Goal: Task Accomplishment & Management: Manage account settings

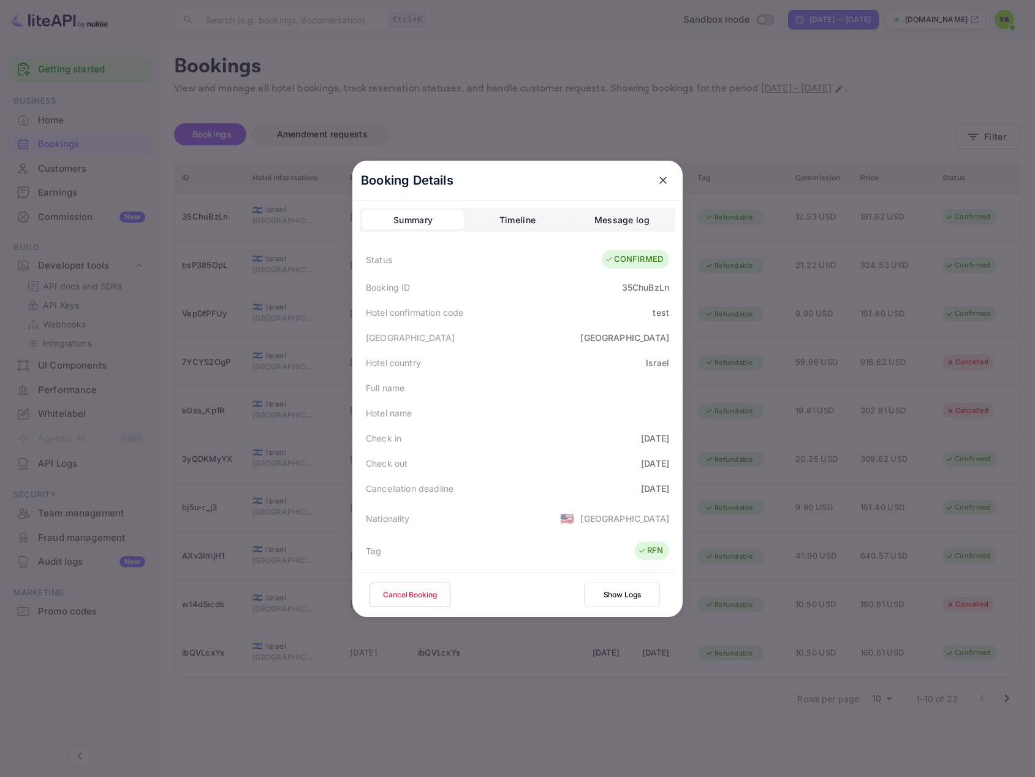
scroll to position [322, 0]
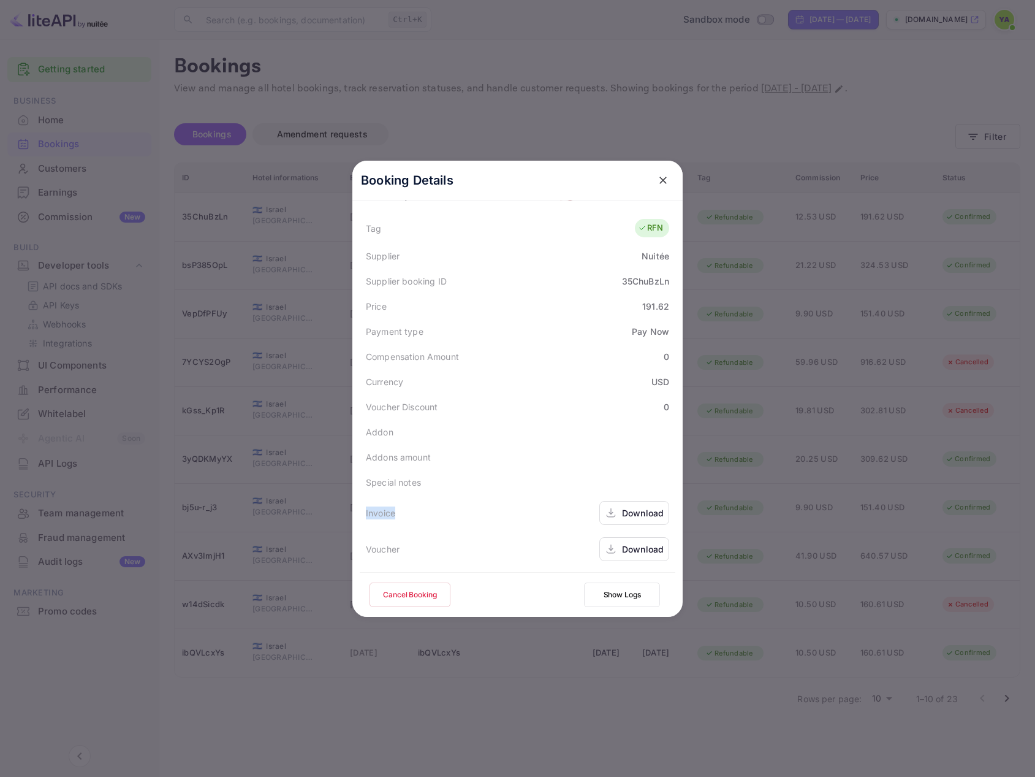
drag, startPoint x: 394, startPoint y: 511, endPoint x: 350, endPoint y: 511, distance: 44.1
click at [353, 511] on div "Booking Details Summary Timeline Message log Status CONFIRMED Booking ID 35ChuB…" at bounding box center [518, 389] width 330 height 456
copy div "Invoice"
click at [379, 545] on div "Voucher" at bounding box center [383, 549] width 34 height 13
click at [378, 545] on div "Voucher" at bounding box center [383, 549] width 34 height 13
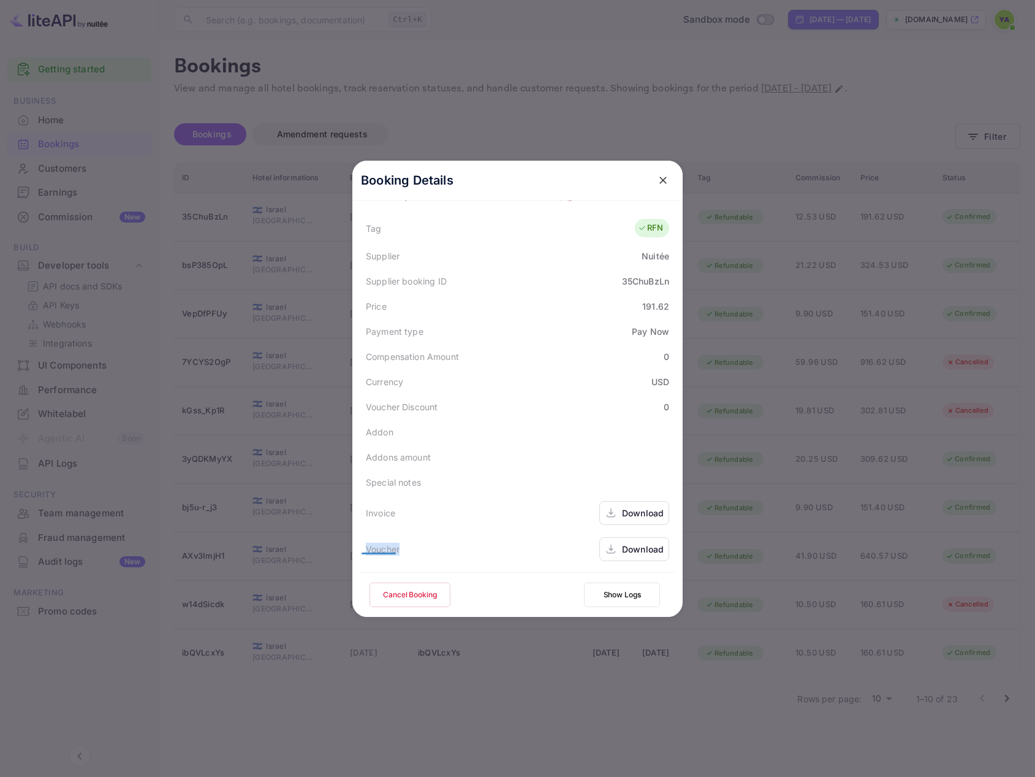
copy div "Voucher"
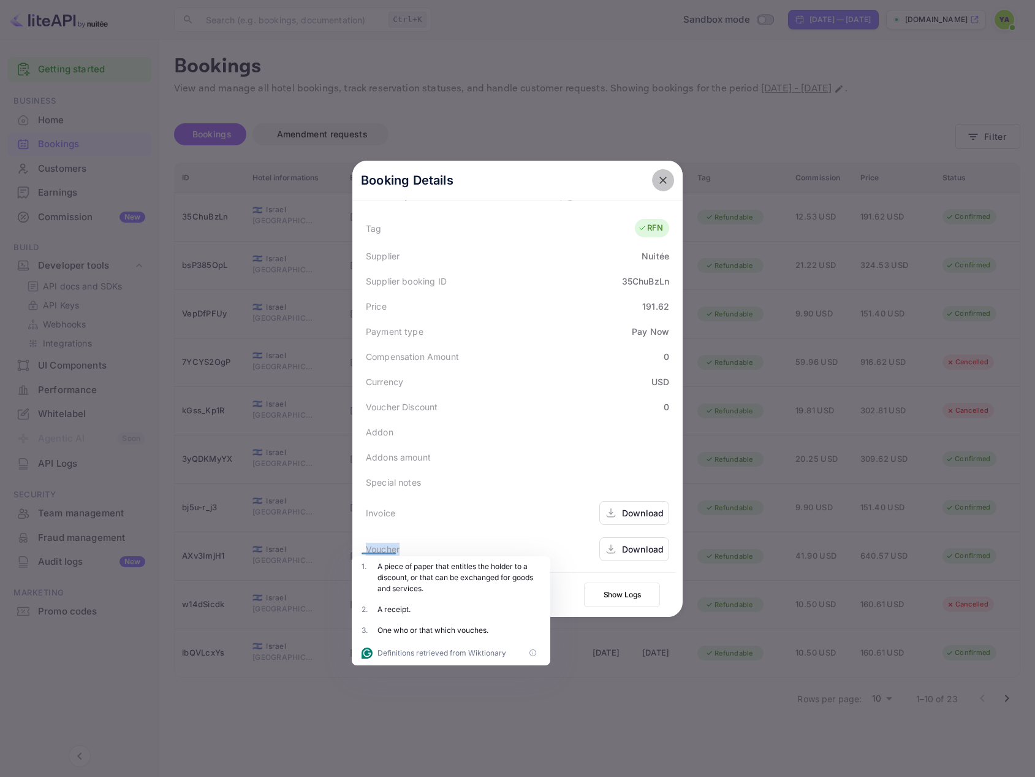
click at [660, 180] on icon "close" at bounding box center [663, 180] width 12 height 12
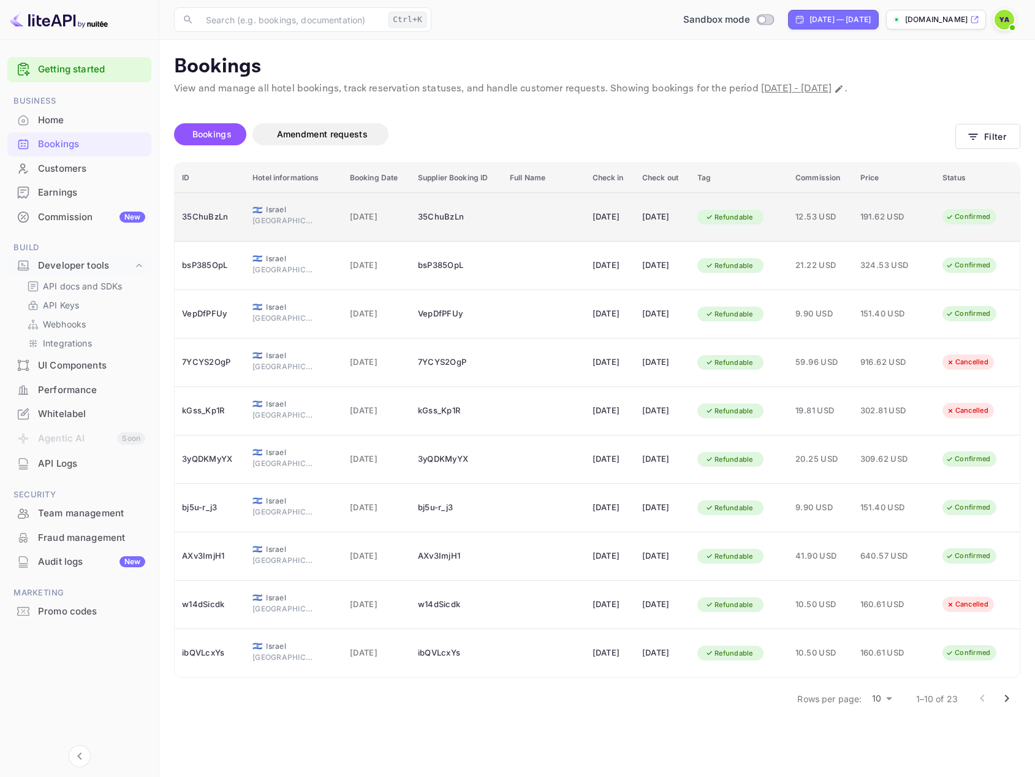
click at [808, 231] on td "12.53 USD" at bounding box center [820, 217] width 65 height 49
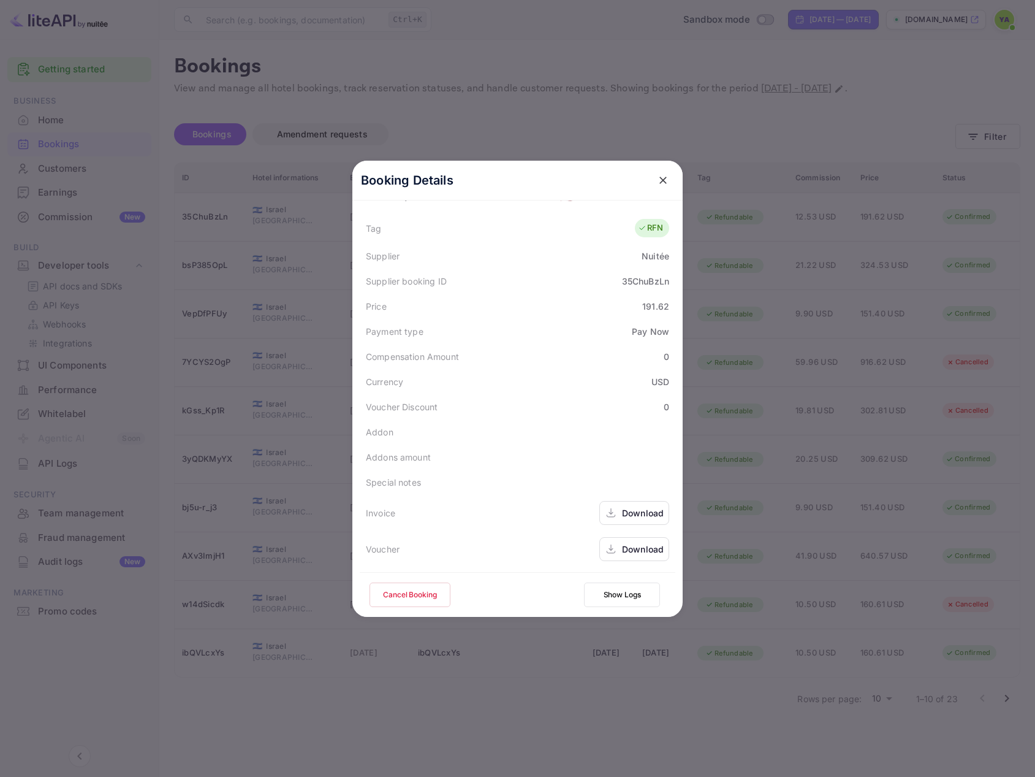
click at [610, 512] on icon at bounding box center [611, 512] width 12 height 13
click at [622, 551] on div "Download" at bounding box center [643, 549] width 42 height 13
drag, startPoint x: 627, startPoint y: 516, endPoint x: 456, endPoint y: 532, distance: 171.8
click at [456, 532] on div "Voucher Download" at bounding box center [518, 549] width 316 height 36
click at [609, 517] on icon at bounding box center [611, 516] width 9 height 2
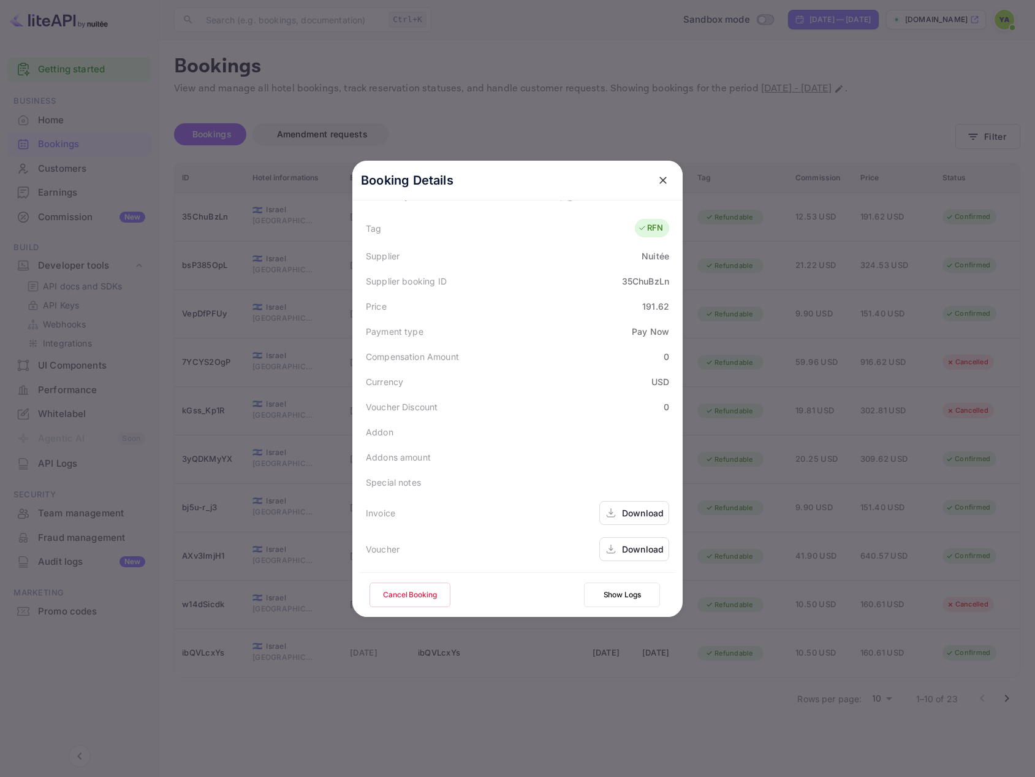
click at [623, 546] on div "Download" at bounding box center [643, 549] width 42 height 13
click at [657, 178] on icon "close" at bounding box center [663, 180] width 12 height 12
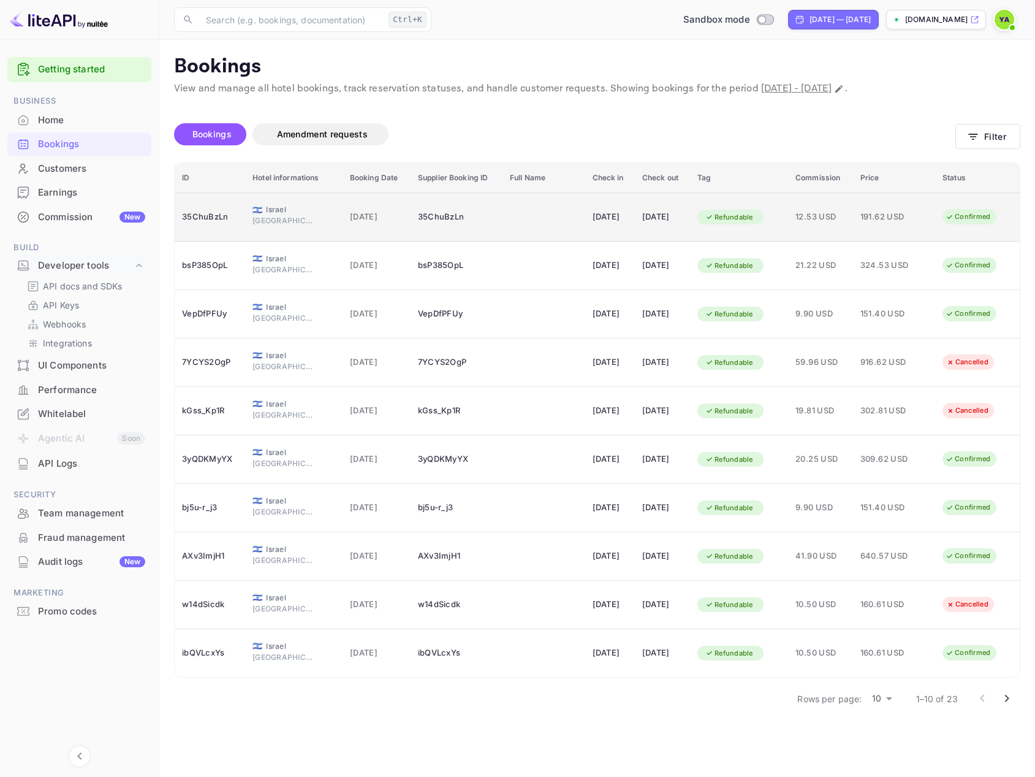
click at [482, 218] on td "35ChuBzLn" at bounding box center [457, 217] width 92 height 49
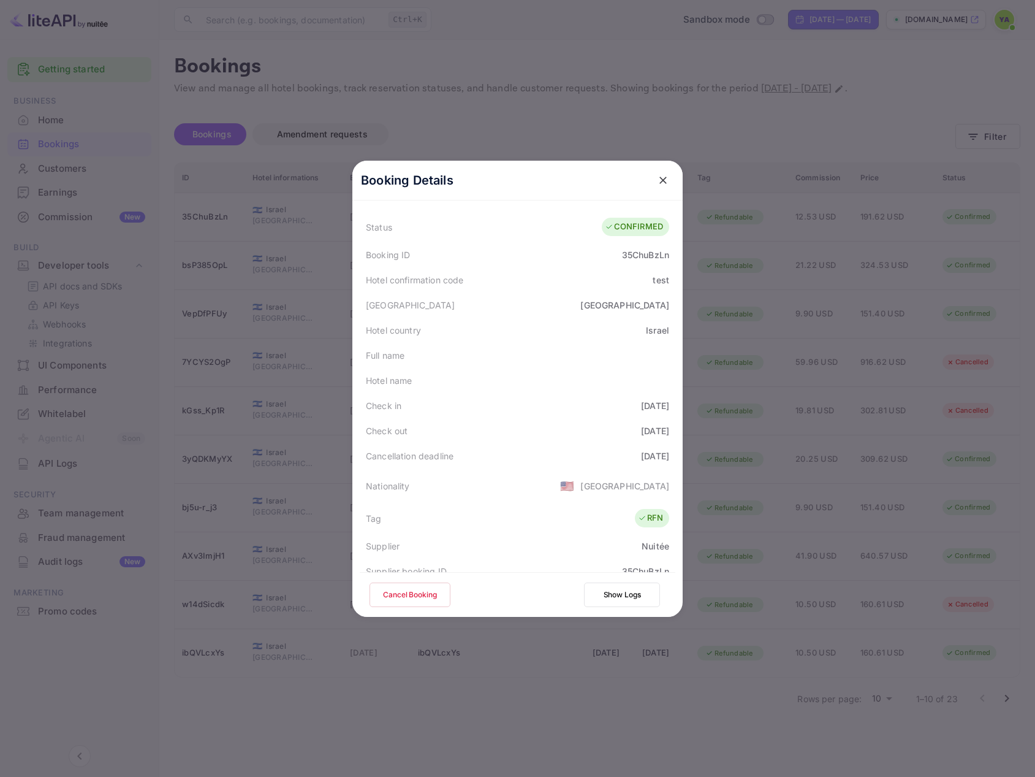
scroll to position [16, 0]
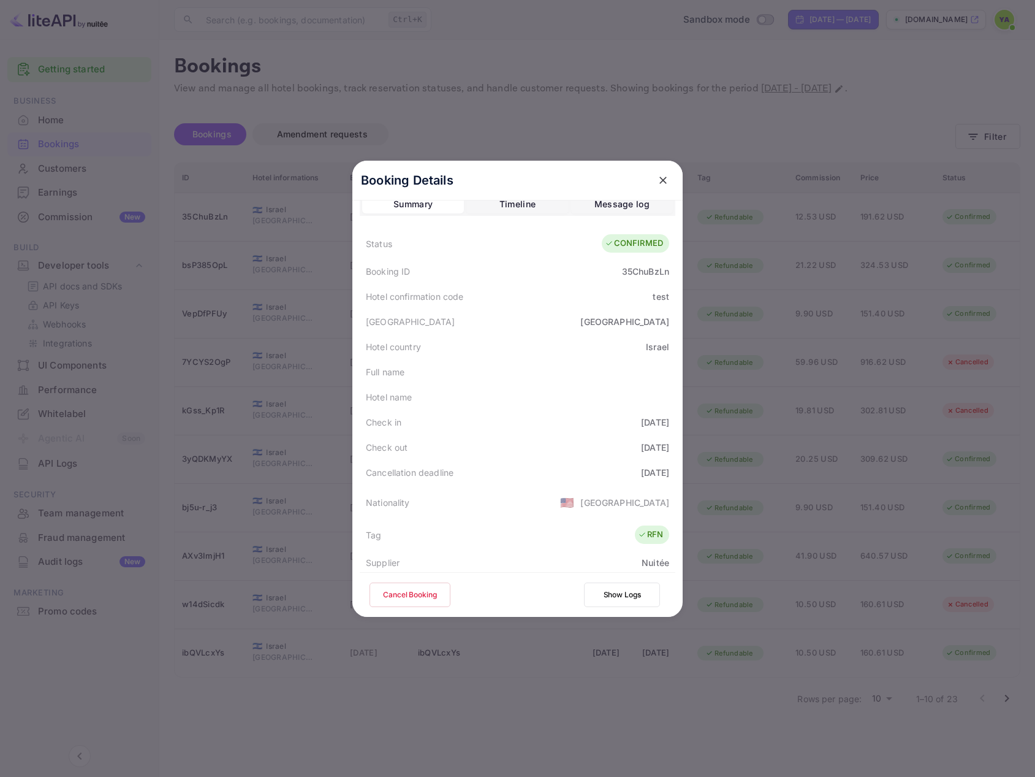
click at [630, 275] on div "35ChuBzLn" at bounding box center [645, 271] width 47 height 13
drag, startPoint x: 630, startPoint y: 275, endPoint x: 623, endPoint y: 273, distance: 7.6
click at [630, 275] on div "35ChuBzLn" at bounding box center [645, 271] width 47 height 13
click at [663, 177] on icon "close" at bounding box center [663, 180] width 12 height 12
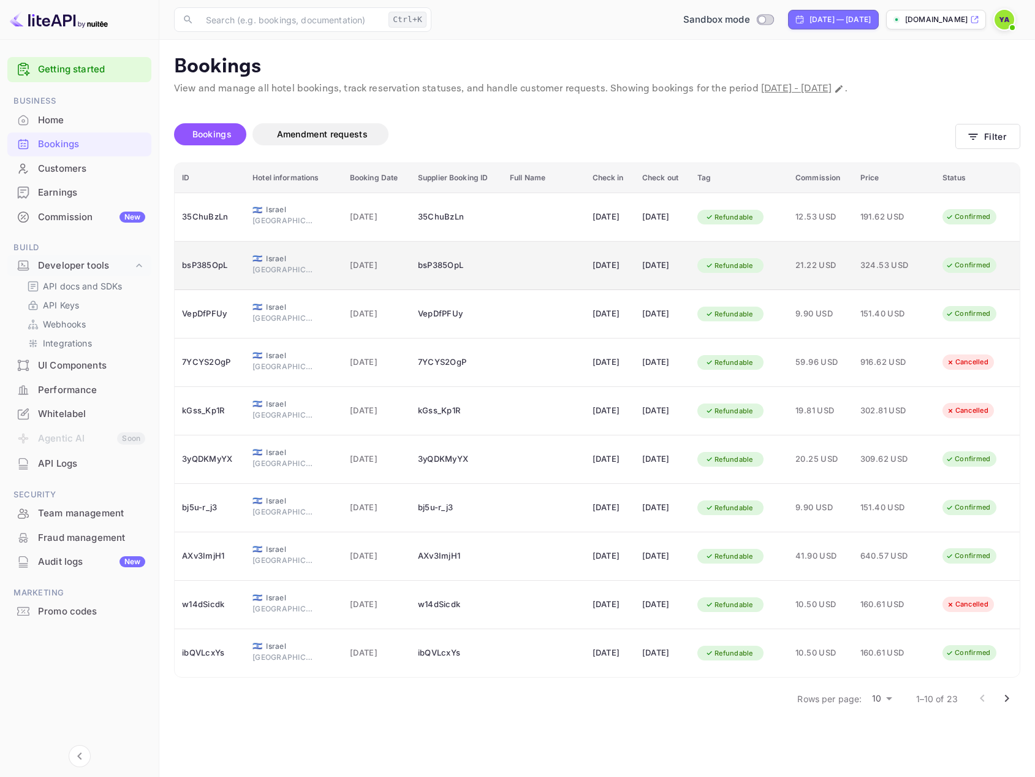
click at [666, 262] on div "[DATE]" at bounding box center [663, 266] width 40 height 20
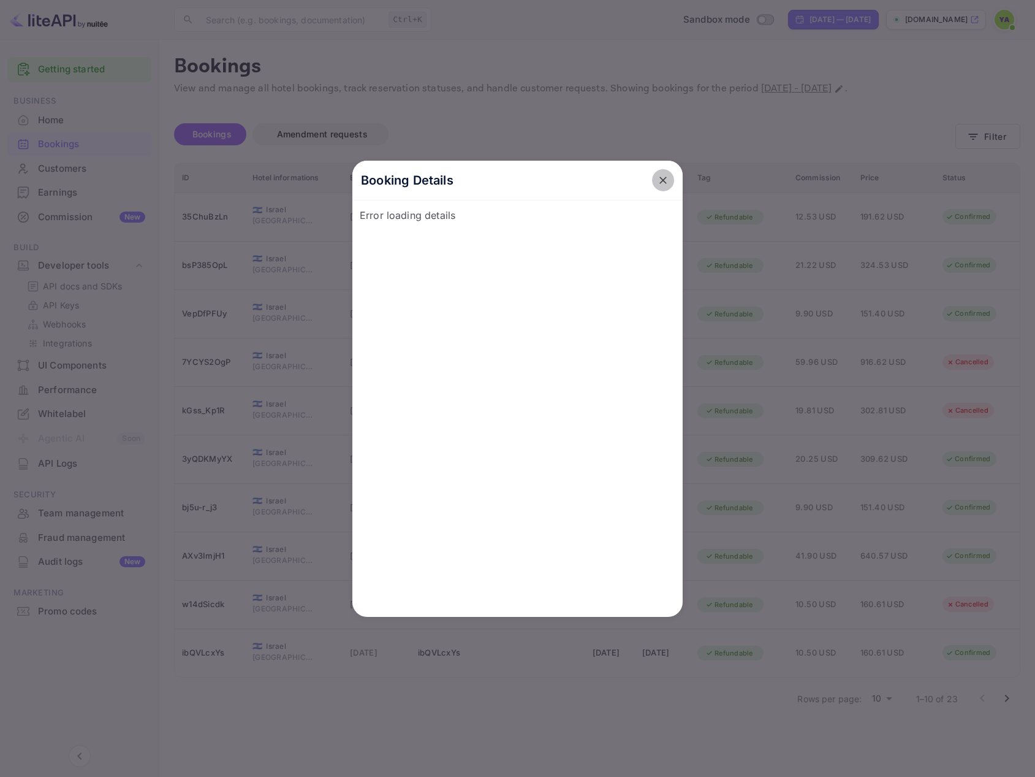
click at [658, 180] on icon "close" at bounding box center [663, 180] width 12 height 12
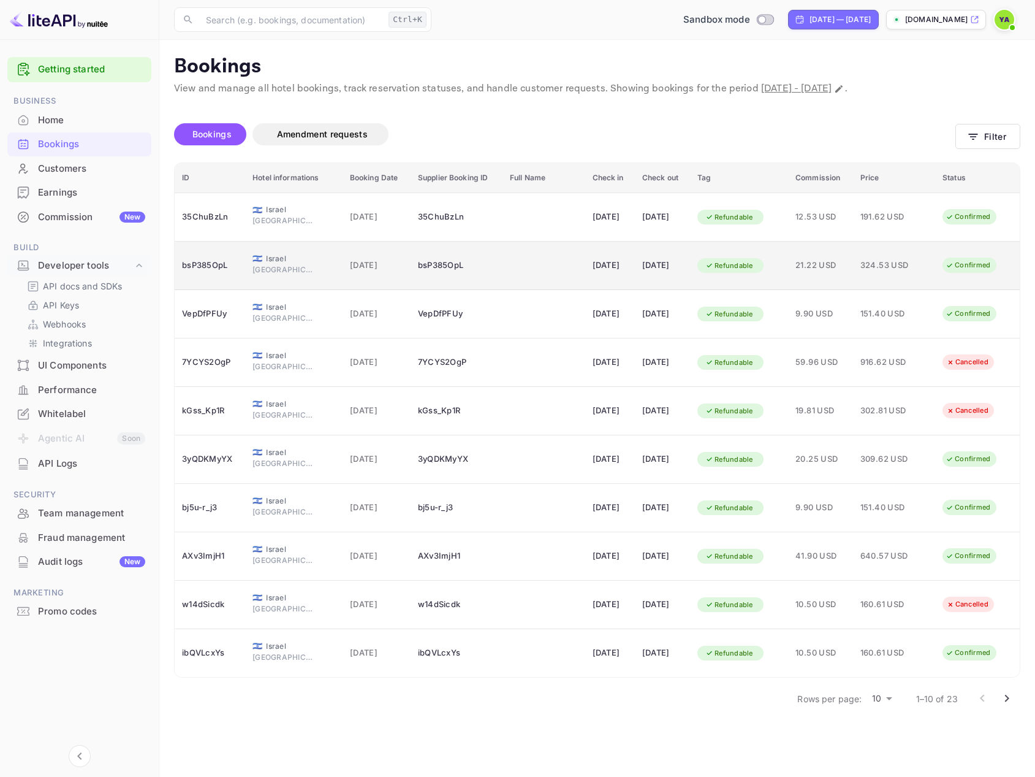
click at [463, 272] on div "bsP385OpL" at bounding box center [456, 266] width 77 height 20
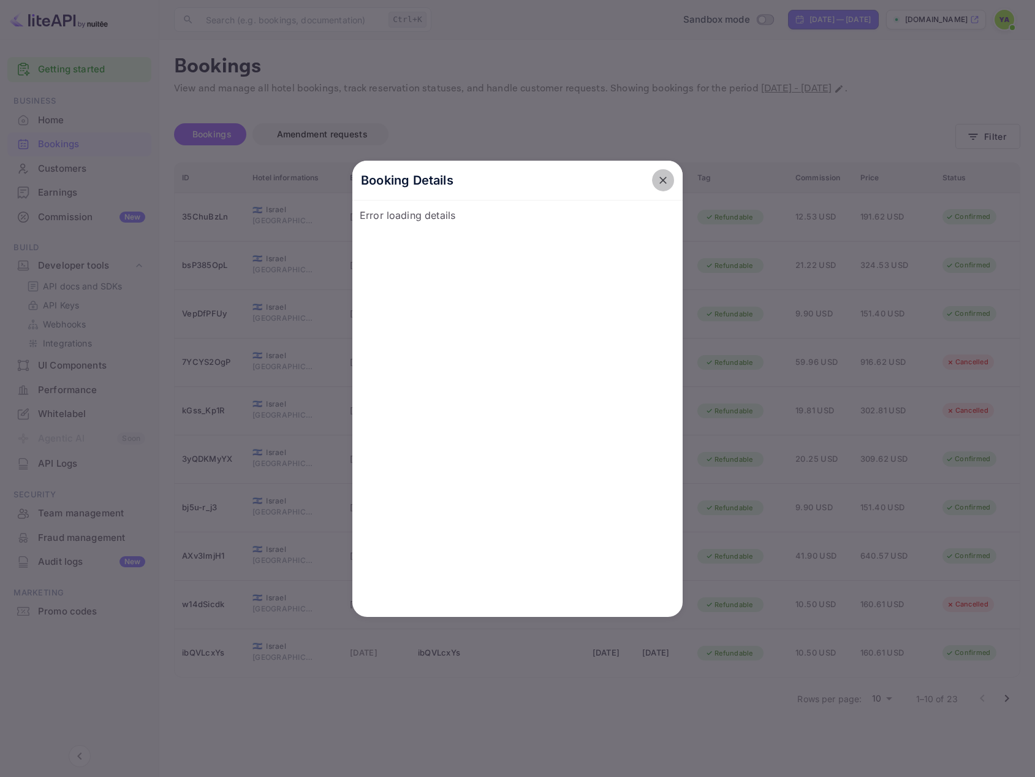
drag, startPoint x: 660, startPoint y: 172, endPoint x: 628, endPoint y: 188, distance: 35.4
click at [660, 174] on button "close" at bounding box center [663, 180] width 22 height 22
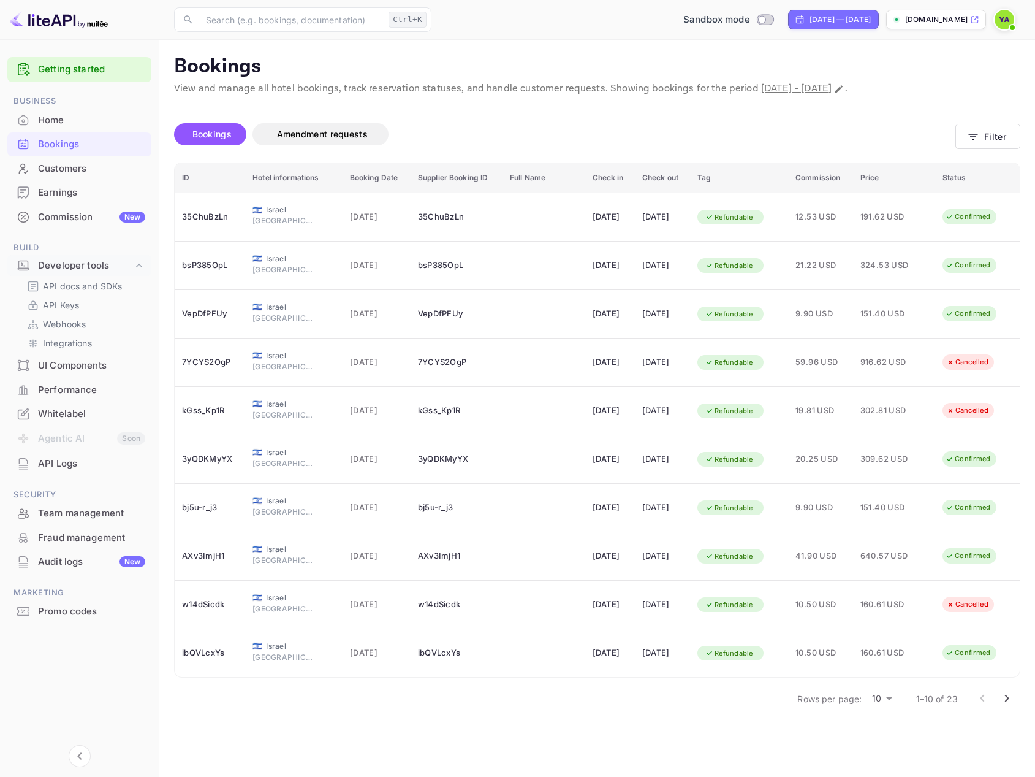
click at [51, 189] on div "Earnings" at bounding box center [91, 193] width 107 height 14
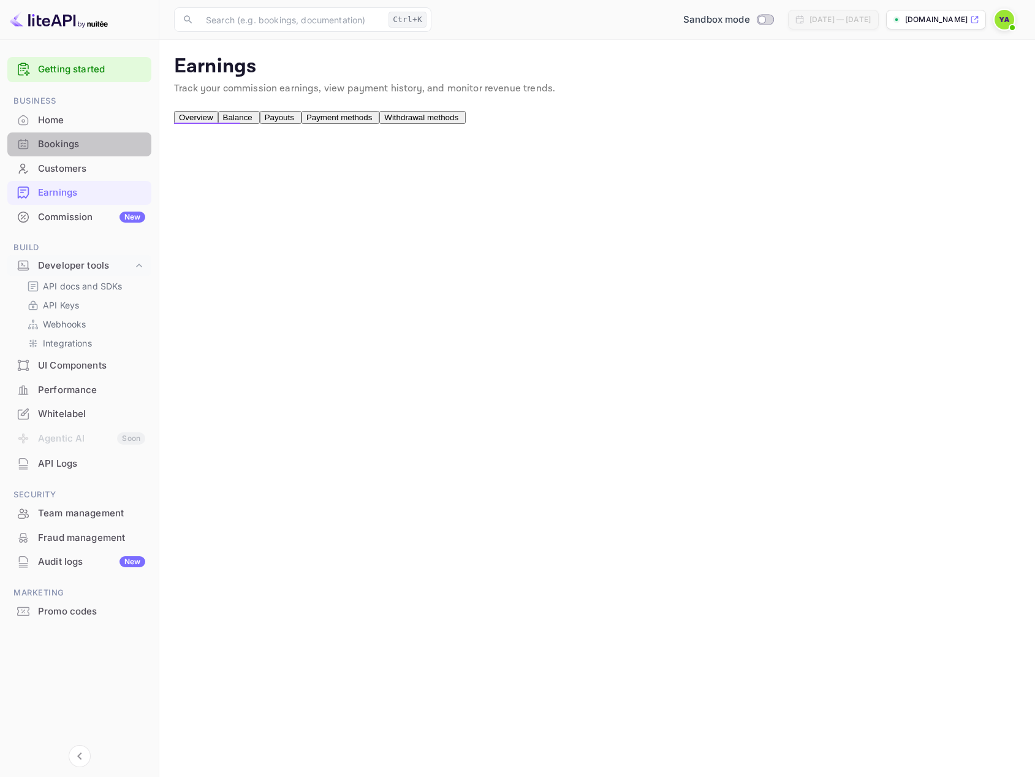
click at [56, 146] on div "Bookings" at bounding box center [91, 144] width 107 height 14
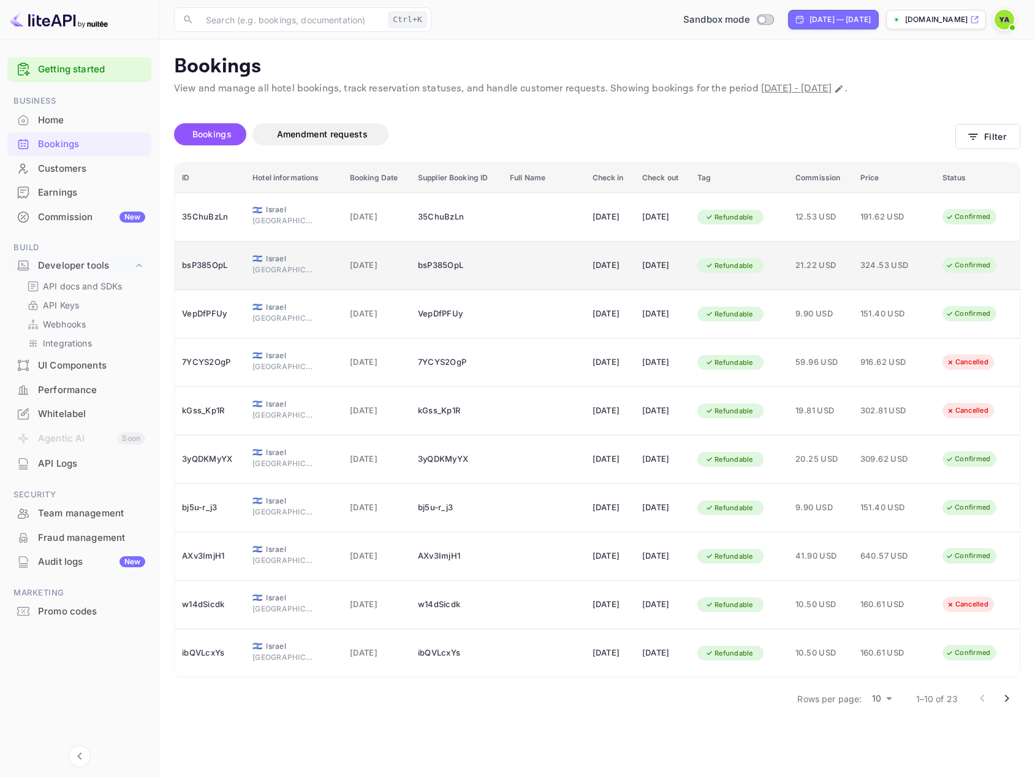
click at [525, 272] on div "" at bounding box center [540, 266] width 61 height 20
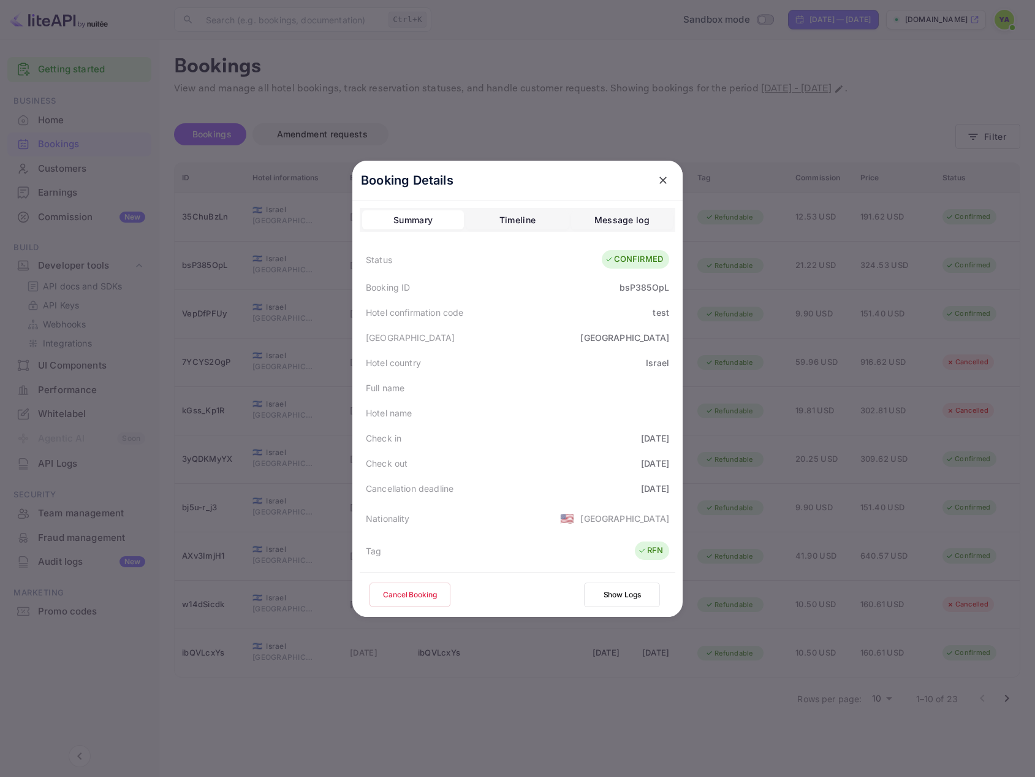
click at [639, 291] on div "bsP385OpL" at bounding box center [645, 287] width 50 height 13
click at [620, 287] on div "bsP385OpL" at bounding box center [645, 287] width 50 height 13
copy div "bsP385OpL"
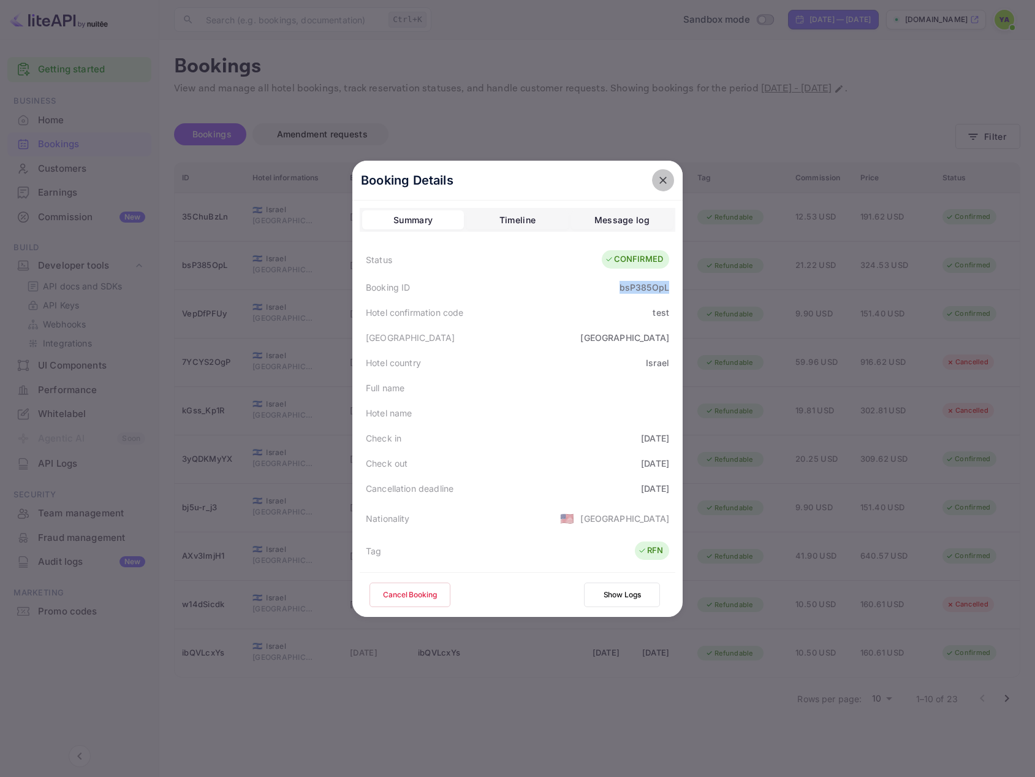
click at [662, 177] on icon "close" at bounding box center [663, 180] width 12 height 12
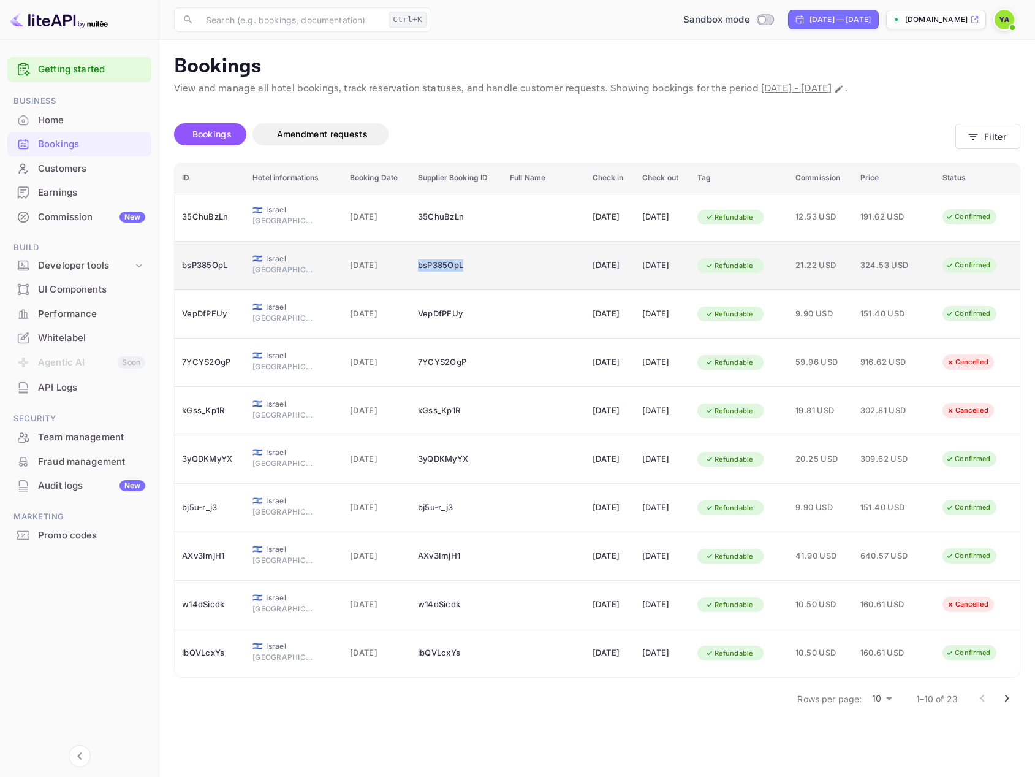
drag, startPoint x: 480, startPoint y: 266, endPoint x: 406, endPoint y: 265, distance: 73.6
click at [406, 265] on tr "bsP385OpL 🇮🇱 Israel Haifa 11 Oct 2025 bsP385OpL 22 Oct 2025 23 Oct 2025 Refunda…" at bounding box center [597, 266] width 845 height 48
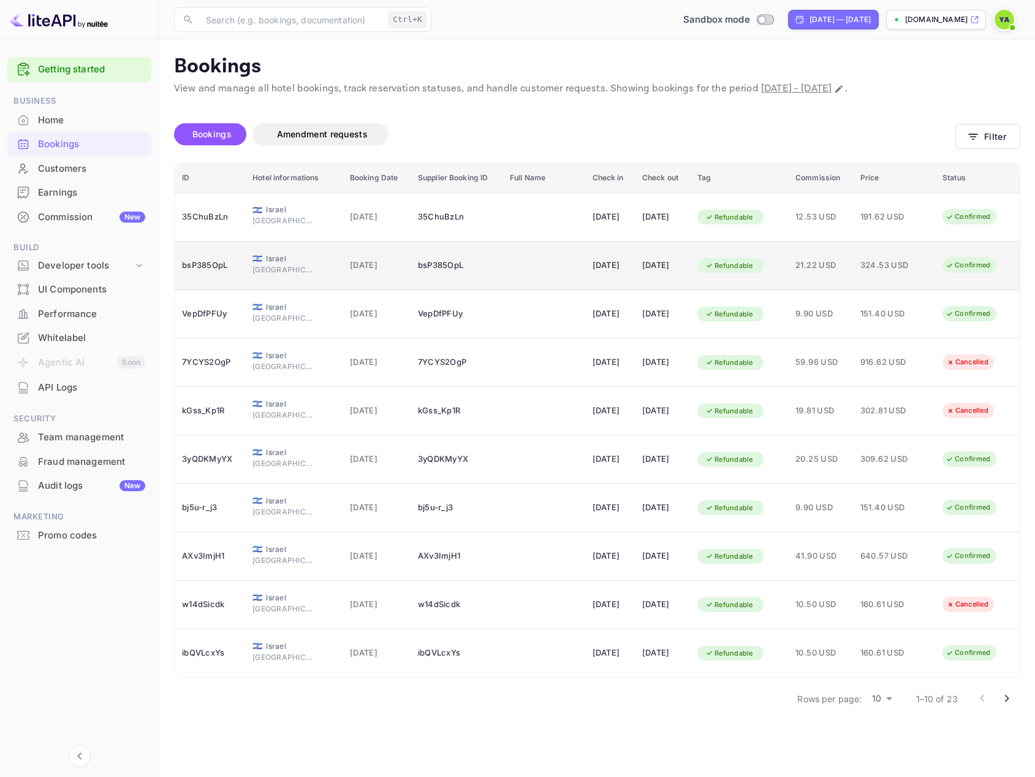
click at [885, 267] on span "324.53 USD" at bounding box center [891, 265] width 61 height 13
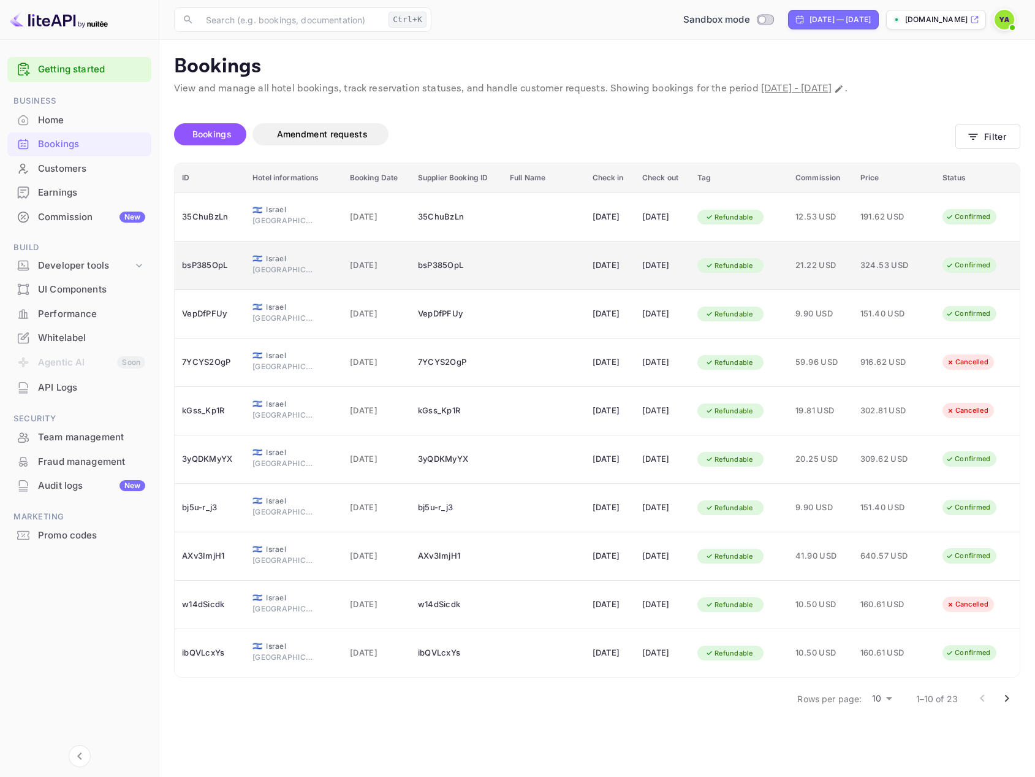
click at [237, 254] on td "bsP385OpL" at bounding box center [210, 266] width 71 height 48
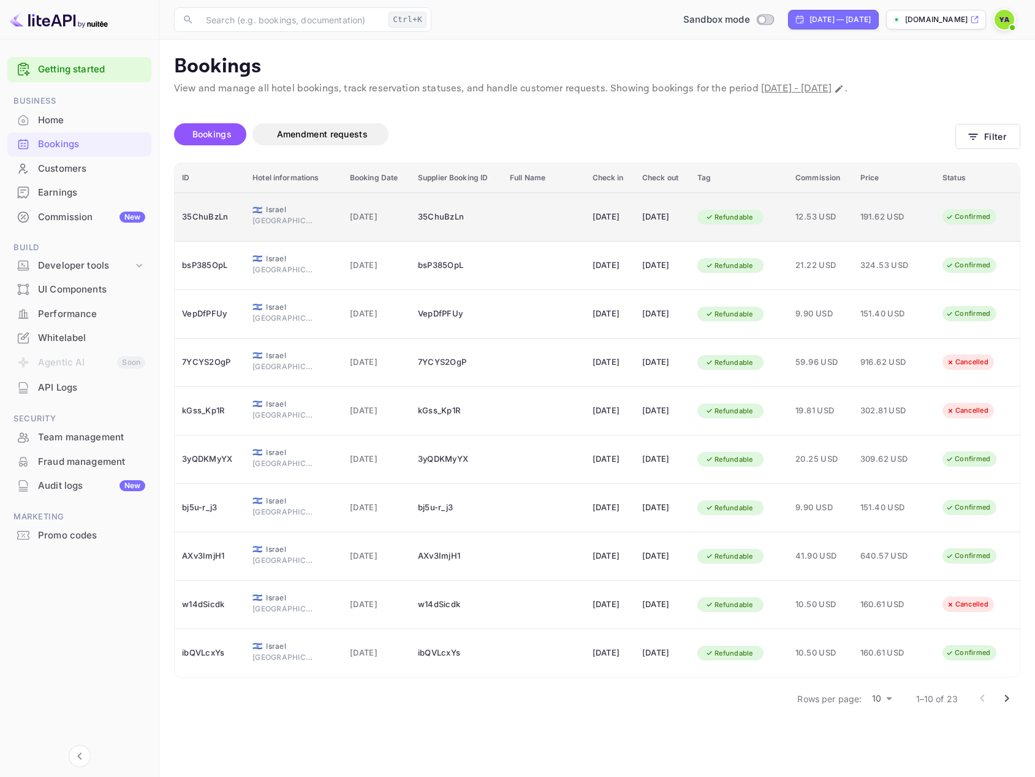
click at [606, 215] on div "[DATE]" at bounding box center [610, 217] width 35 height 20
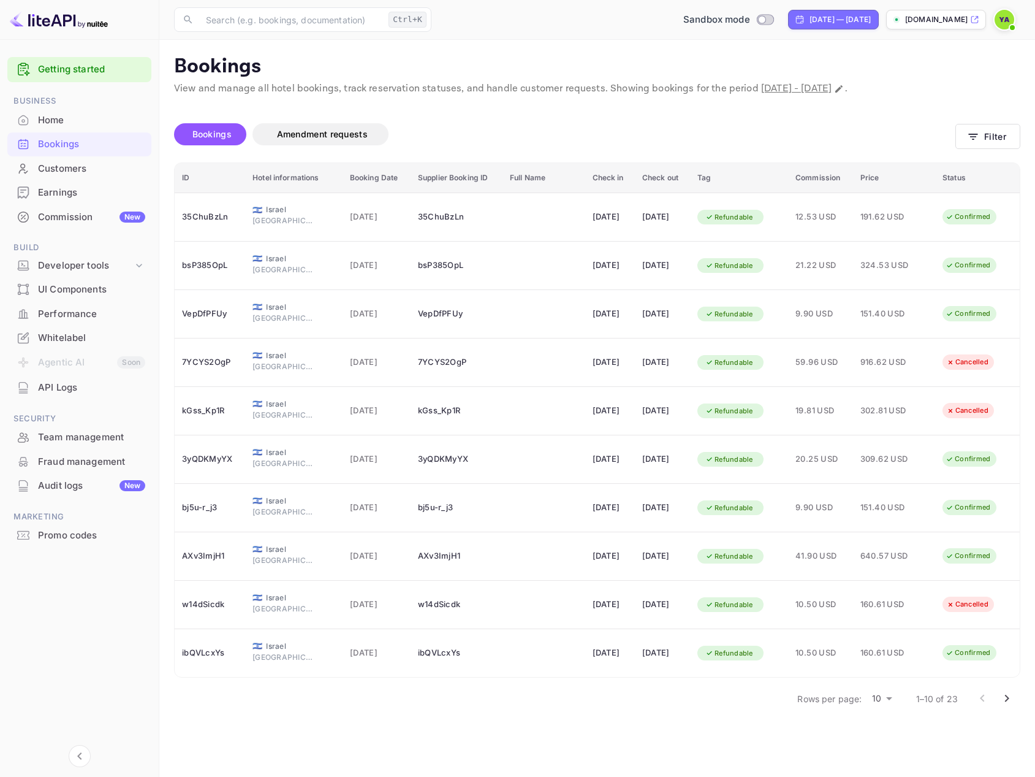
click at [55, 124] on div "Home" at bounding box center [91, 120] width 107 height 14
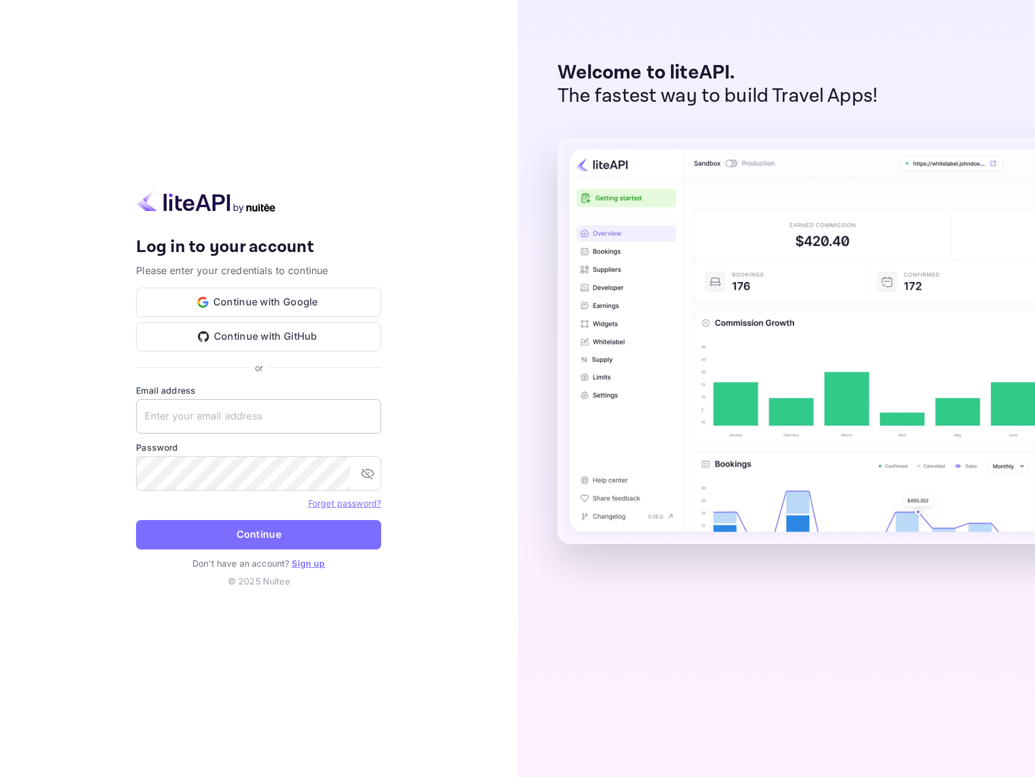
click at [191, 416] on input "text" at bounding box center [258, 416] width 245 height 34
type input "yariv@multifunnels.com"
click at [136, 520] on button "Continue" at bounding box center [258, 534] width 245 height 29
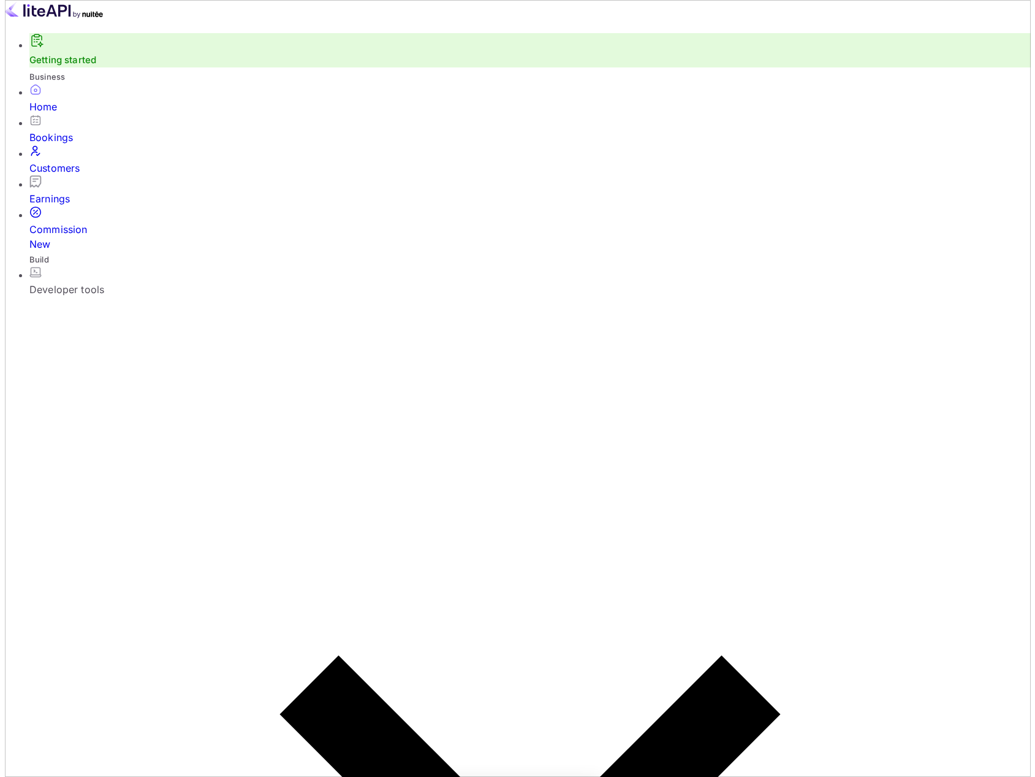
scroll to position [190, 262]
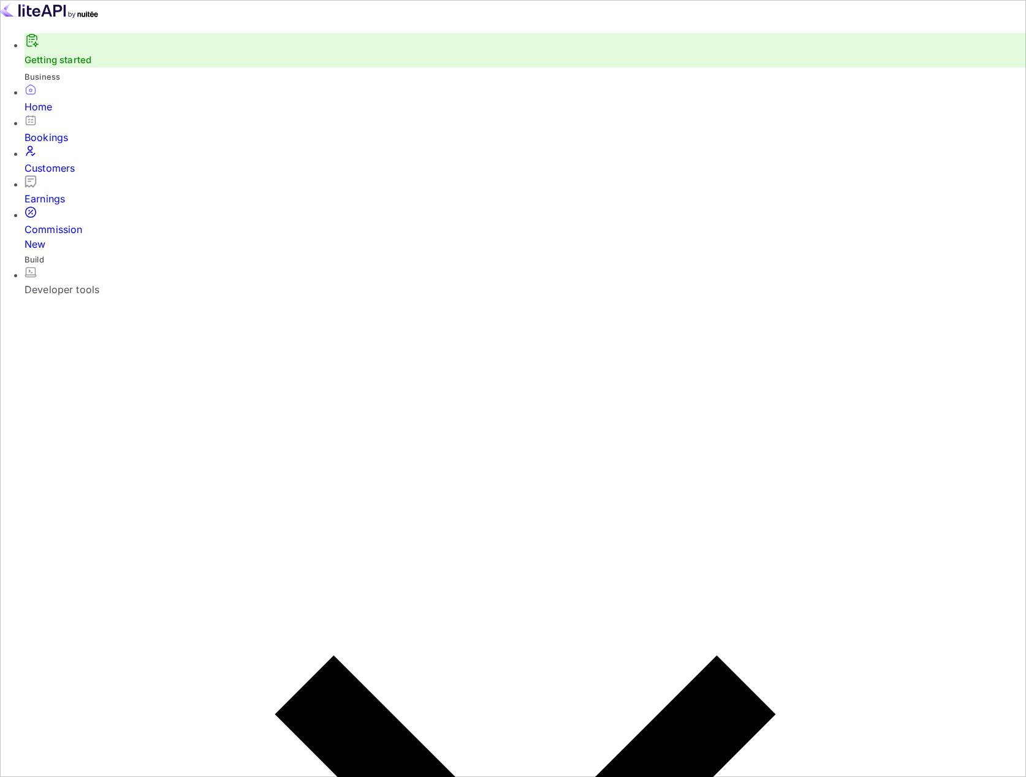
click at [75, 145] on div "Bookings" at bounding box center [526, 137] width 1002 height 15
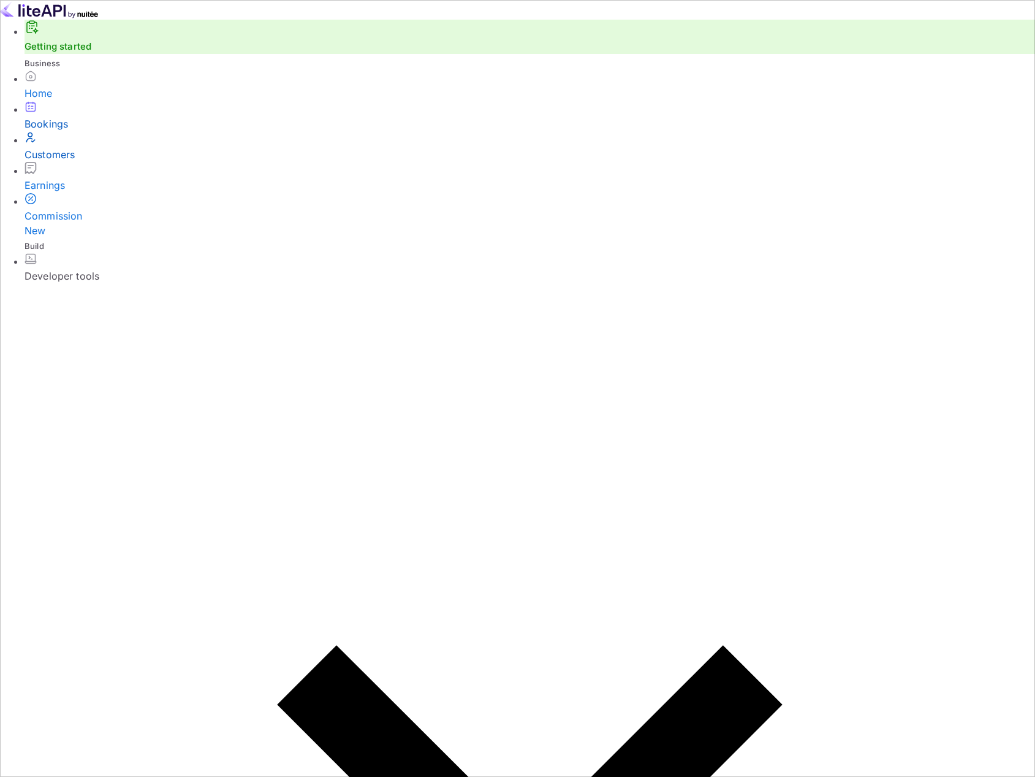
copy div "bsP385OpL"
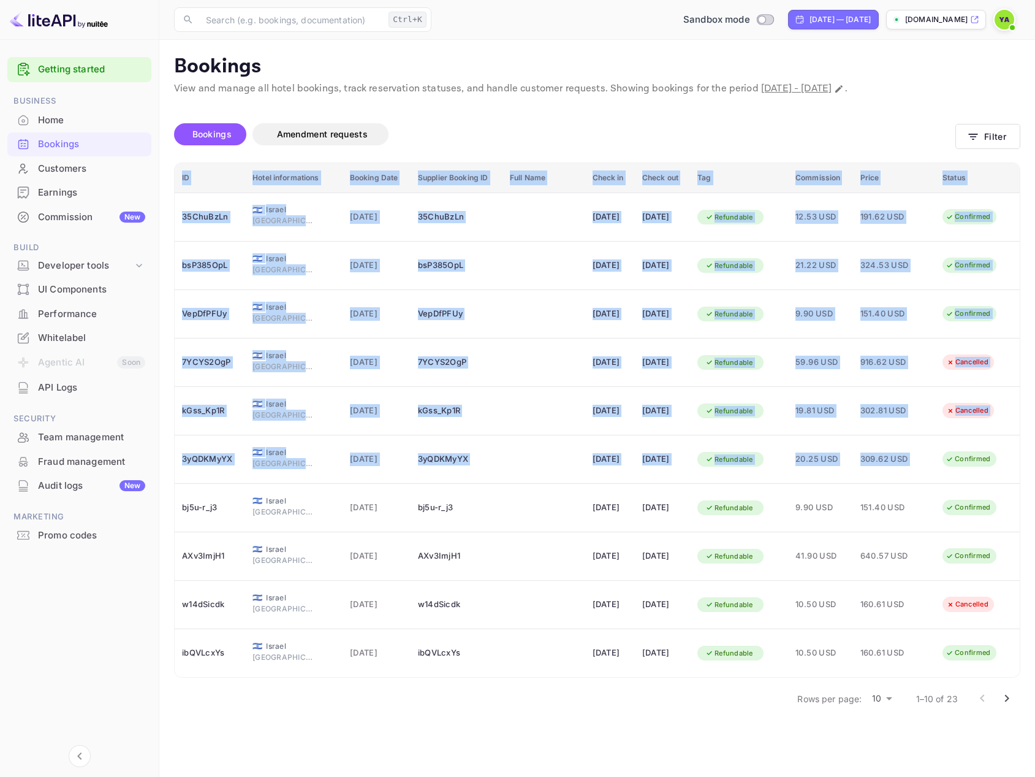
drag, startPoint x: 953, startPoint y: 458, endPoint x: 1803, endPoint y: 693, distance: 882.2
click at [1035, 693] on html "Getting started Business Home Bookings Customers Earnings Commission New Build …" at bounding box center [517, 388] width 1035 height 777
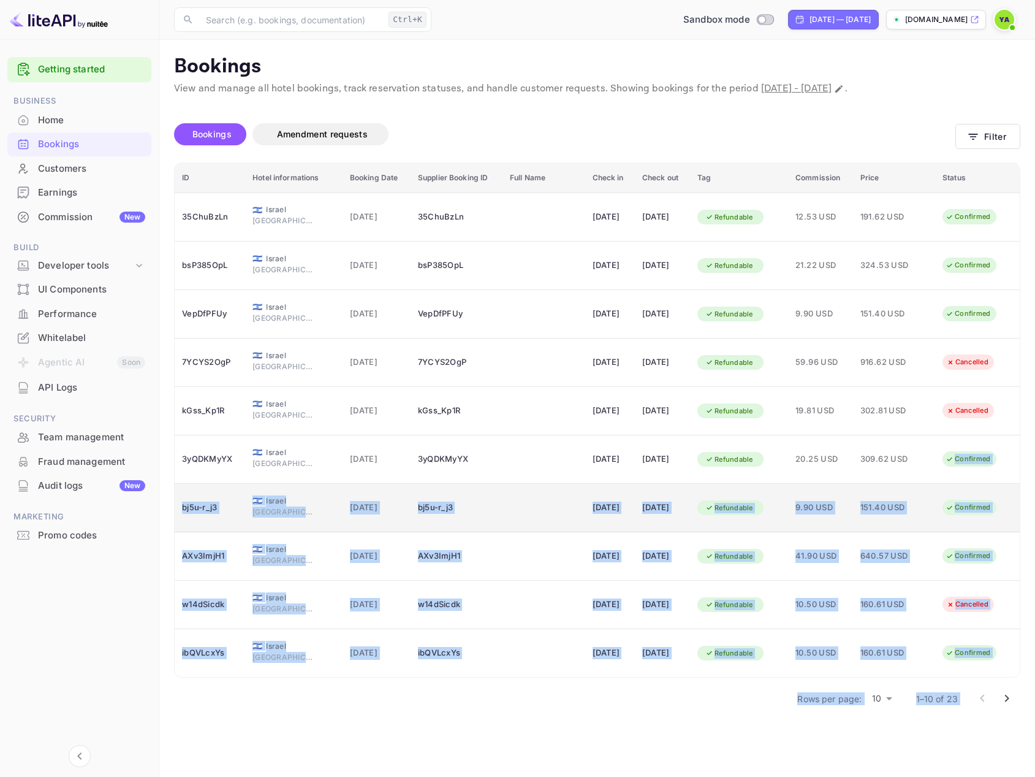
click at [1004, 521] on td "Confirmed" at bounding box center [978, 508] width 85 height 48
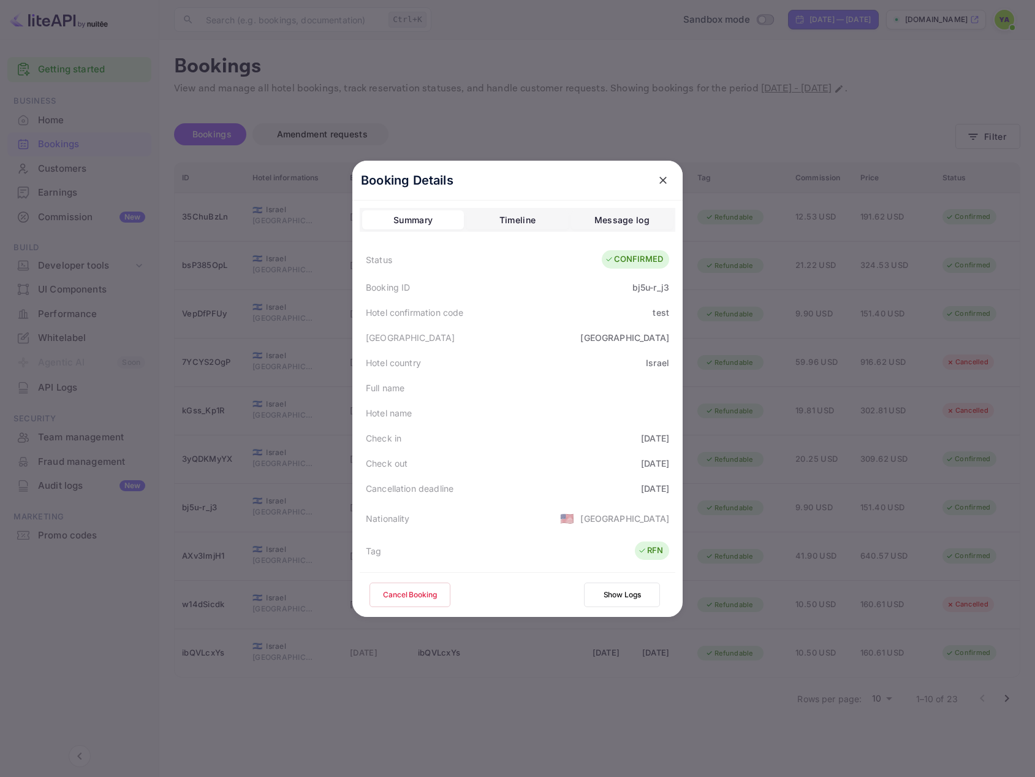
click at [636, 260] on div "CONFIRMED" at bounding box center [634, 259] width 58 height 12
click at [634, 261] on div "CONFIRMED" at bounding box center [634, 259] width 58 height 12
copy div "CONFIRMED"
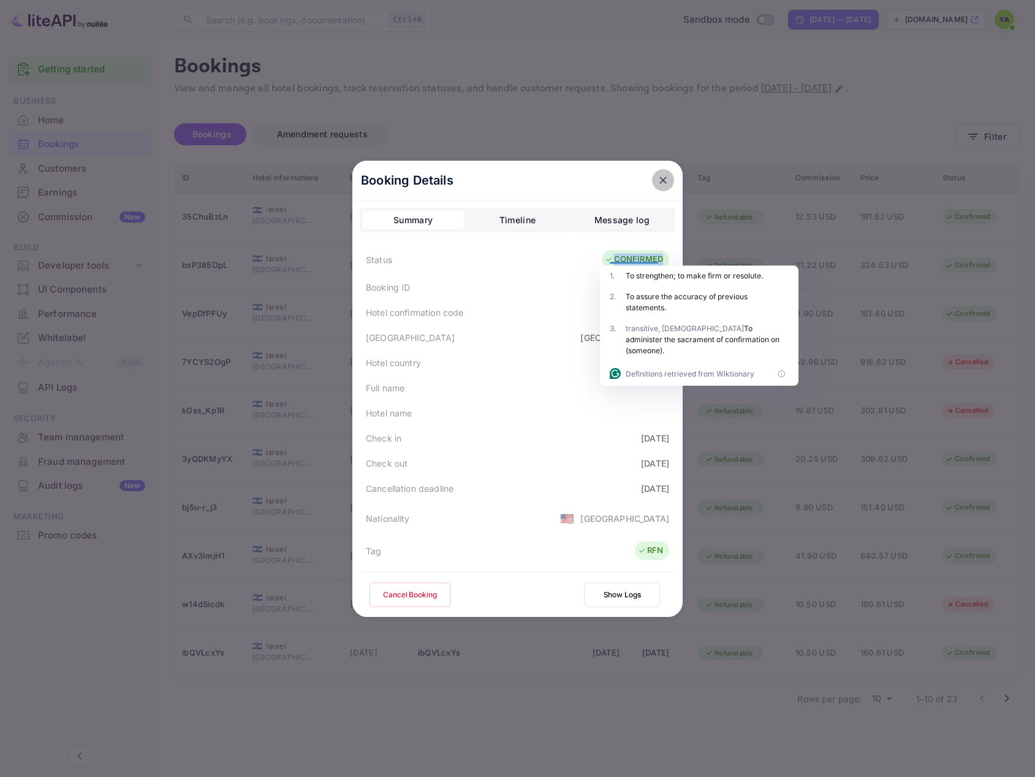
click at [658, 185] on icon "close" at bounding box center [663, 180] width 12 height 12
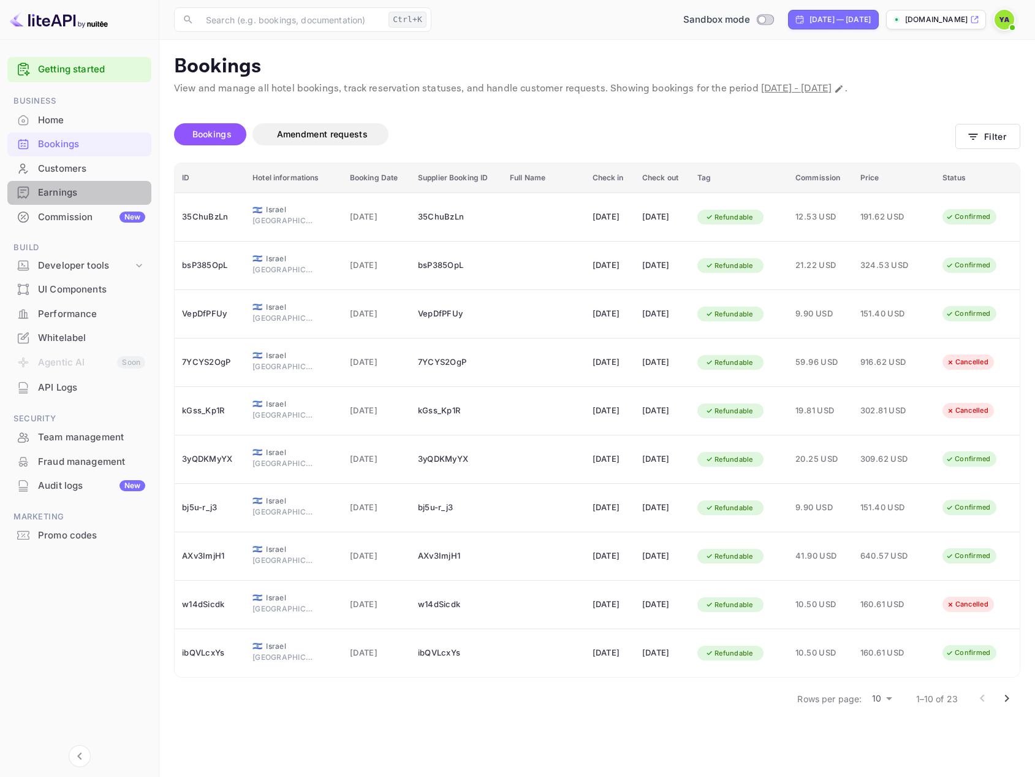
click at [61, 189] on div "Earnings" at bounding box center [91, 193] width 107 height 14
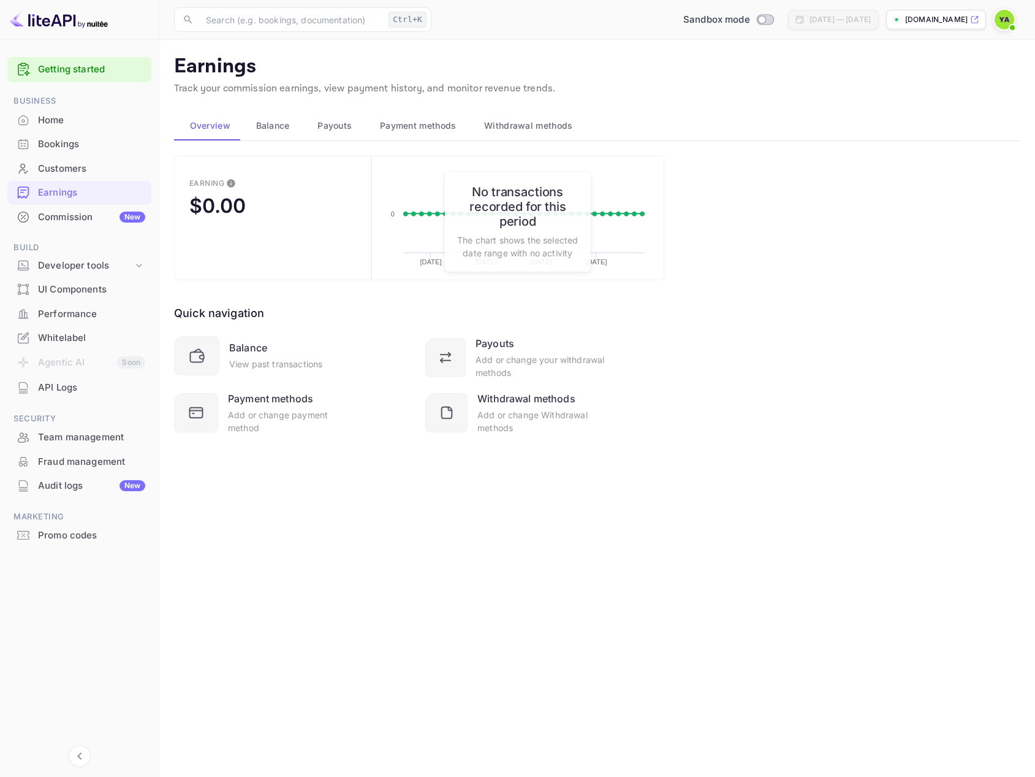
click at [64, 147] on div "Bookings" at bounding box center [91, 144] width 107 height 14
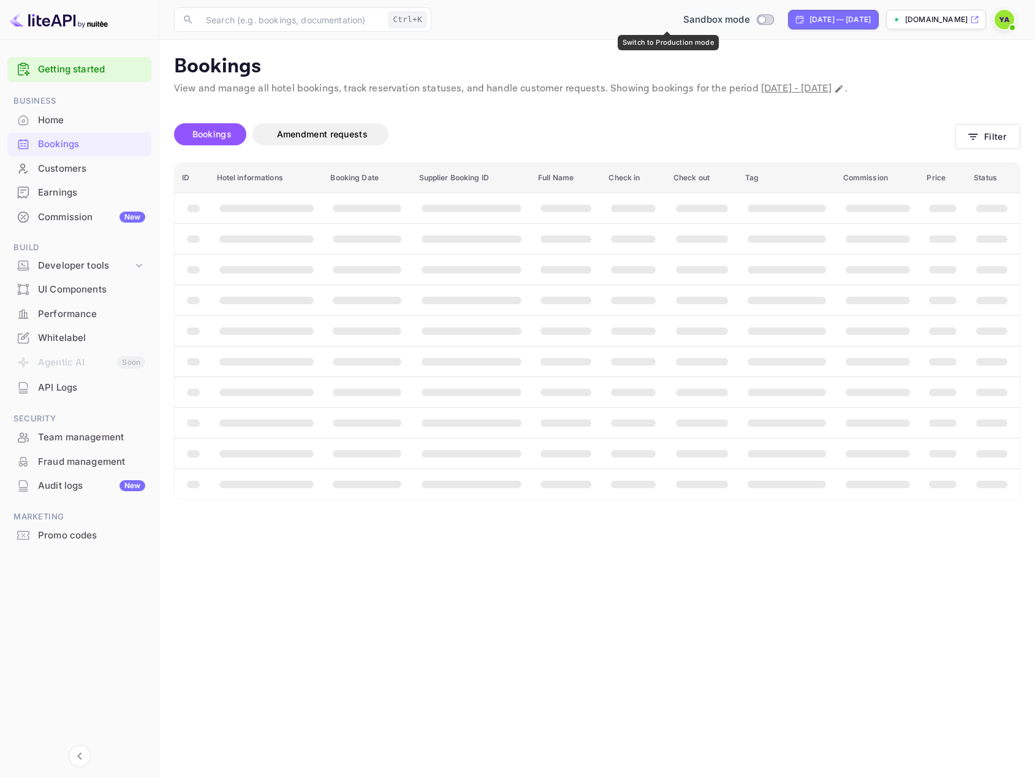
click at [750, 20] on input "Switch to Production mode" at bounding box center [762, 19] width 25 height 8
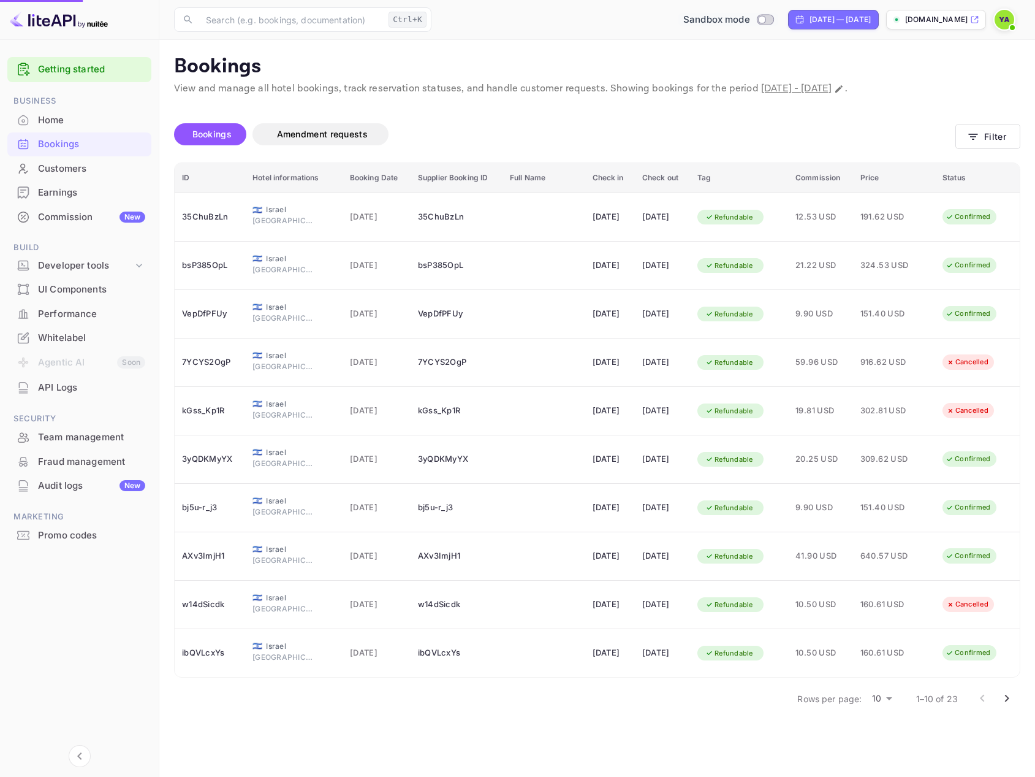
checkbox input "true"
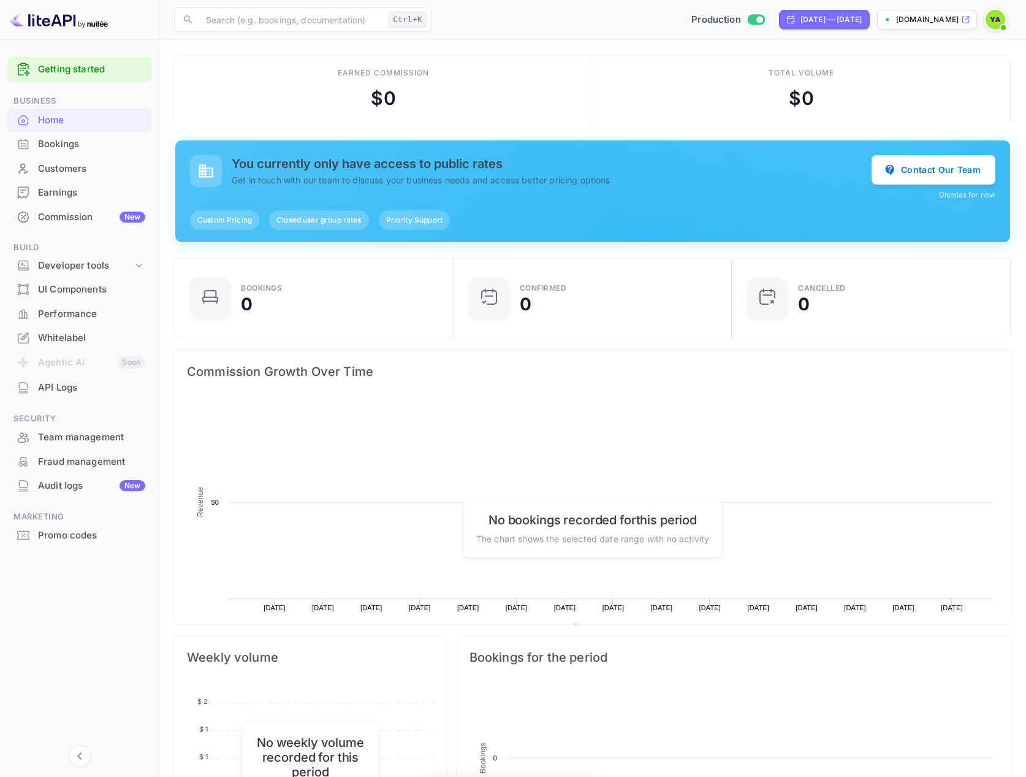
scroll to position [190, 262]
click at [71, 154] on div "Bookings" at bounding box center [79, 144] width 144 height 24
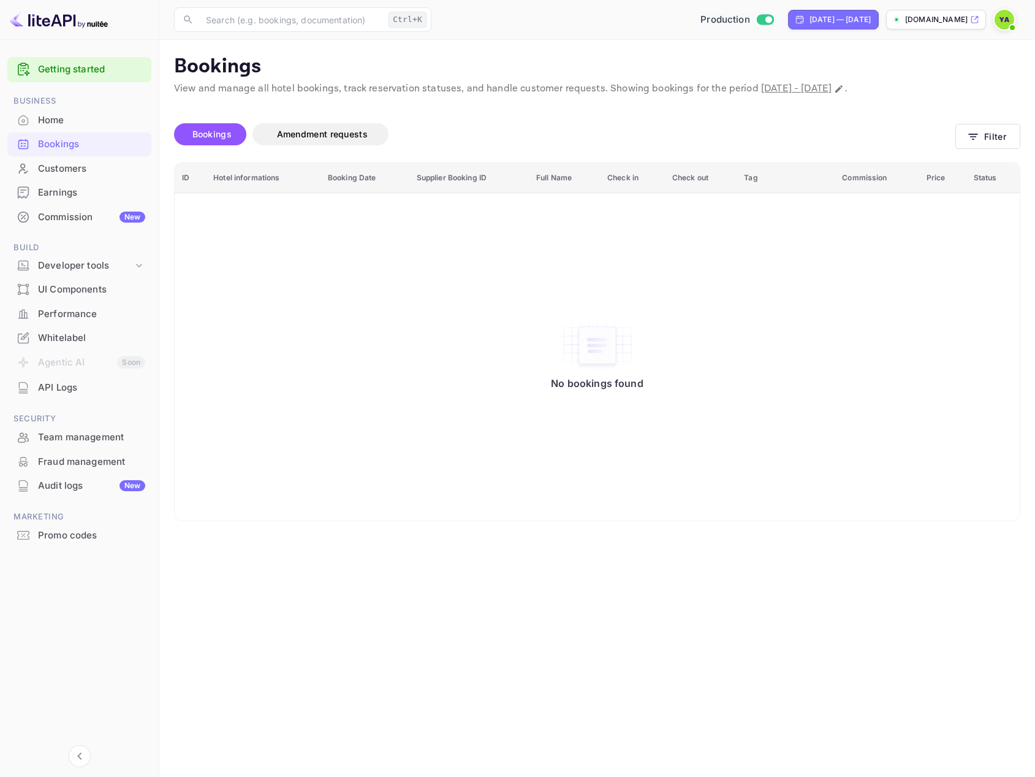
click at [55, 180] on div "Customers" at bounding box center [79, 169] width 144 height 24
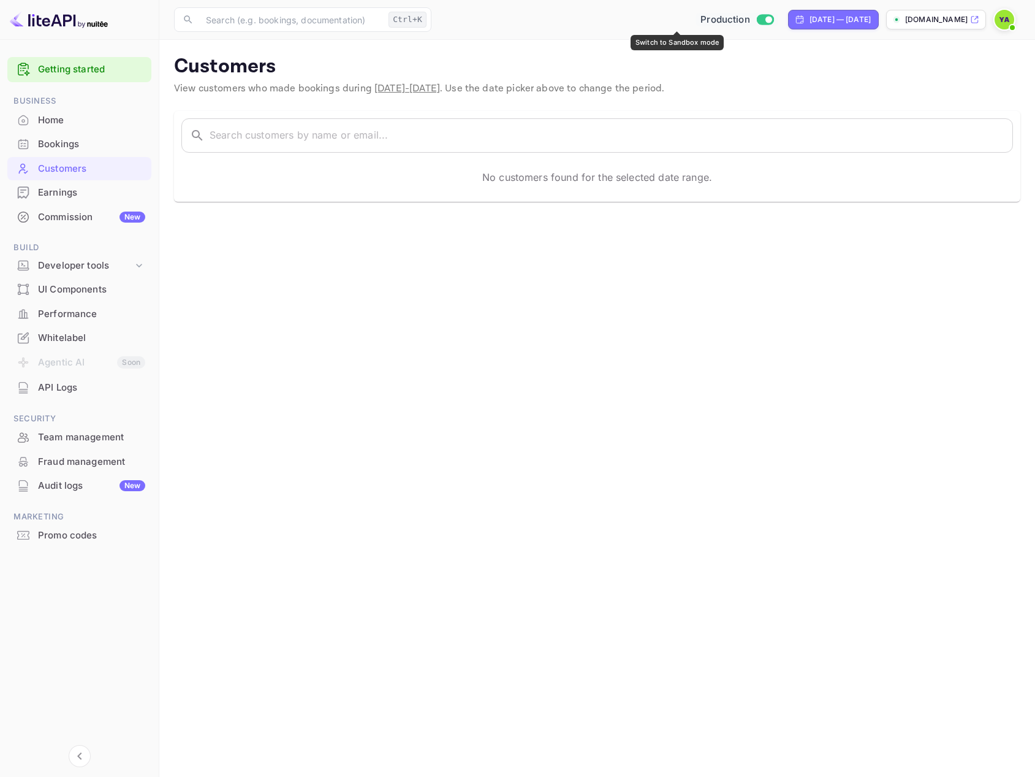
click at [757, 21] on input "Switch to Sandbox mode" at bounding box center [769, 19] width 25 height 8
checkbox input "false"
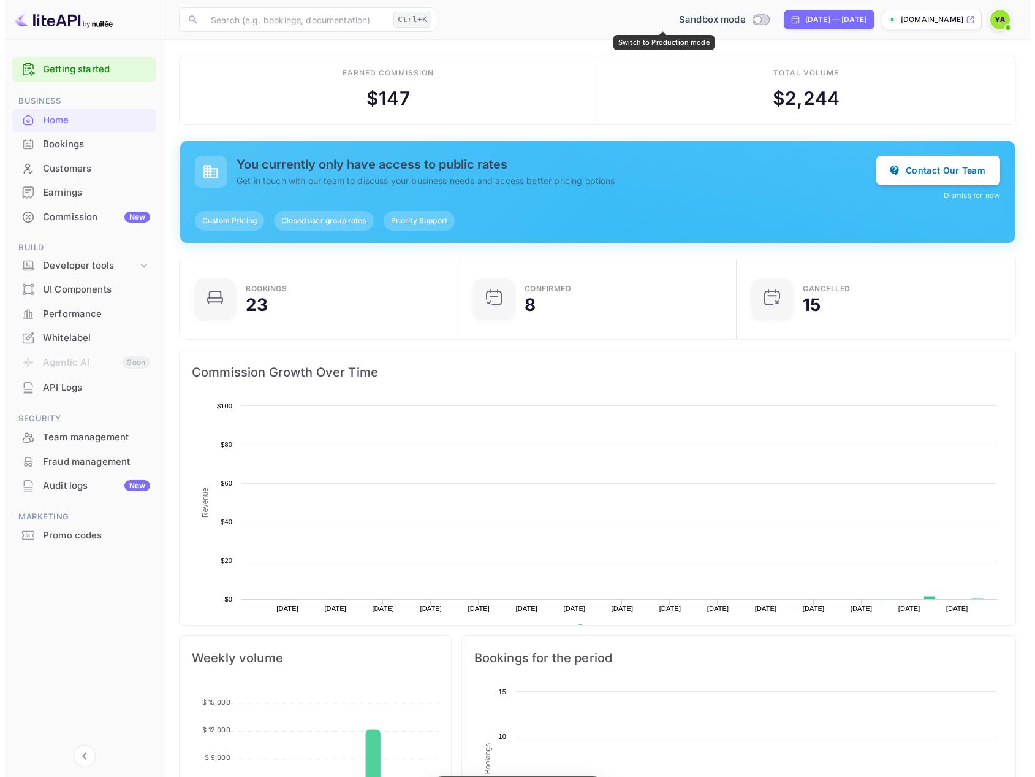
scroll to position [190, 262]
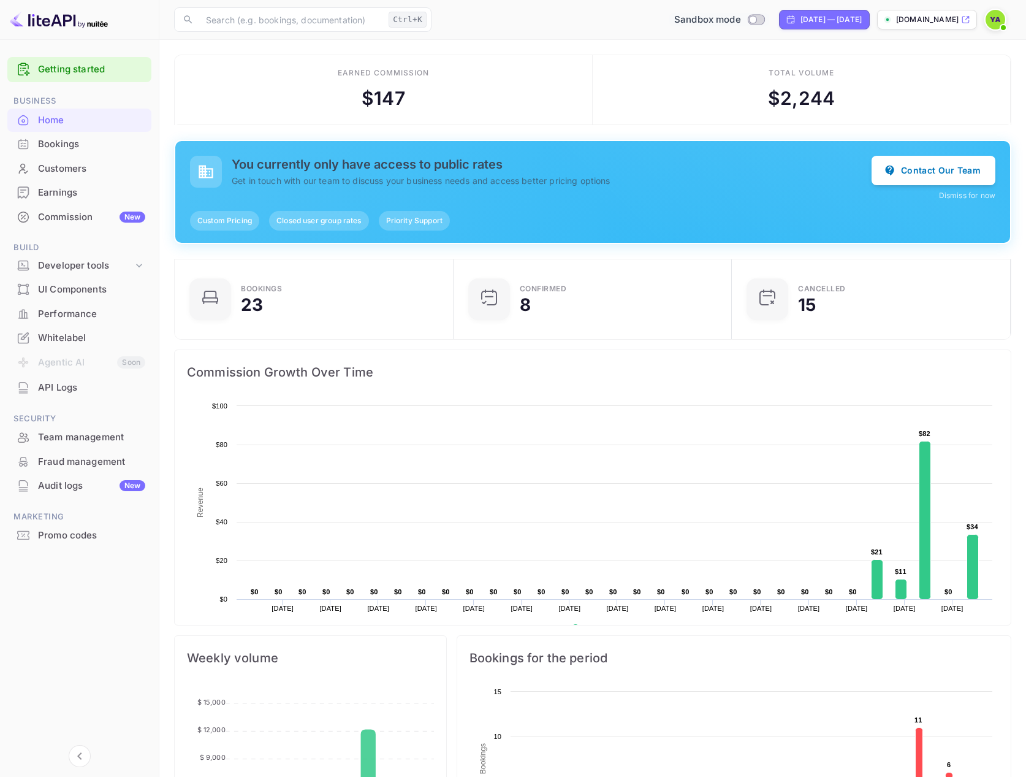
click at [741, 23] on input "Switch to Production mode" at bounding box center [753, 19] width 25 height 8
checkbox input "true"
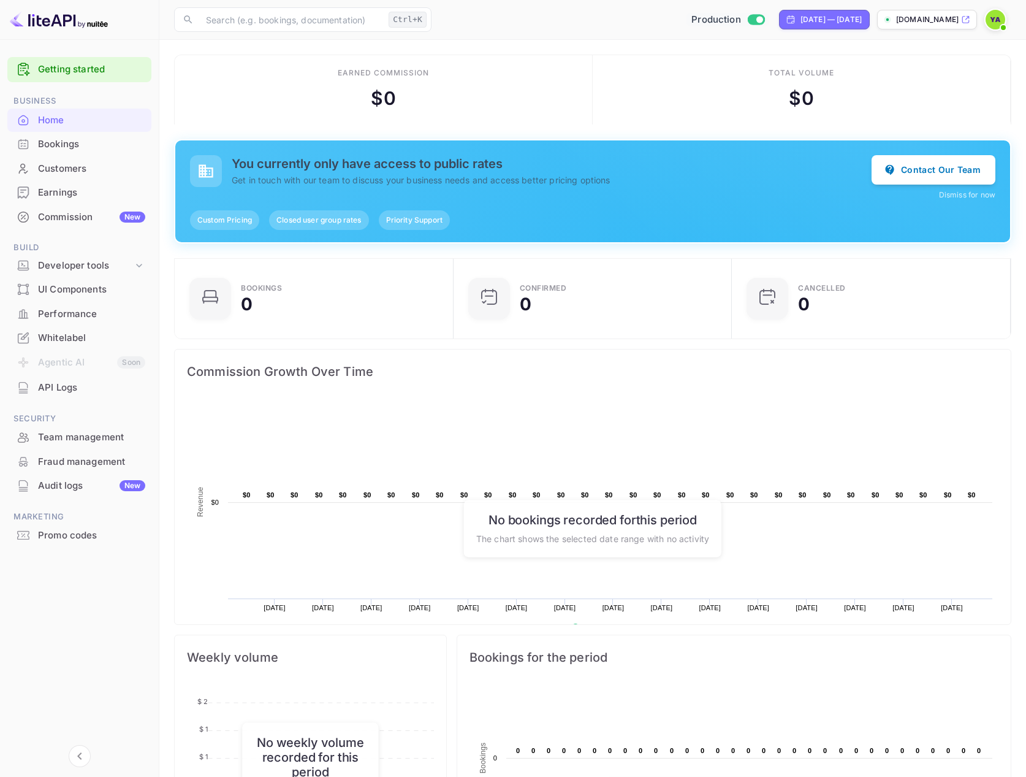
click at [747, 23] on input "Switch to Sandbox mode" at bounding box center [759, 19] width 25 height 8
checkbox input "false"
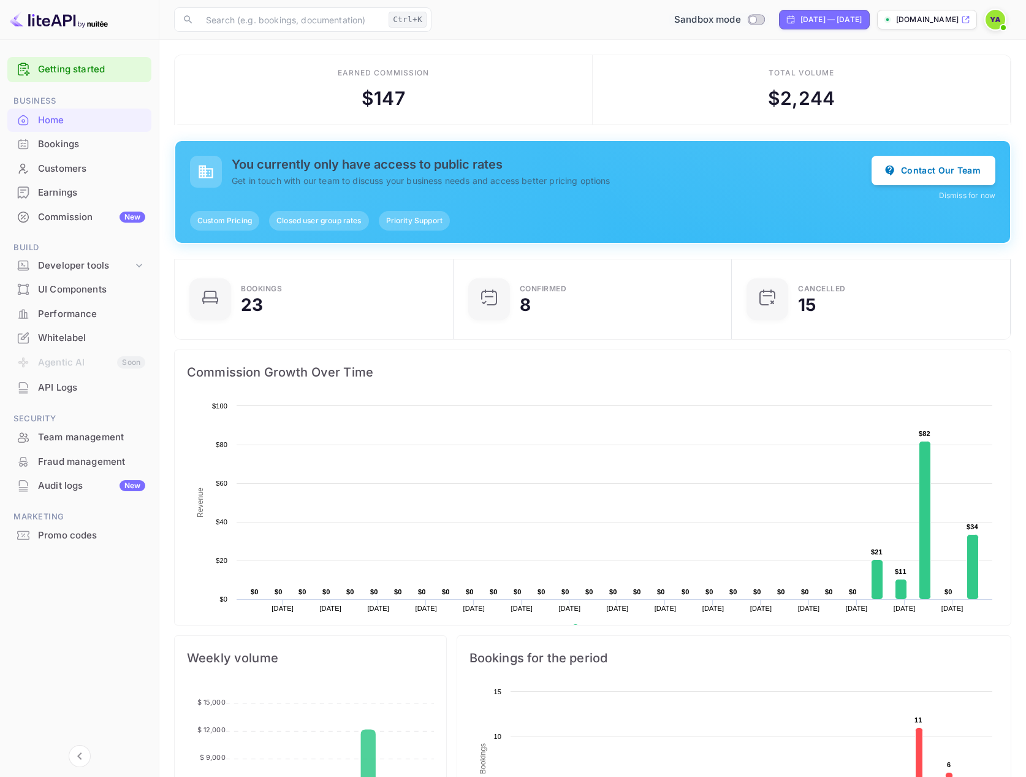
click at [54, 150] on div "Bookings" at bounding box center [91, 144] width 107 height 14
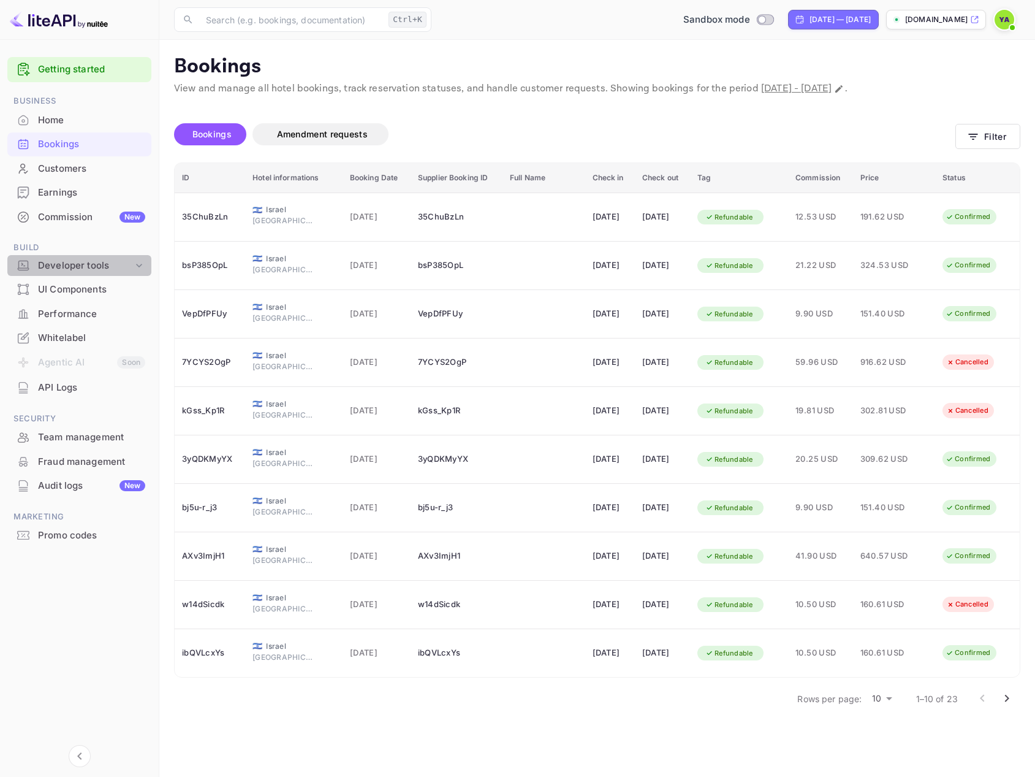
click at [80, 268] on div "Developer tools" at bounding box center [85, 266] width 95 height 14
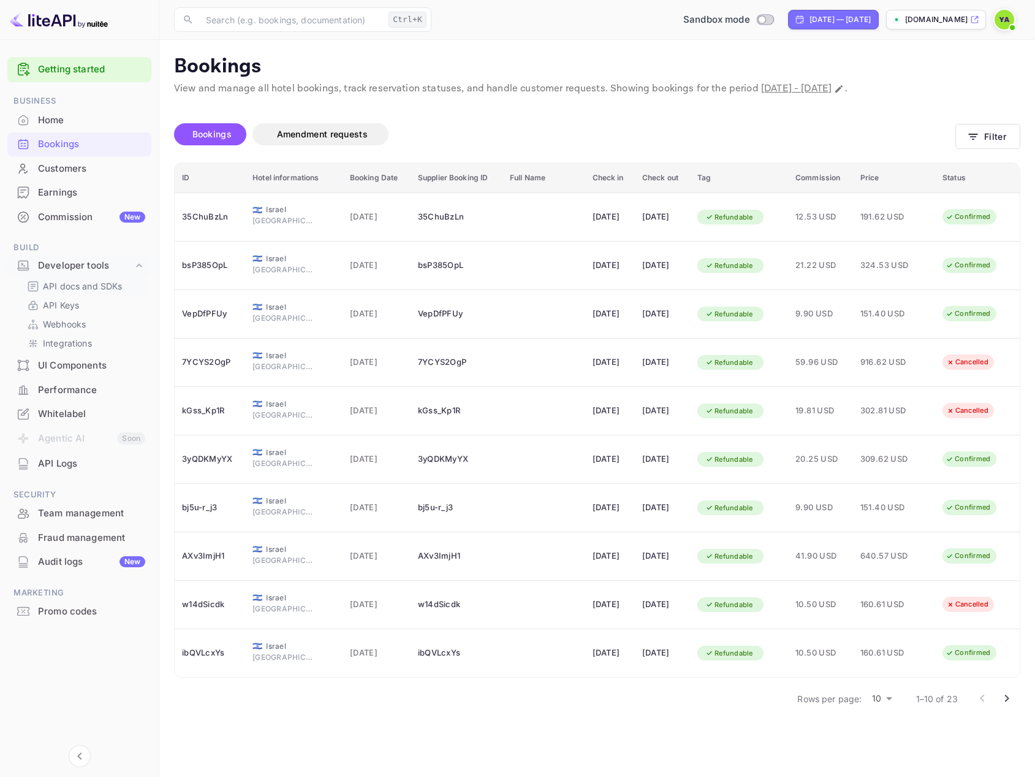
click at [67, 287] on p "API docs and SDKs" at bounding box center [83, 286] width 80 height 13
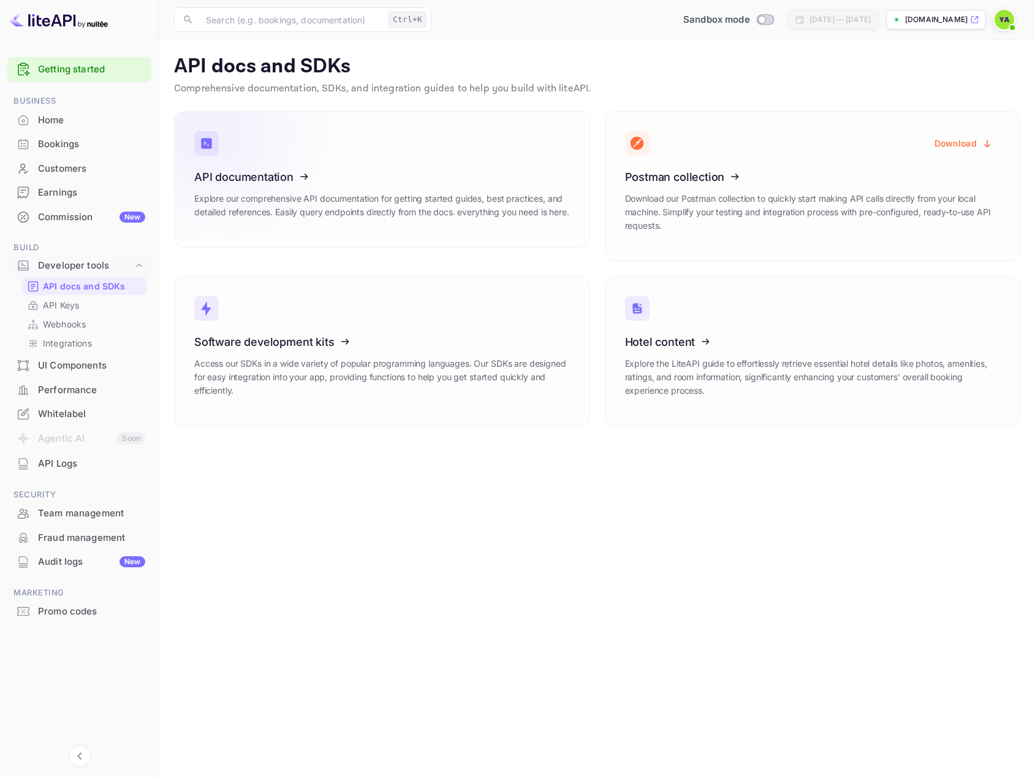
click at [223, 169] on icon at bounding box center [270, 175] width 191 height 126
click at [78, 266] on div "Developer tools" at bounding box center [85, 266] width 95 height 14
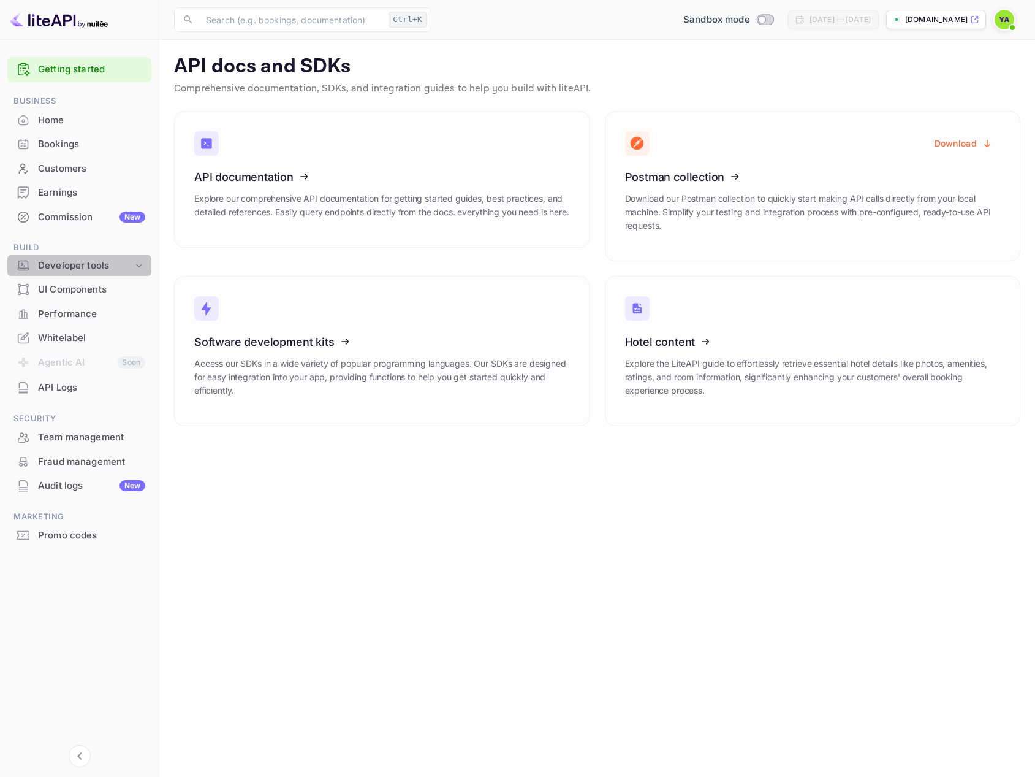
click at [59, 272] on div "Developer tools" at bounding box center [85, 266] width 95 height 14
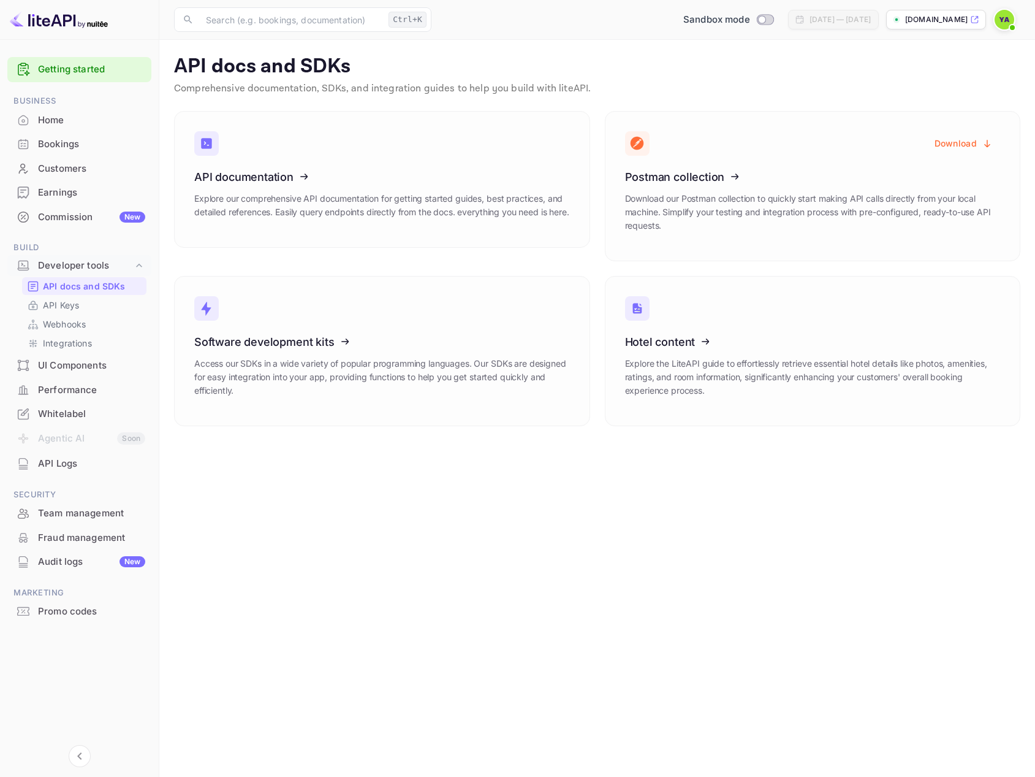
click at [72, 152] on div "Bookings" at bounding box center [79, 144] width 144 height 24
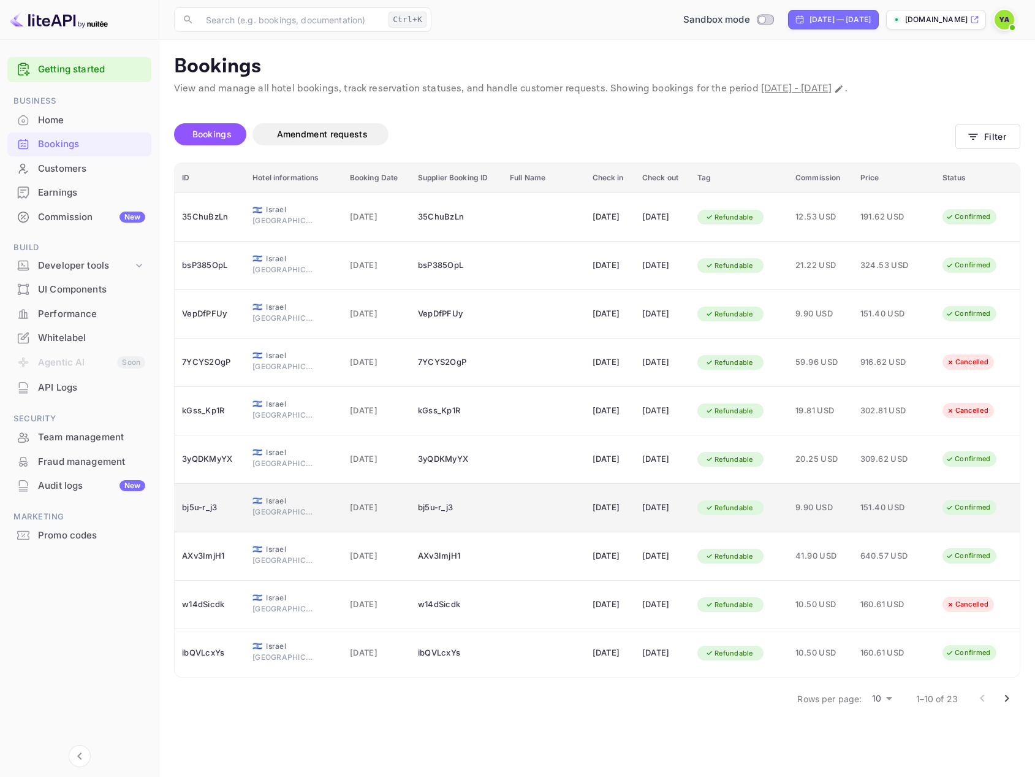
click at [922, 503] on span "151.40 USD" at bounding box center [891, 507] width 61 height 13
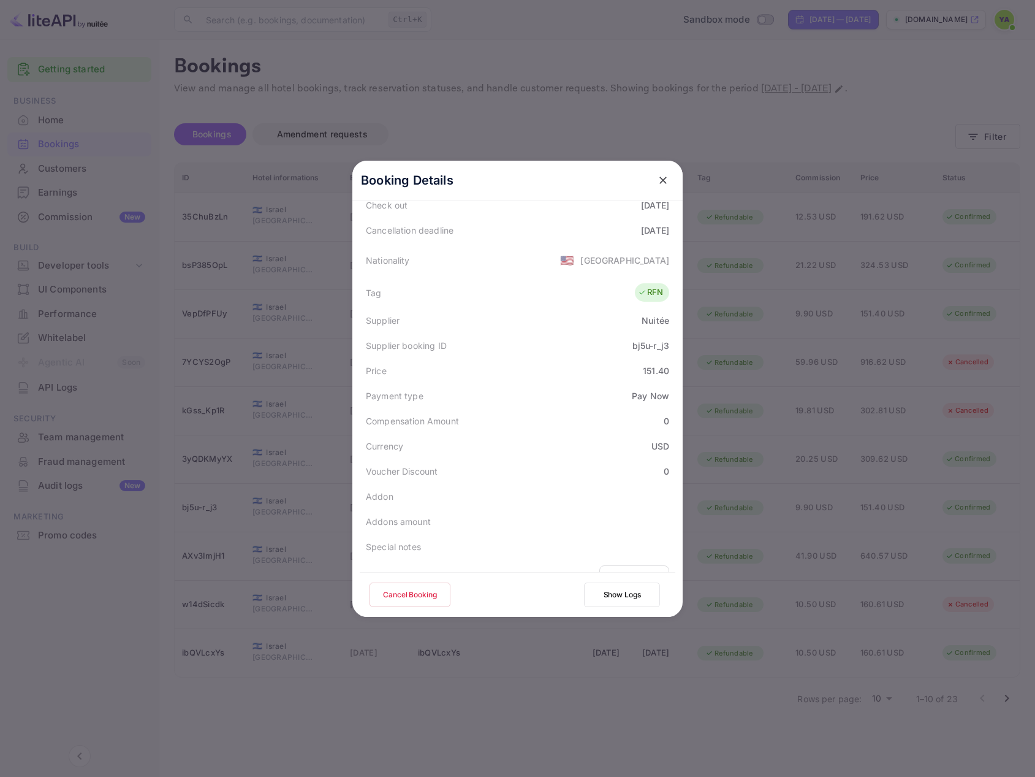
scroll to position [307, 0]
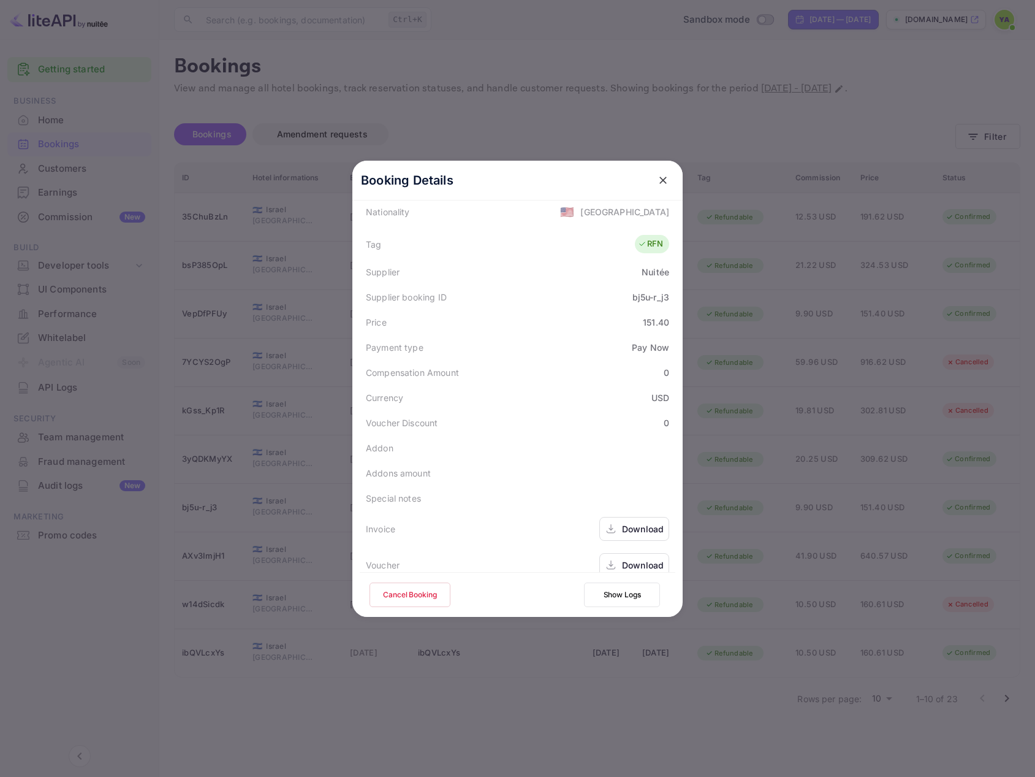
click at [408, 596] on button "Cancel Booking" at bounding box center [410, 594] width 81 height 25
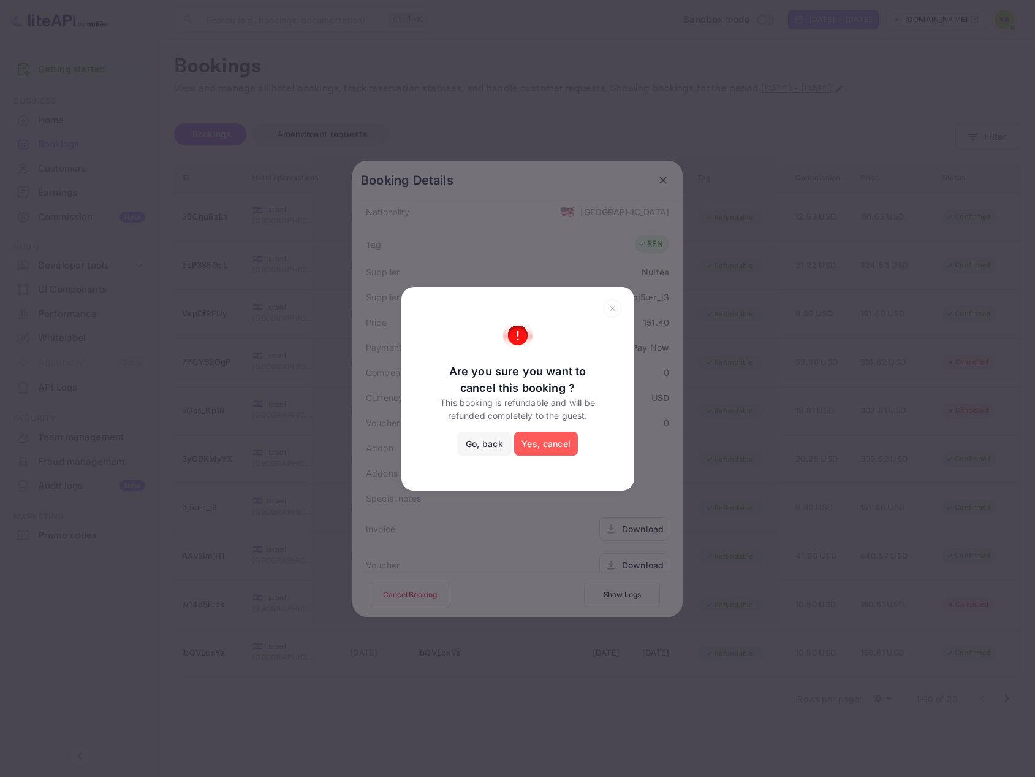
click at [546, 440] on button "Yes, cancel" at bounding box center [546, 444] width 64 height 25
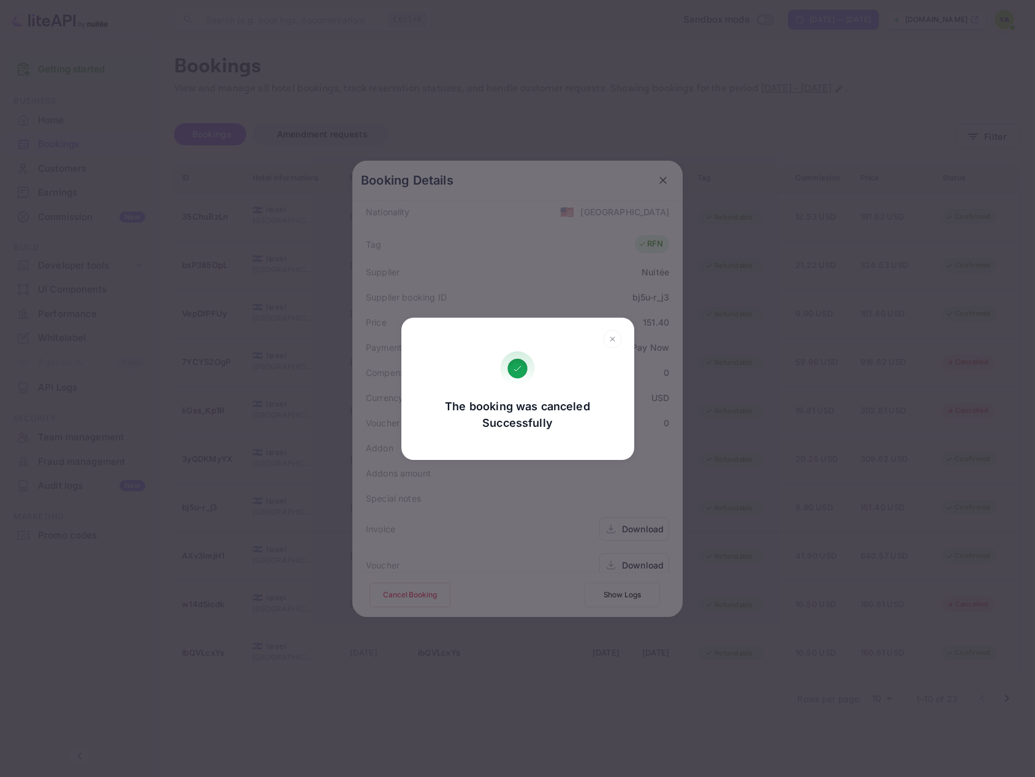
click at [619, 261] on div "The booking was canceled Successfully Go, back Yes, cancel" at bounding box center [517, 388] width 1035 height 777
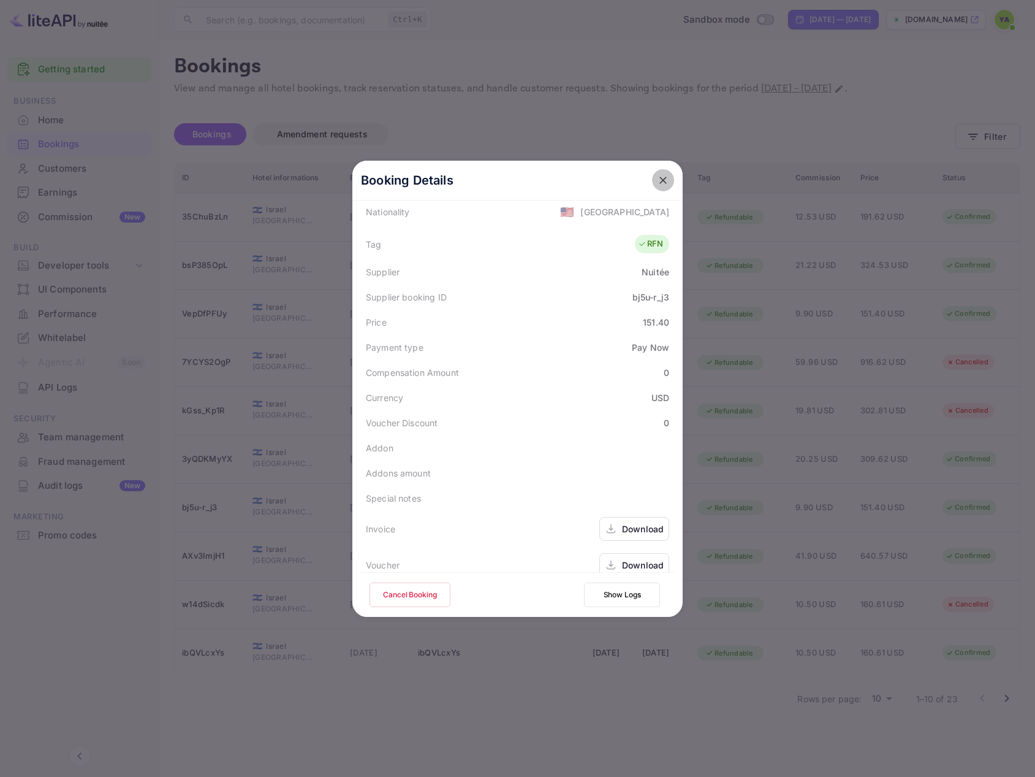
click at [665, 182] on button "close" at bounding box center [663, 180] width 22 height 22
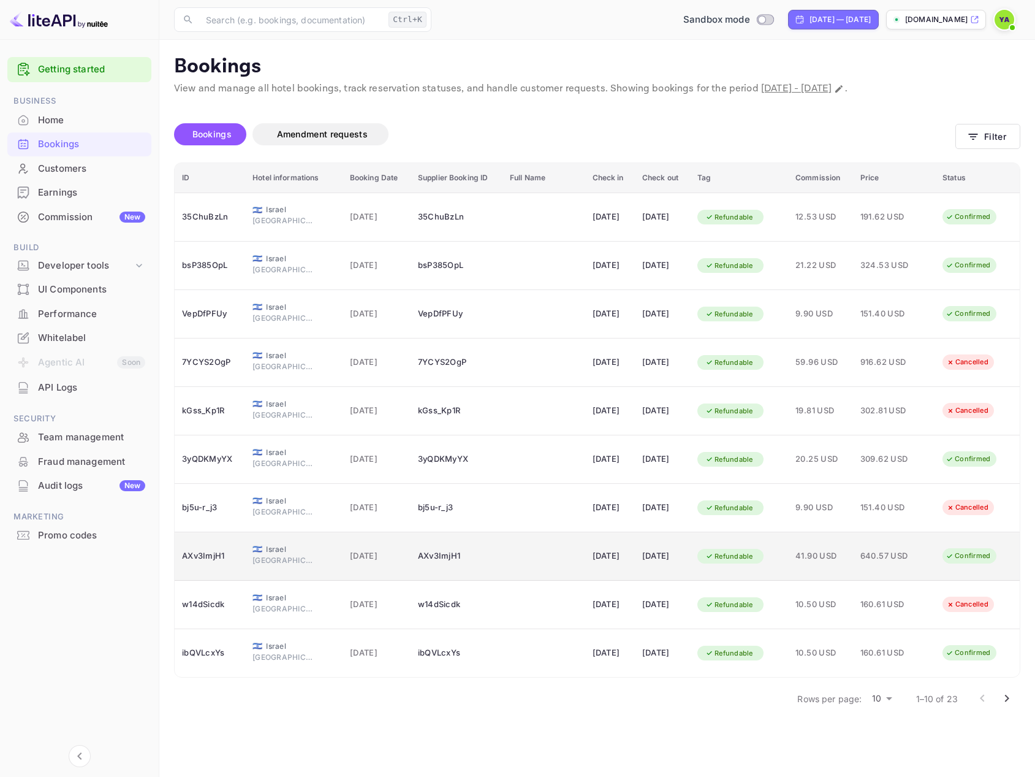
click at [955, 560] on icon "booking table" at bounding box center [950, 556] width 9 height 9
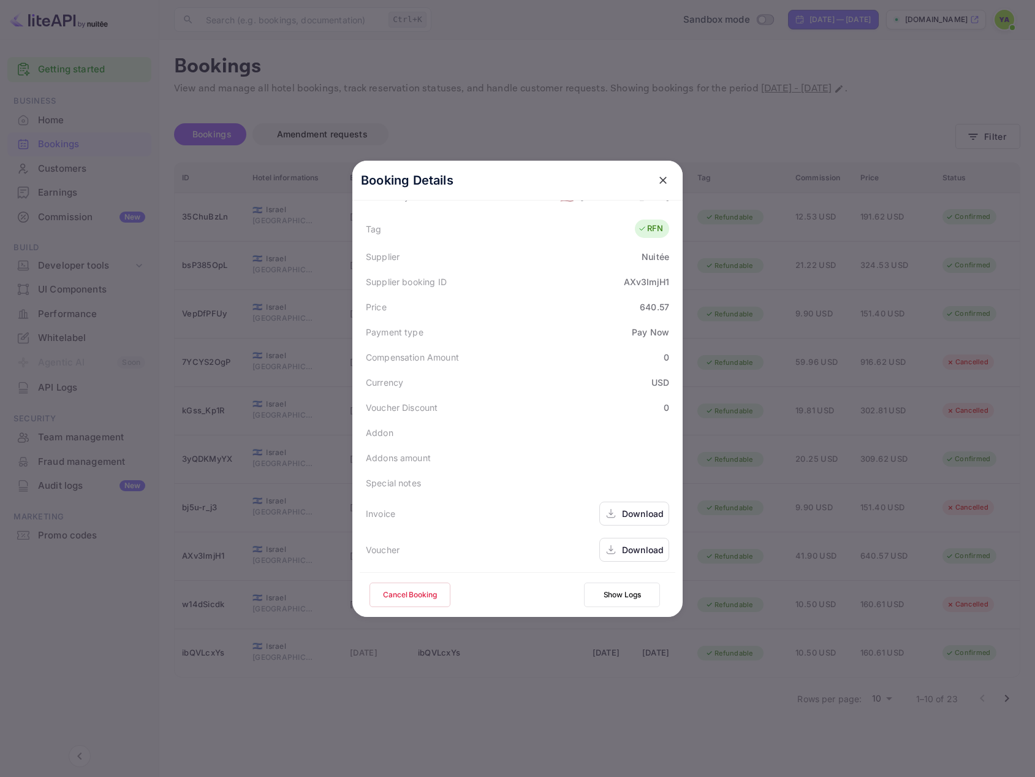
scroll to position [322, 0]
click at [424, 596] on button "Cancel Booking" at bounding box center [410, 594] width 81 height 25
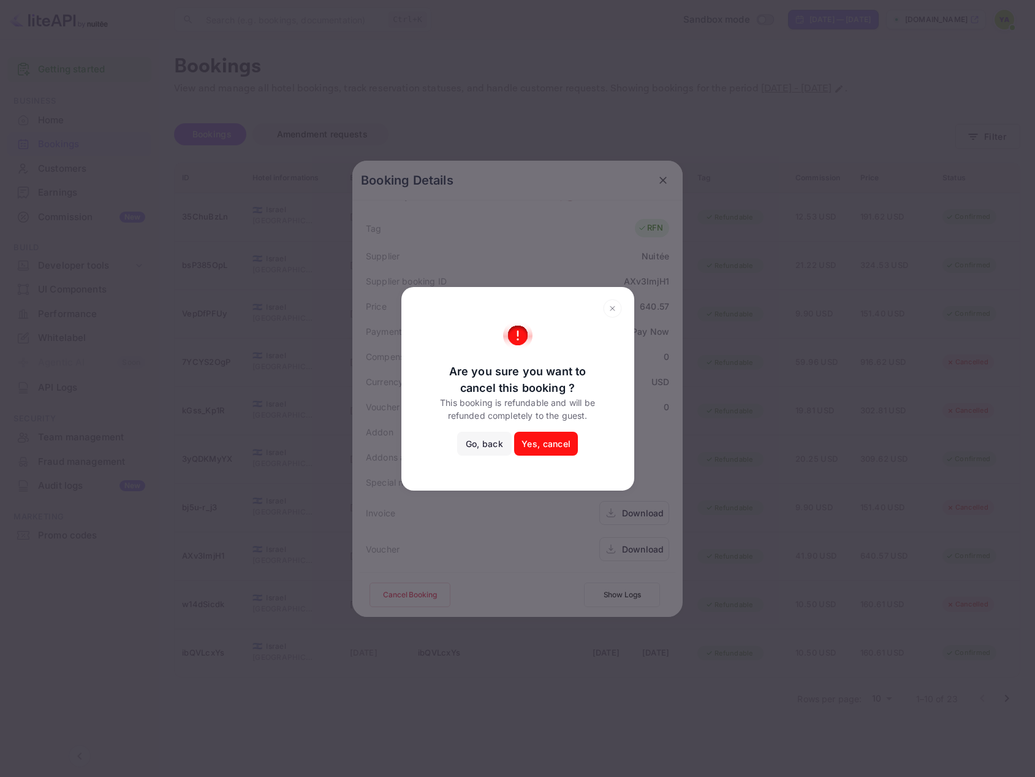
click at [544, 443] on button "Yes, cancel" at bounding box center [546, 444] width 64 height 25
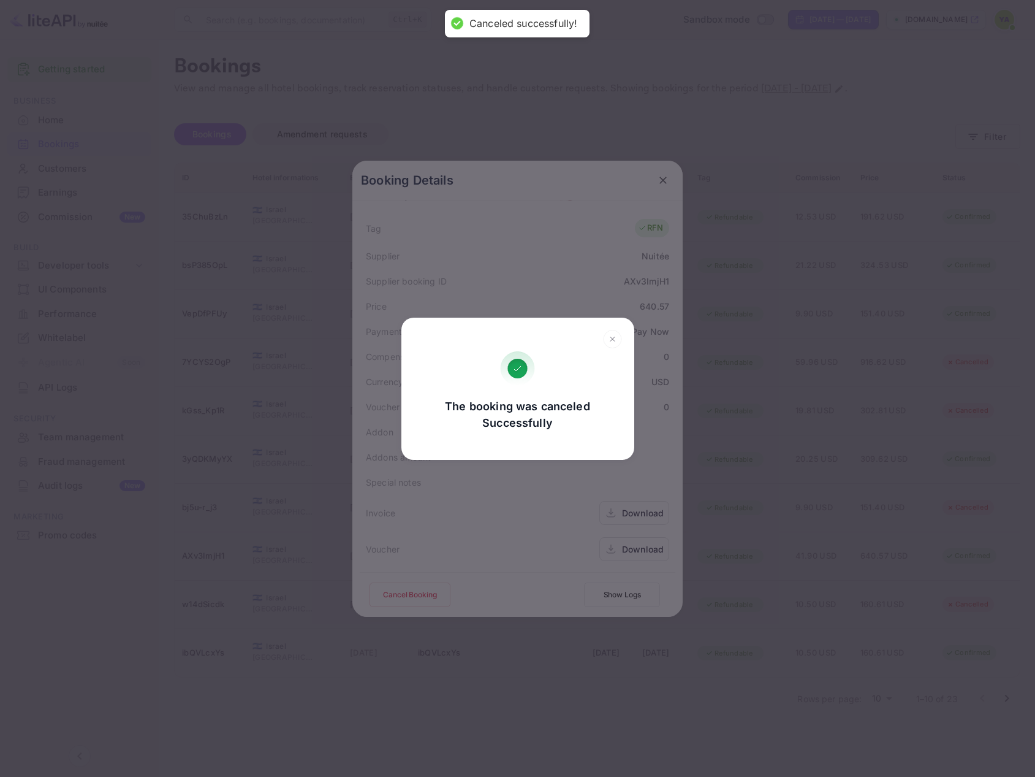
click at [571, 432] on div "The booking was canceled Successfully Go, back Yes, cancel" at bounding box center [518, 397] width 233 height 92
click at [757, 389] on div "The booking was canceled Successfully Go, back Yes, cancel" at bounding box center [517, 388] width 1035 height 777
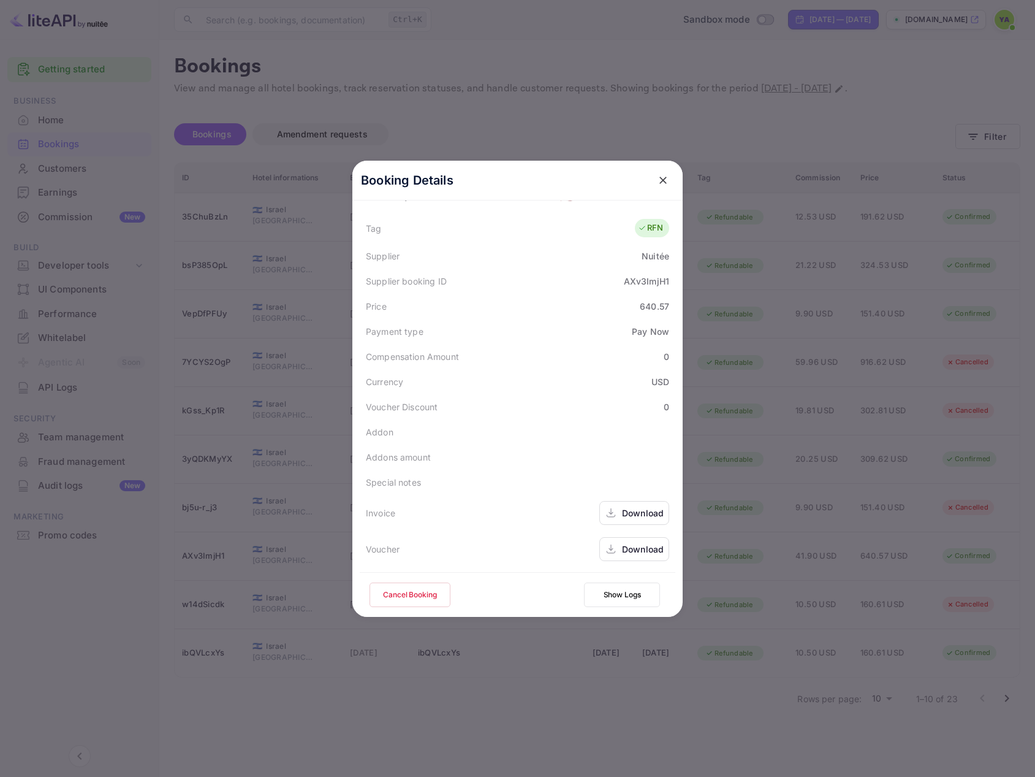
click at [660, 182] on icon "close" at bounding box center [663, 180] width 7 height 7
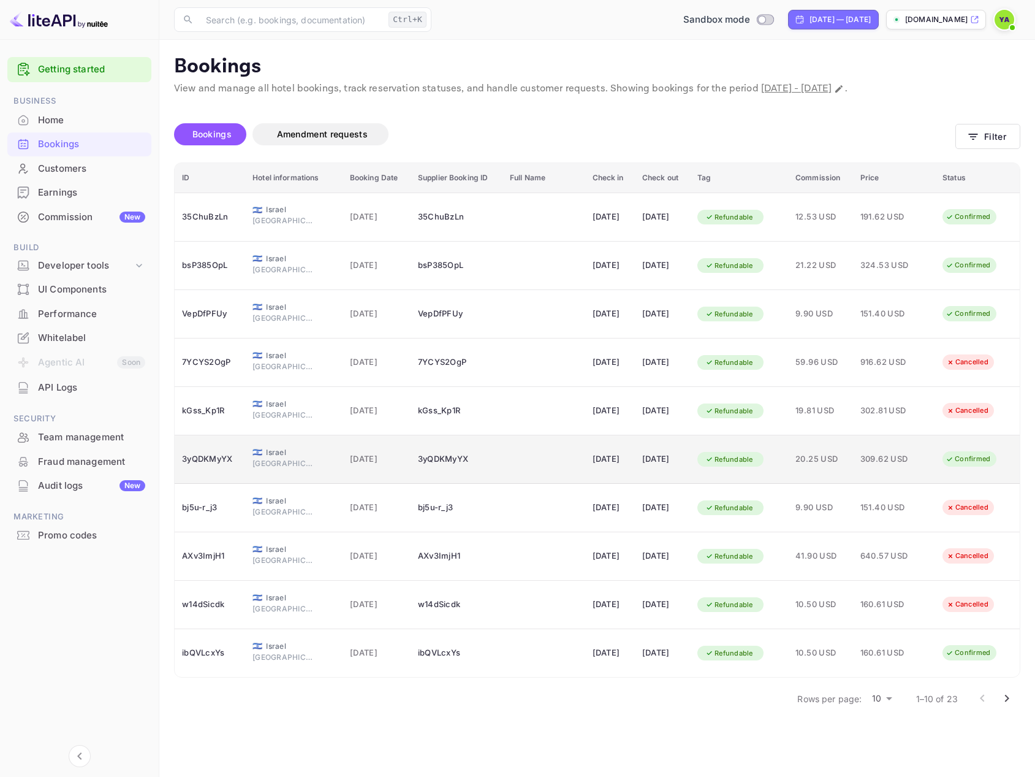
click at [884, 448] on td "309.62 USD" at bounding box center [894, 459] width 82 height 48
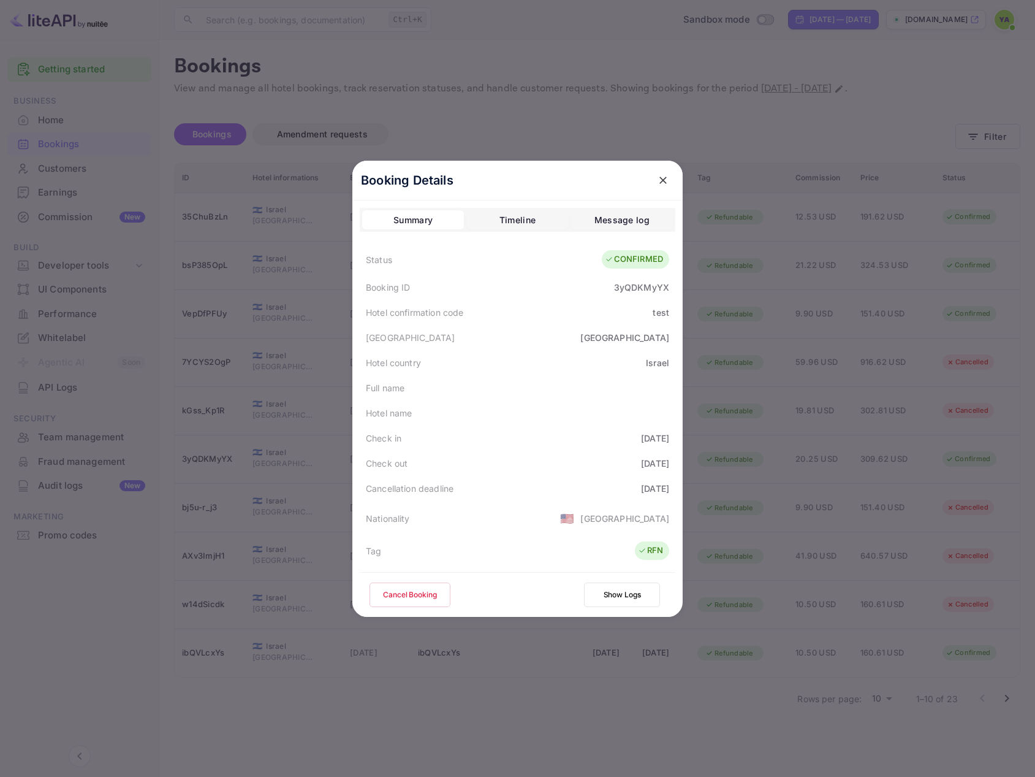
click at [445, 588] on button "Cancel Booking" at bounding box center [410, 594] width 81 height 25
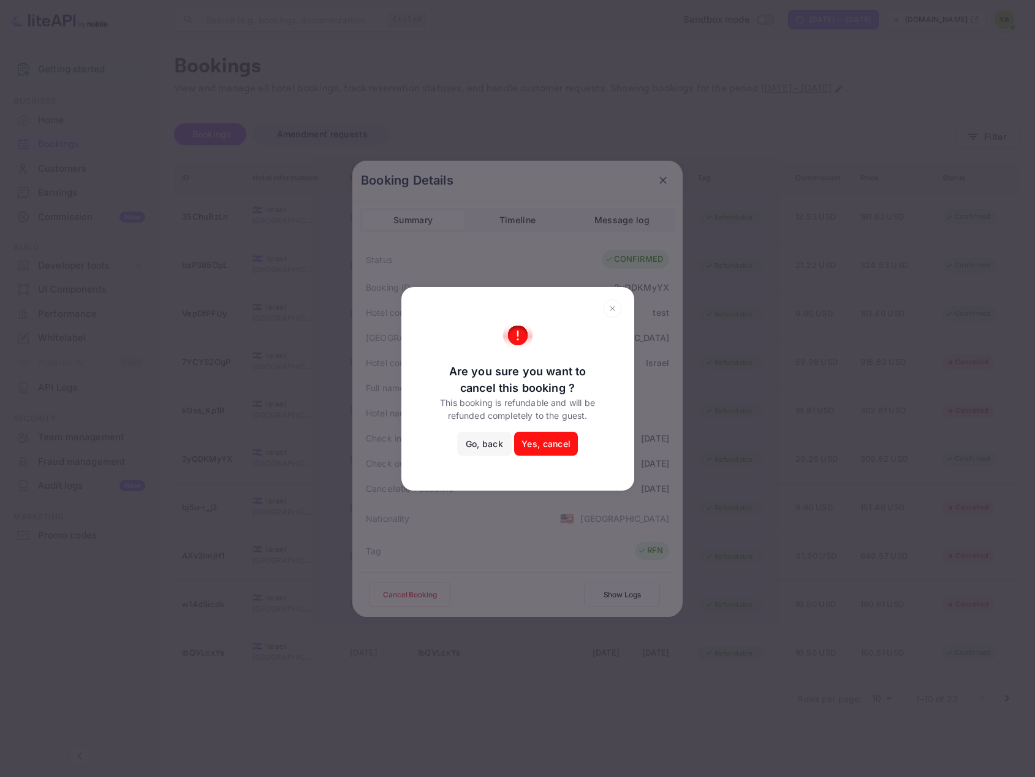
click at [540, 446] on button "Yes, cancel" at bounding box center [546, 444] width 64 height 25
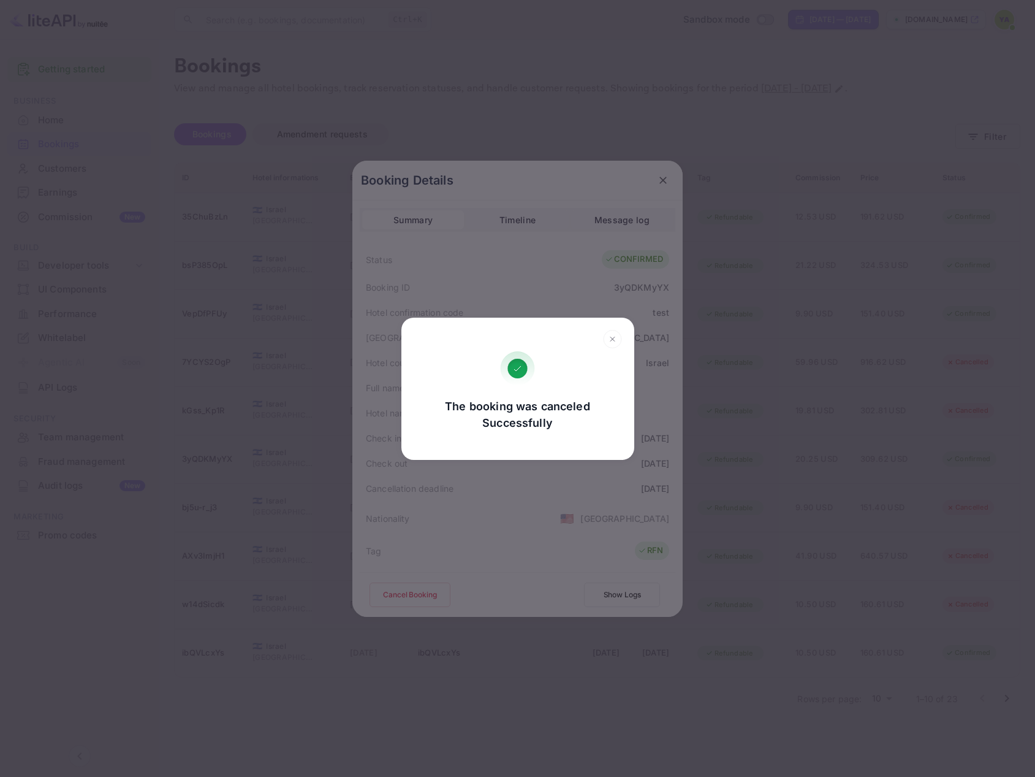
click at [616, 337] on icon at bounding box center [612, 339] width 19 height 18
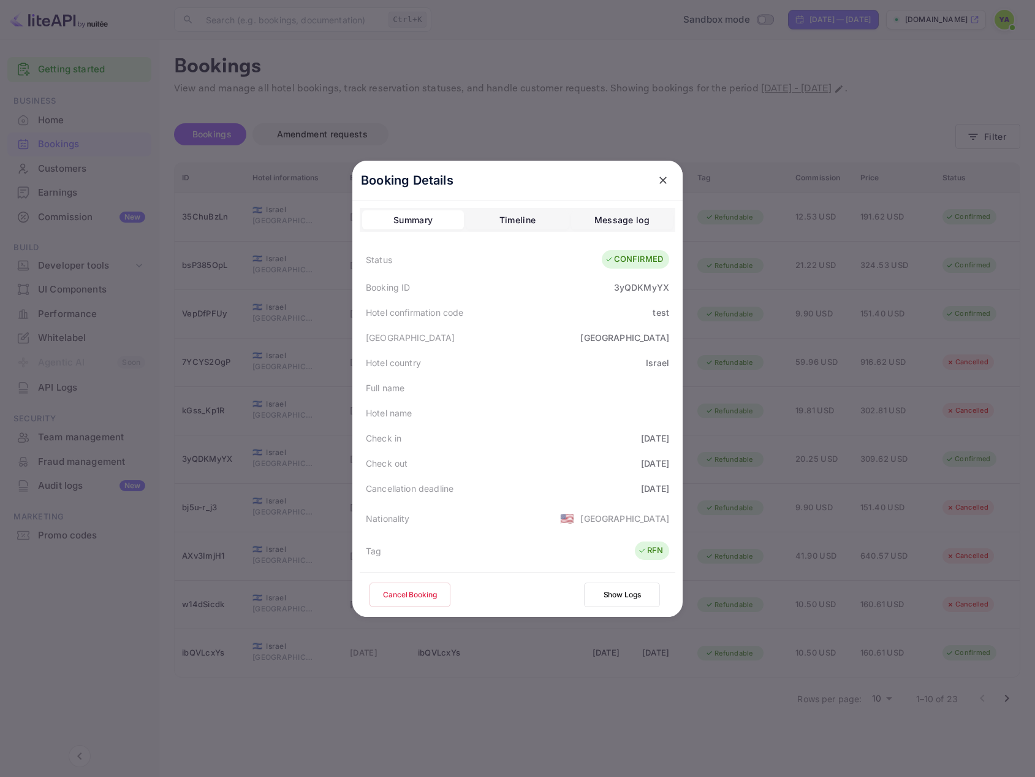
click at [660, 177] on icon "close" at bounding box center [663, 180] width 12 height 12
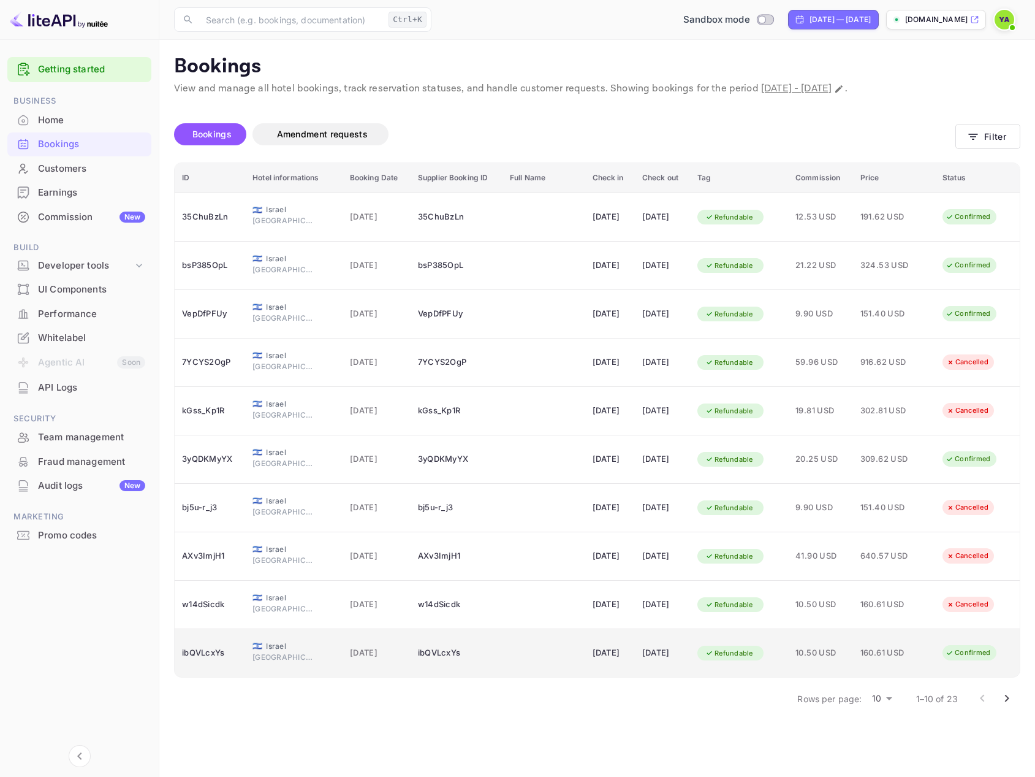
click at [853, 652] on td "10.50 USD" at bounding box center [820, 653] width 65 height 48
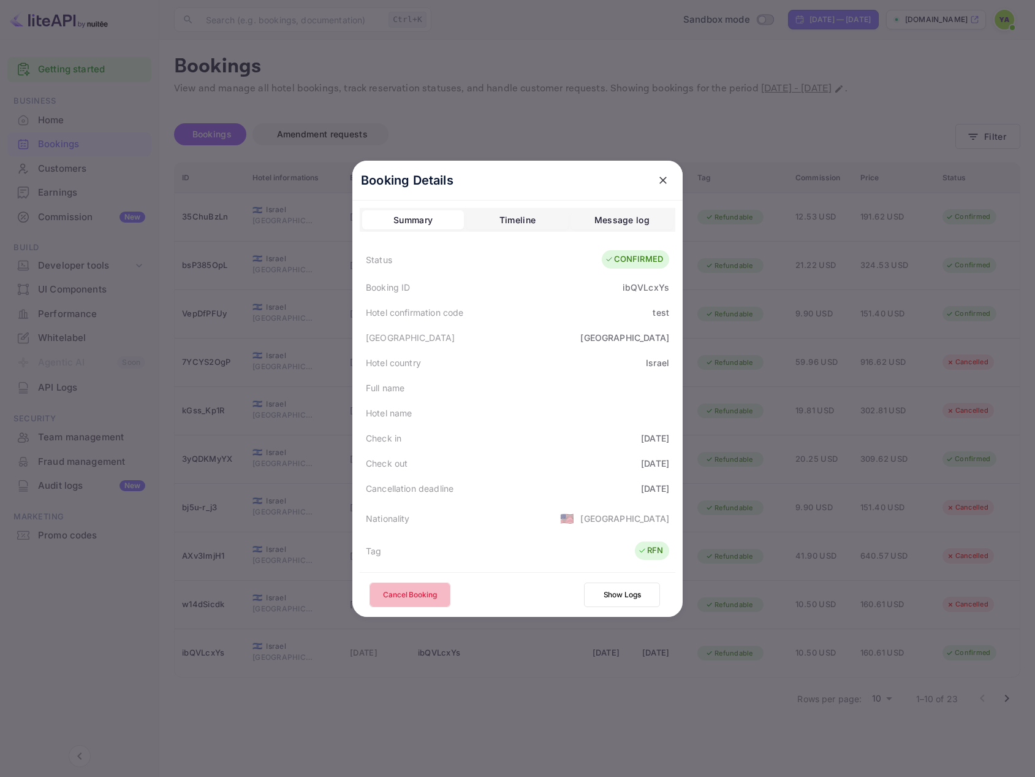
click at [408, 591] on button "Cancel Booking" at bounding box center [410, 594] width 81 height 25
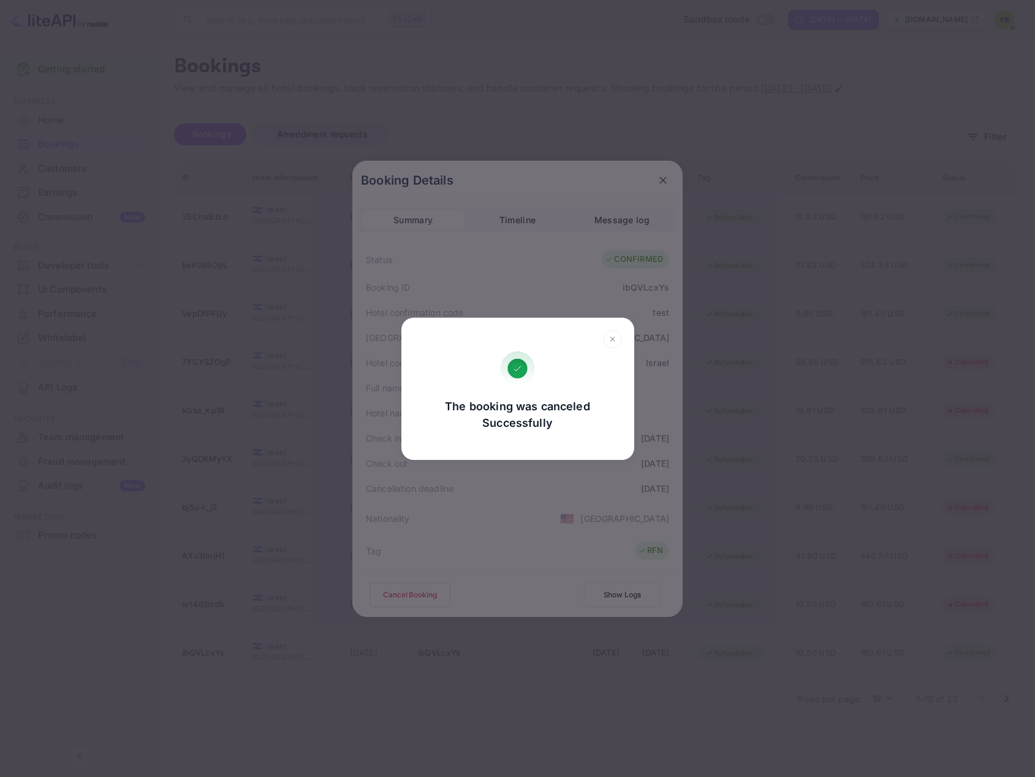
click at [617, 340] on icon at bounding box center [612, 339] width 19 height 18
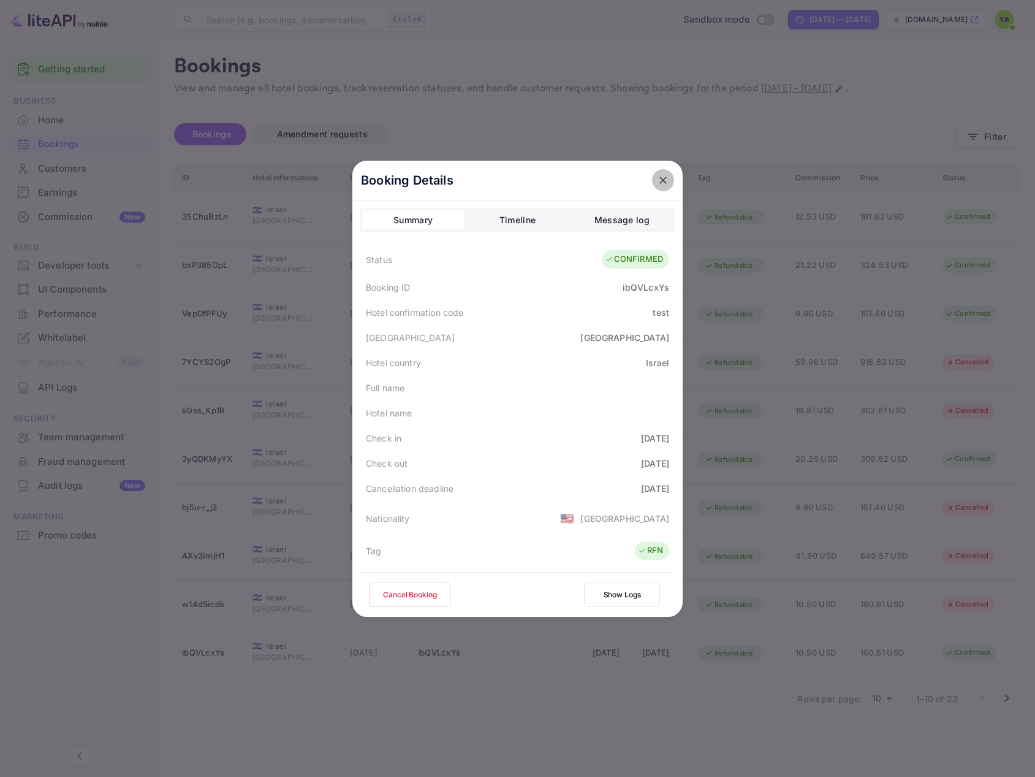
click at [668, 182] on button "close" at bounding box center [663, 180] width 22 height 22
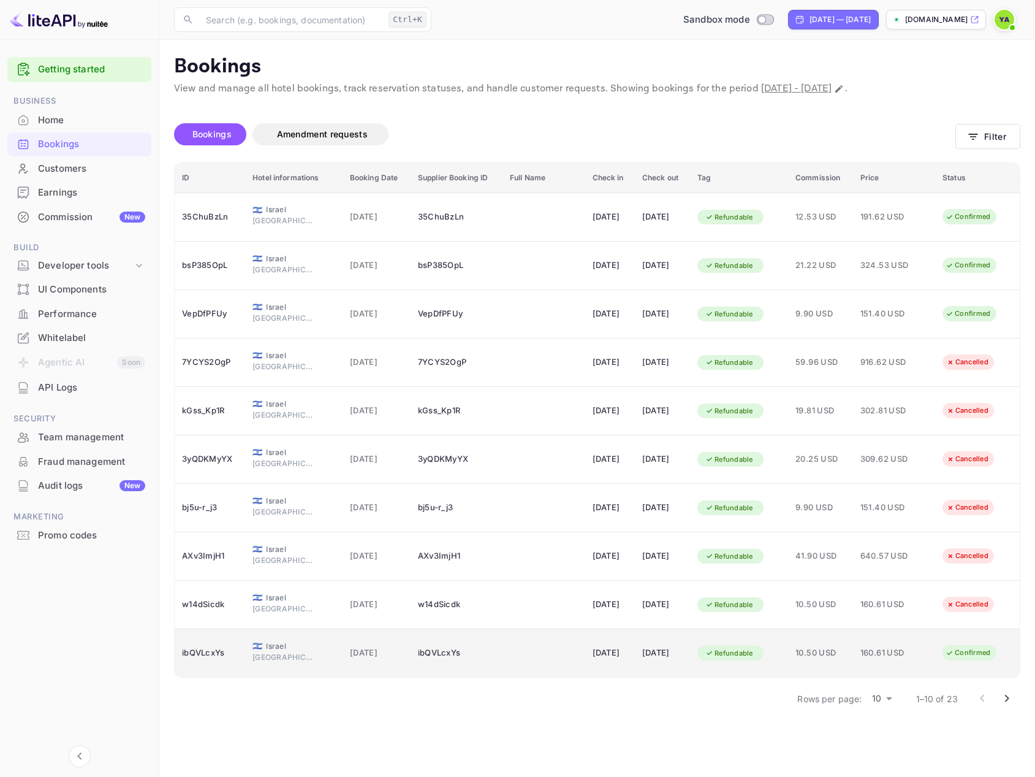
click at [749, 647] on div "Refundable" at bounding box center [730, 653] width 64 height 15
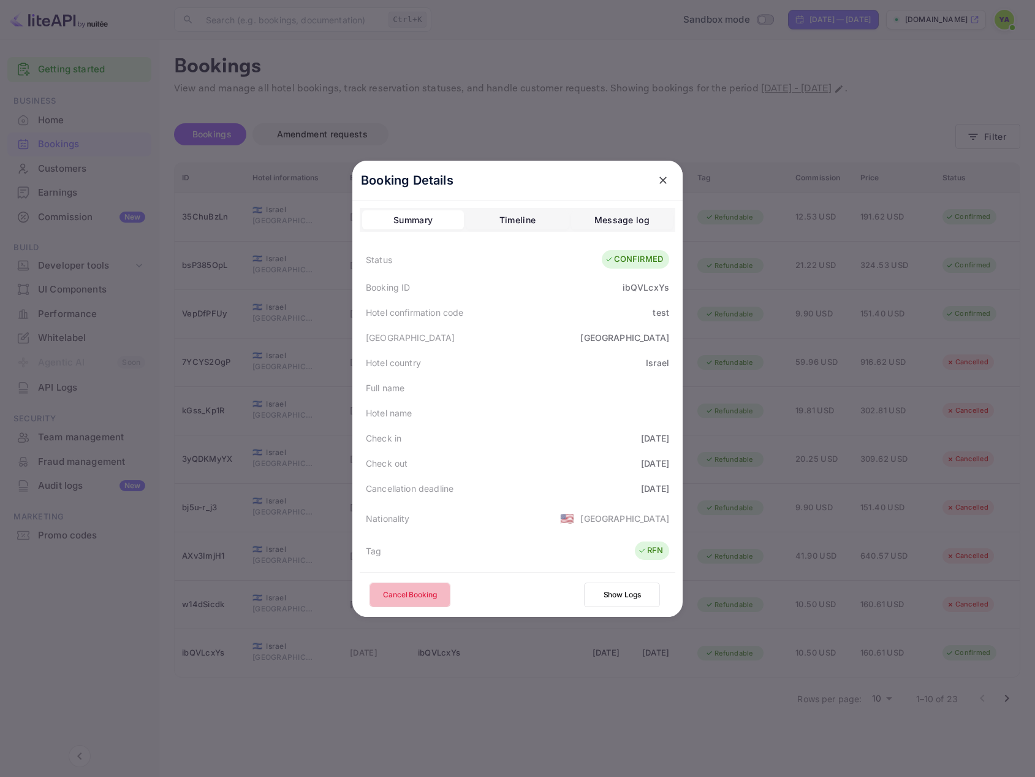
click at [390, 593] on button "Cancel Booking" at bounding box center [410, 594] width 81 height 25
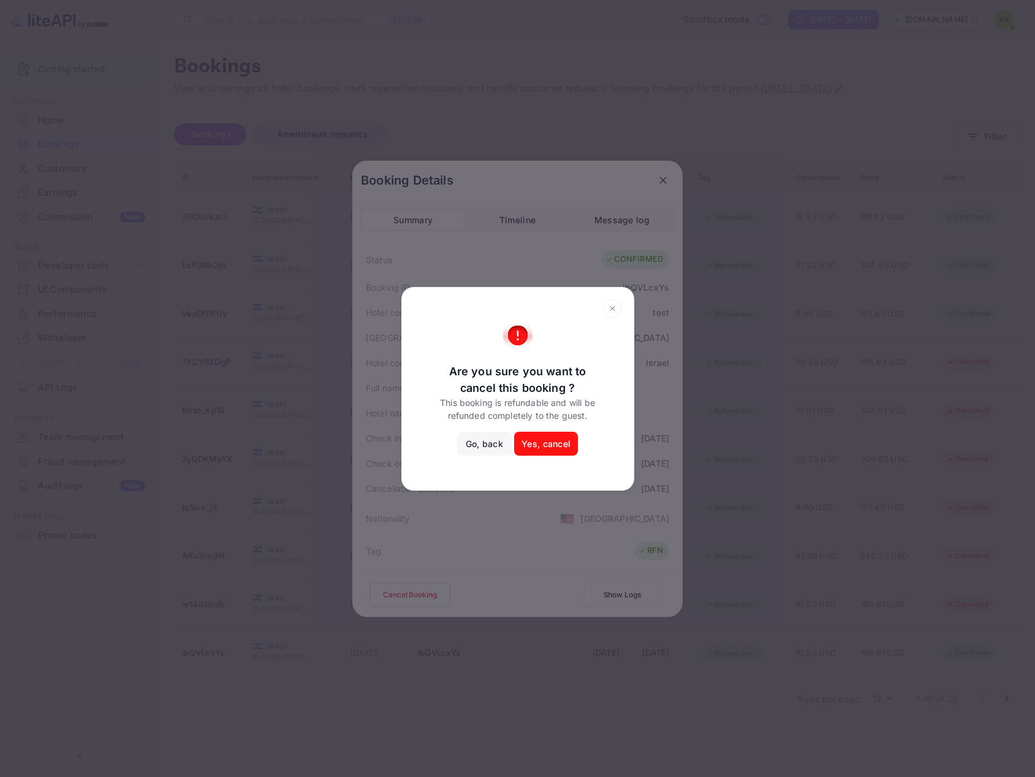
click at [535, 443] on button "Yes, cancel" at bounding box center [546, 444] width 64 height 25
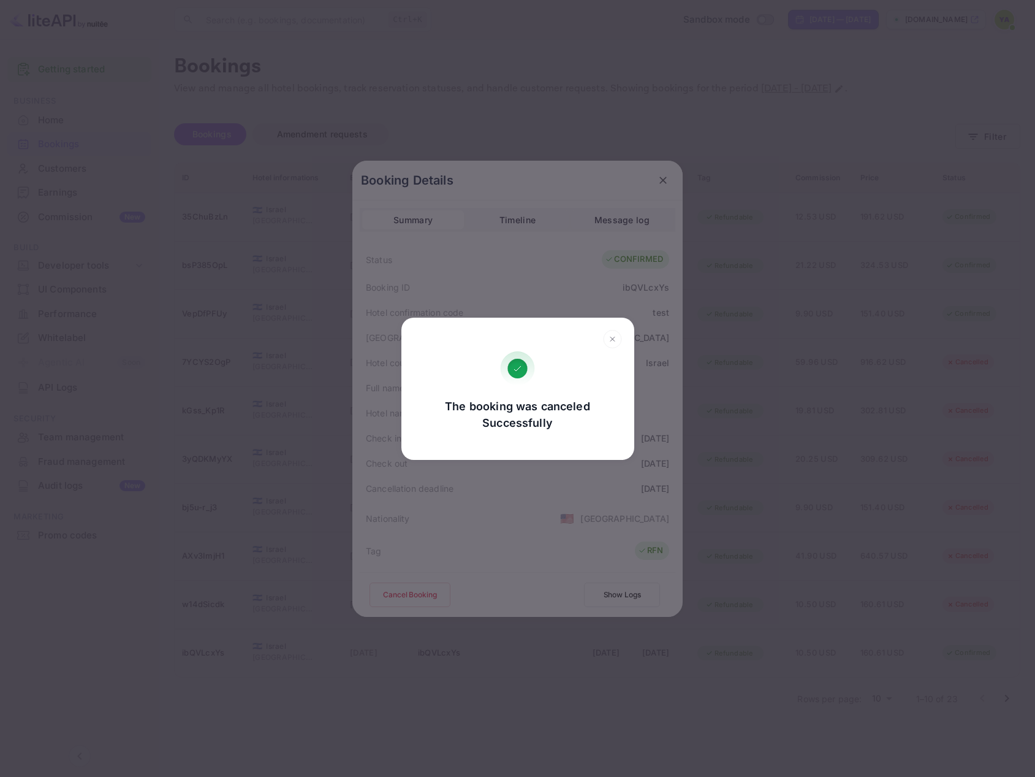
click at [614, 338] on icon at bounding box center [612, 339] width 19 height 18
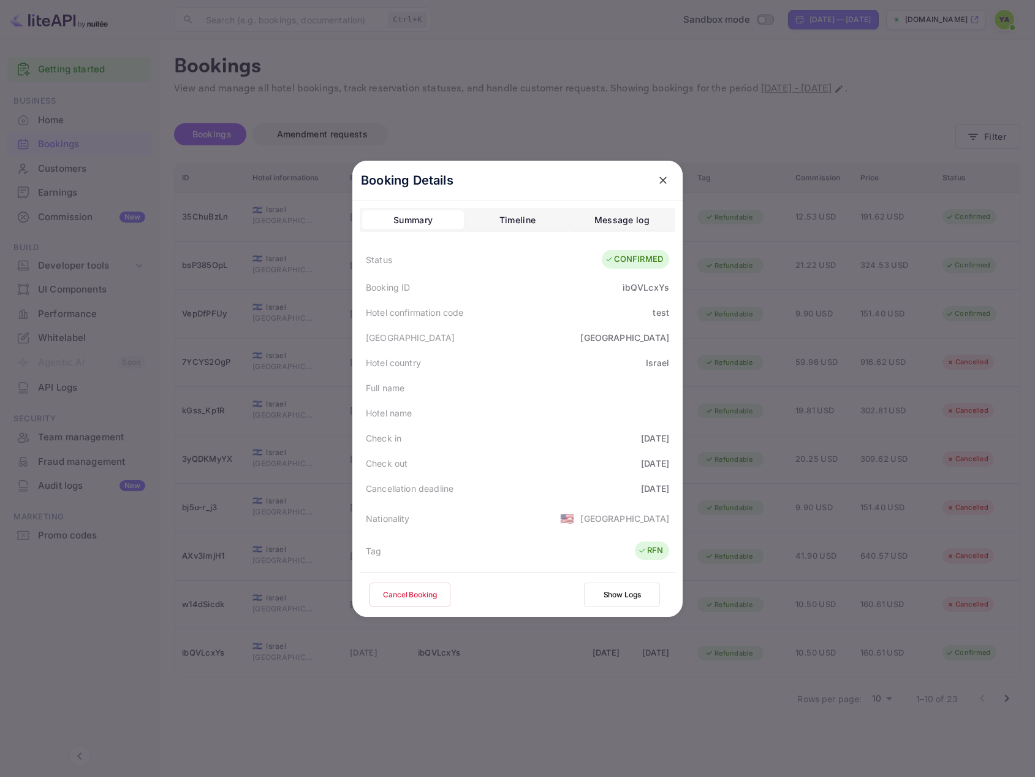
click at [415, 592] on button "Cancel Booking" at bounding box center [410, 594] width 81 height 25
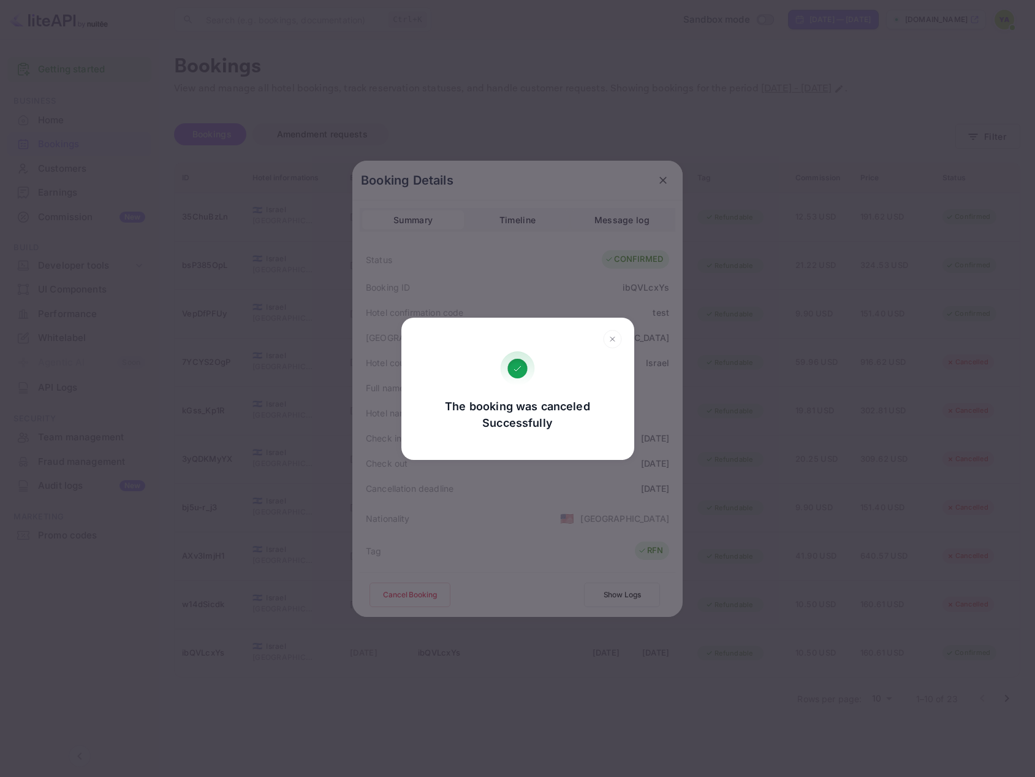
drag, startPoint x: 614, startPoint y: 339, endPoint x: 617, endPoint y: 333, distance: 6.9
click at [615, 337] on icon at bounding box center [612, 339] width 19 height 18
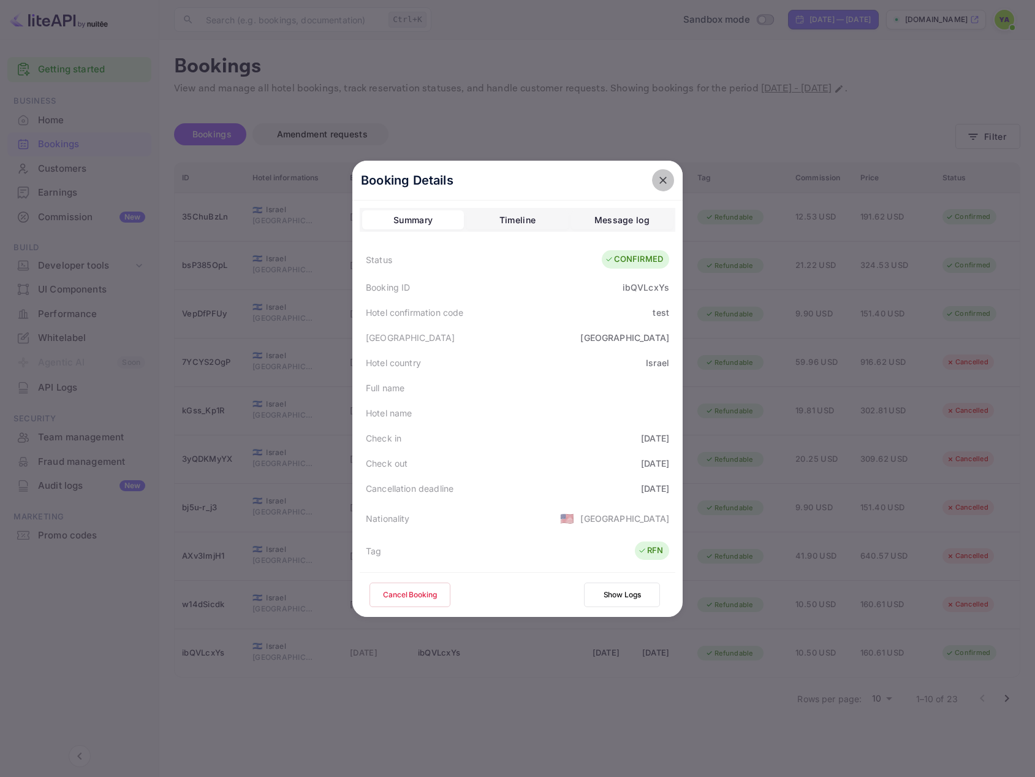
click at [657, 179] on icon "close" at bounding box center [663, 180] width 12 height 12
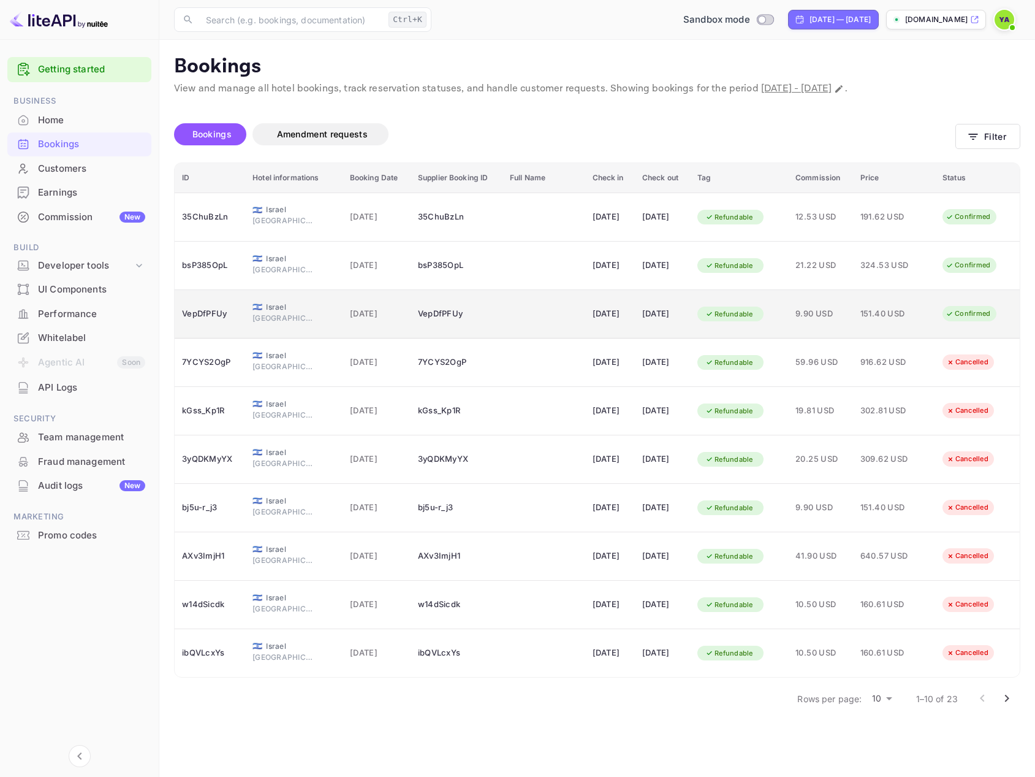
click at [968, 315] on div "Confirmed" at bounding box center [968, 313] width 61 height 15
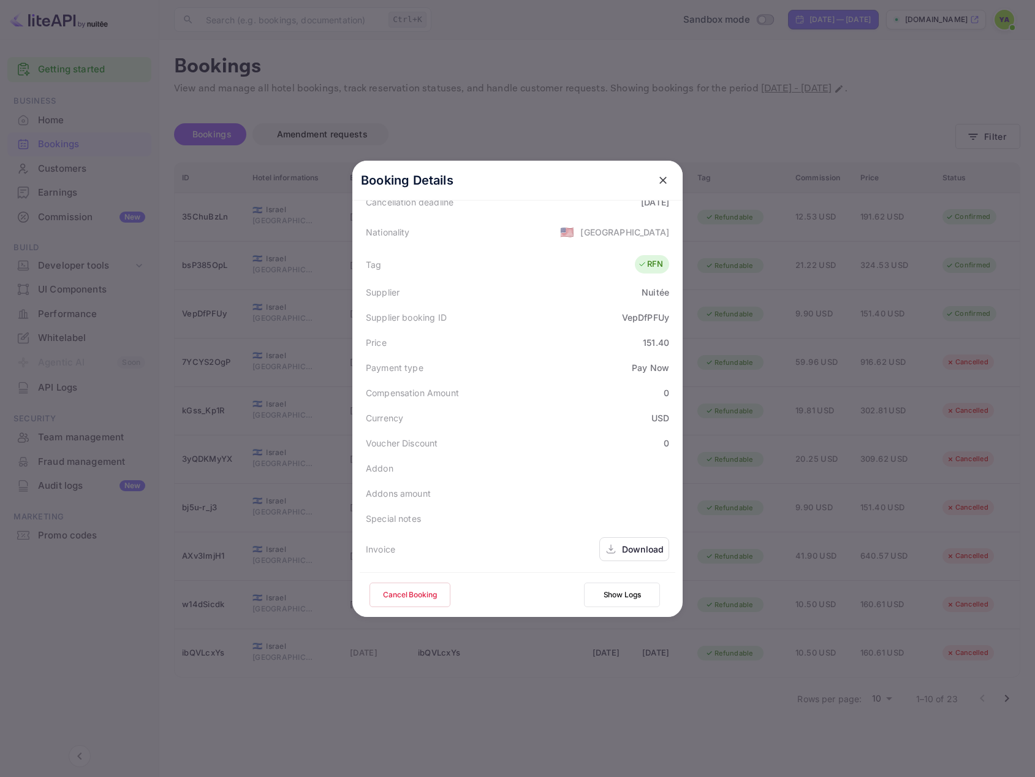
scroll to position [307, 0]
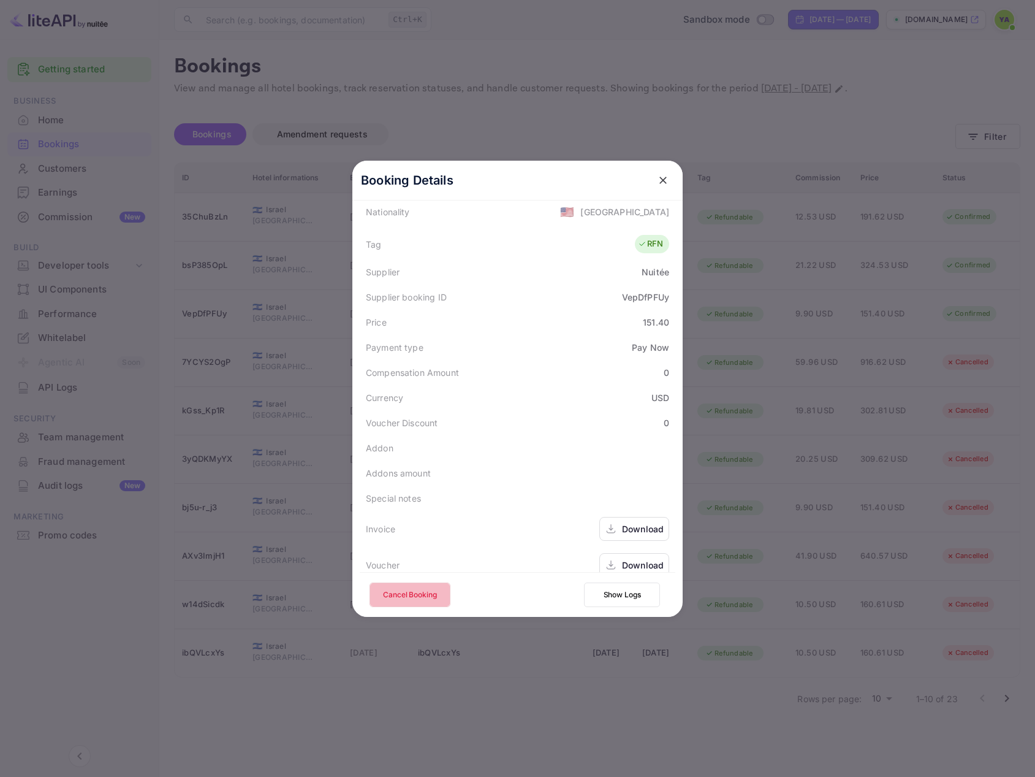
click at [422, 595] on button "Cancel Booking" at bounding box center [410, 594] width 81 height 25
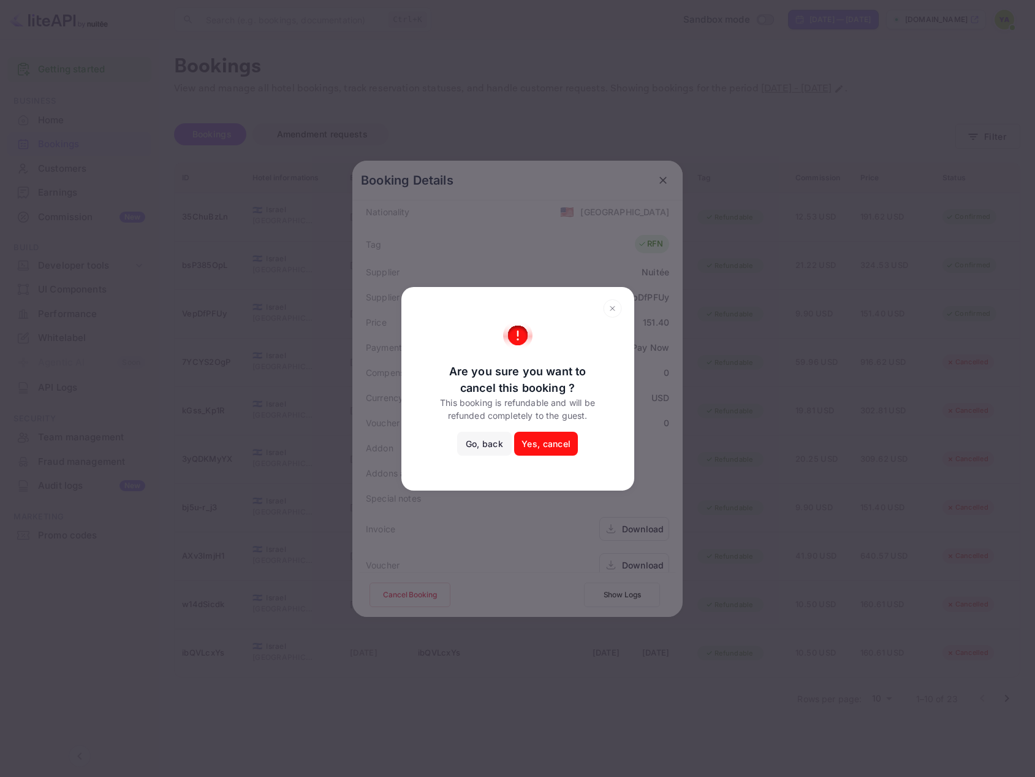
click at [541, 436] on button "Yes, cancel" at bounding box center [546, 444] width 64 height 25
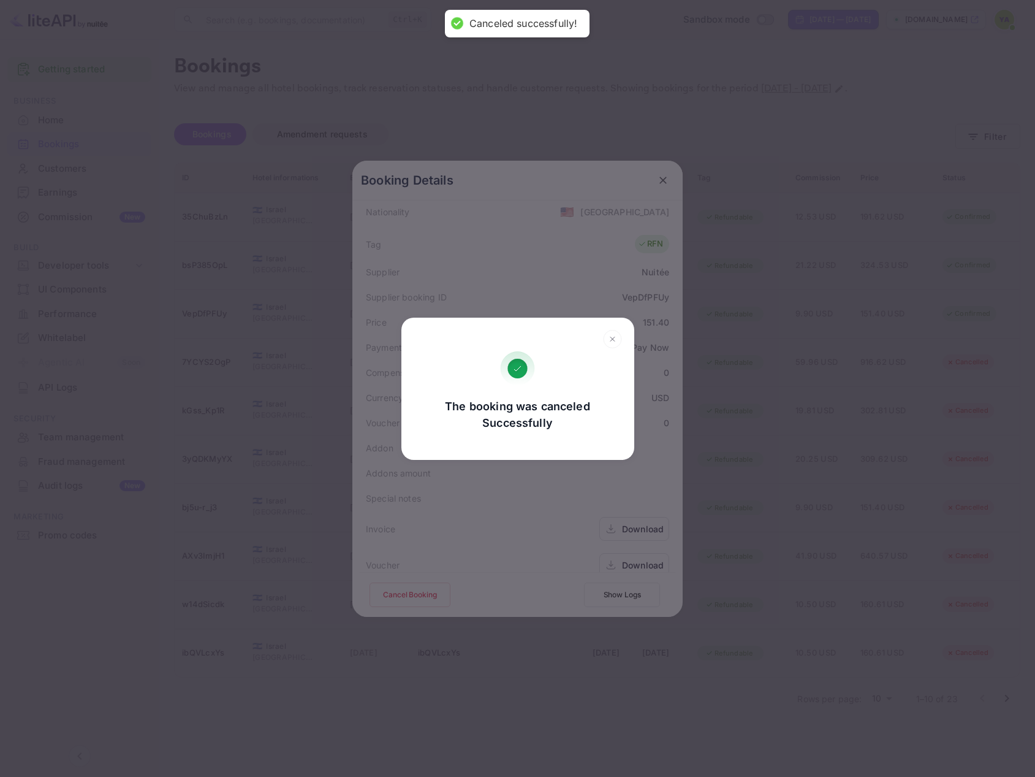
click at [660, 187] on div "The booking was canceled Successfully Go, back Yes, cancel" at bounding box center [517, 388] width 1035 height 777
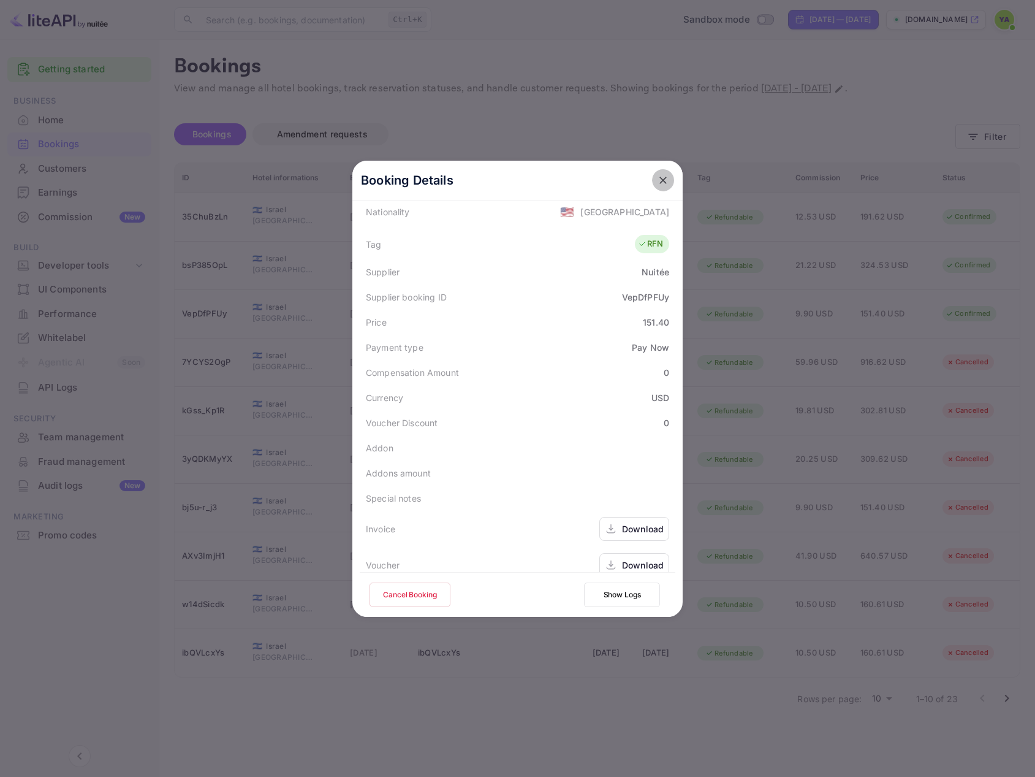
click at [660, 188] on button "close" at bounding box center [663, 180] width 22 height 22
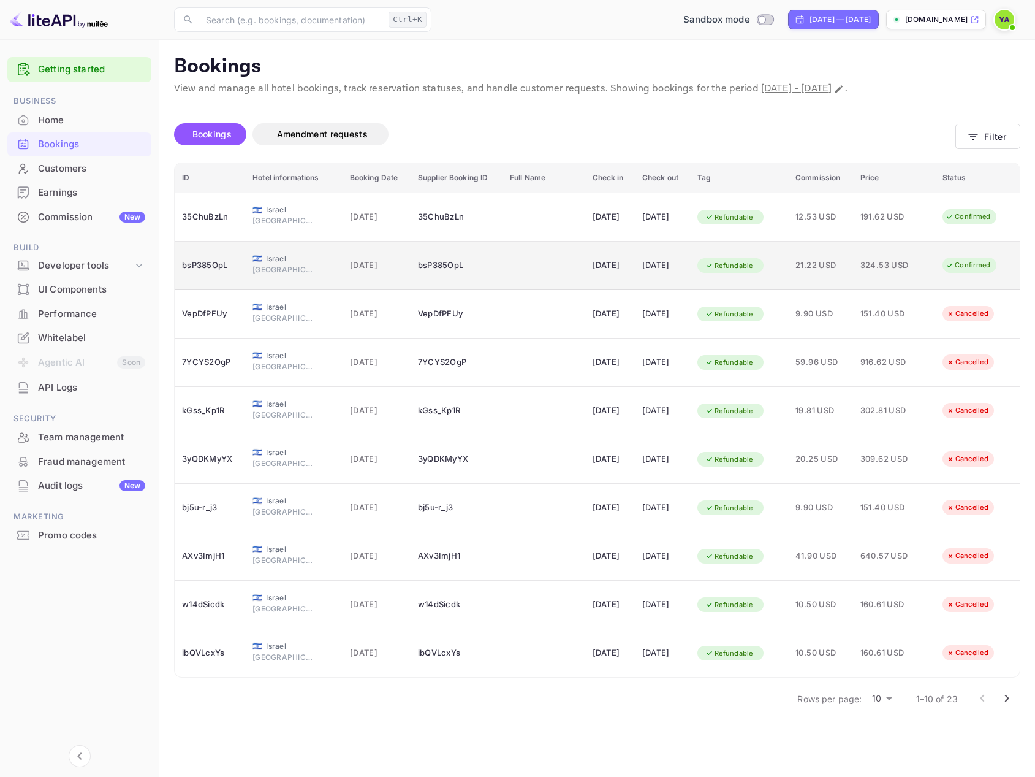
click at [963, 263] on div "Confirmed" at bounding box center [968, 264] width 61 height 15
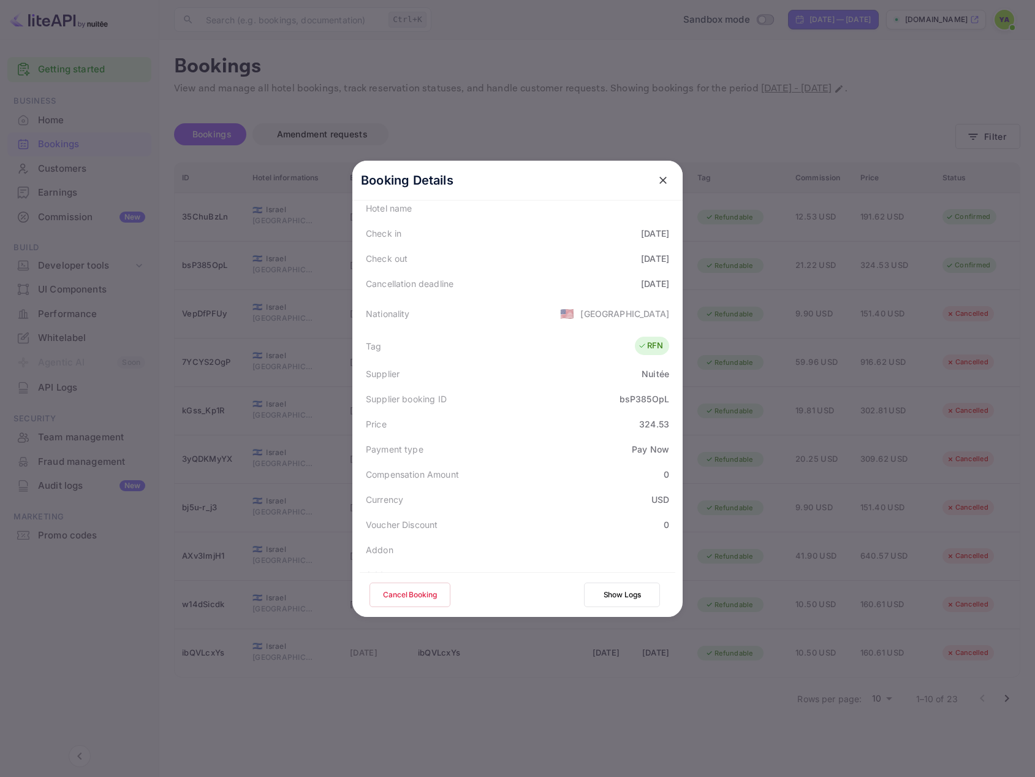
scroll to position [322, 0]
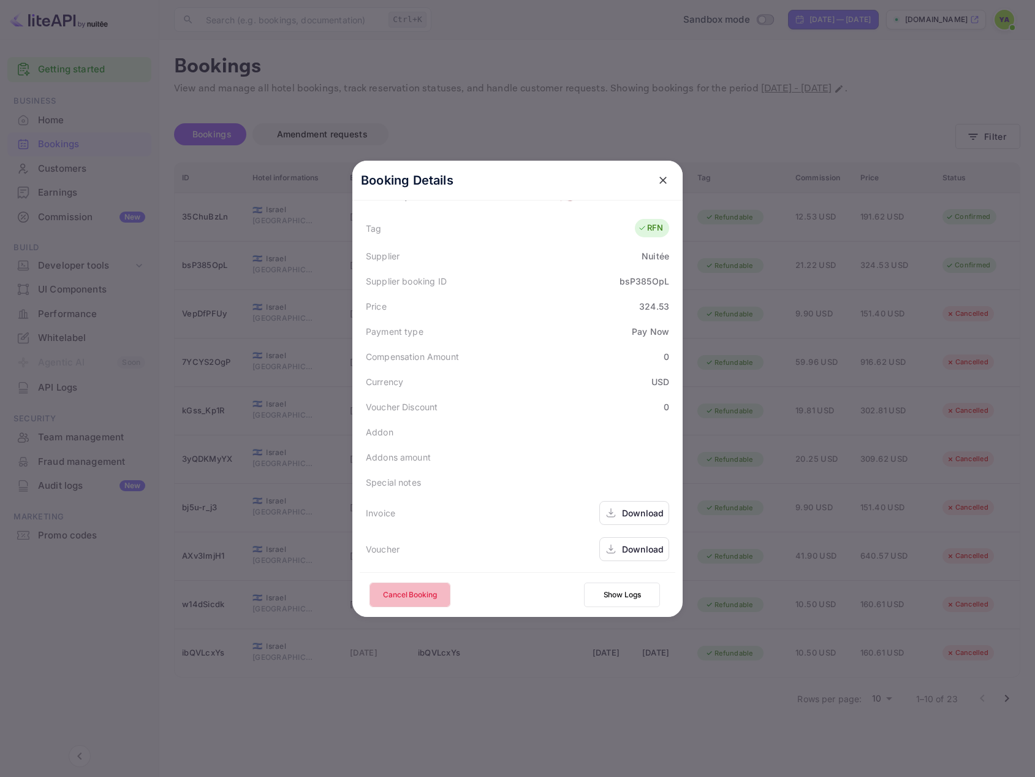
click at [406, 590] on button "Cancel Booking" at bounding box center [410, 594] width 81 height 25
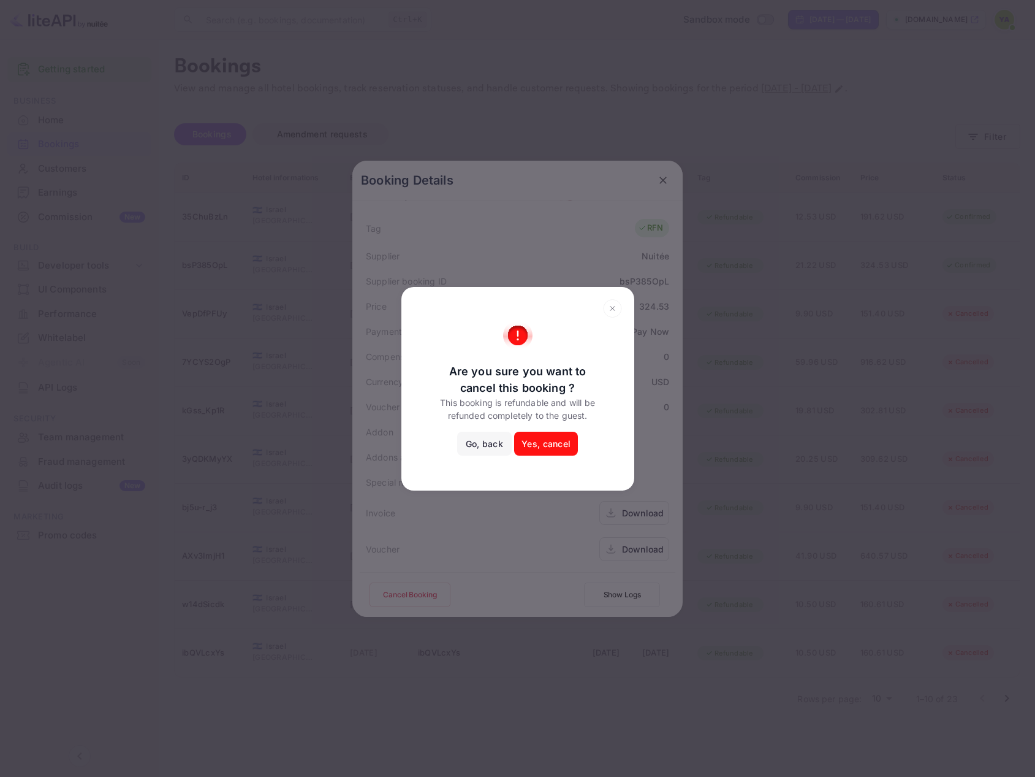
click at [536, 441] on button "Yes, cancel" at bounding box center [546, 444] width 64 height 25
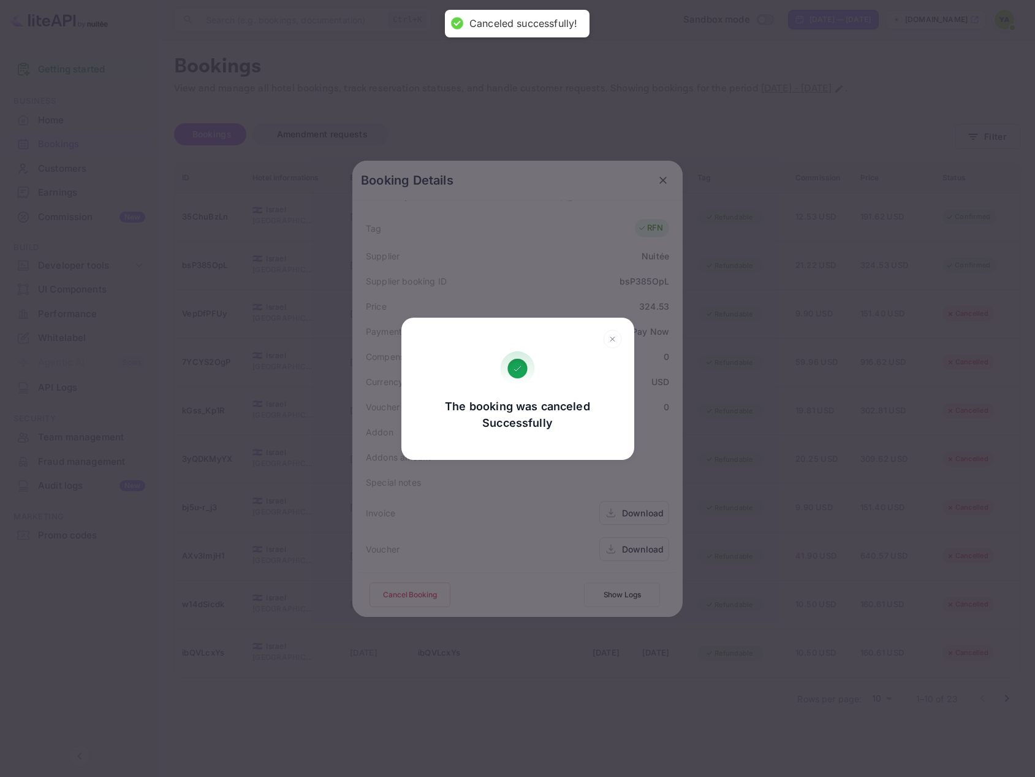
click at [657, 183] on div "The booking was canceled Successfully Go, back Yes, cancel" at bounding box center [517, 388] width 1035 height 777
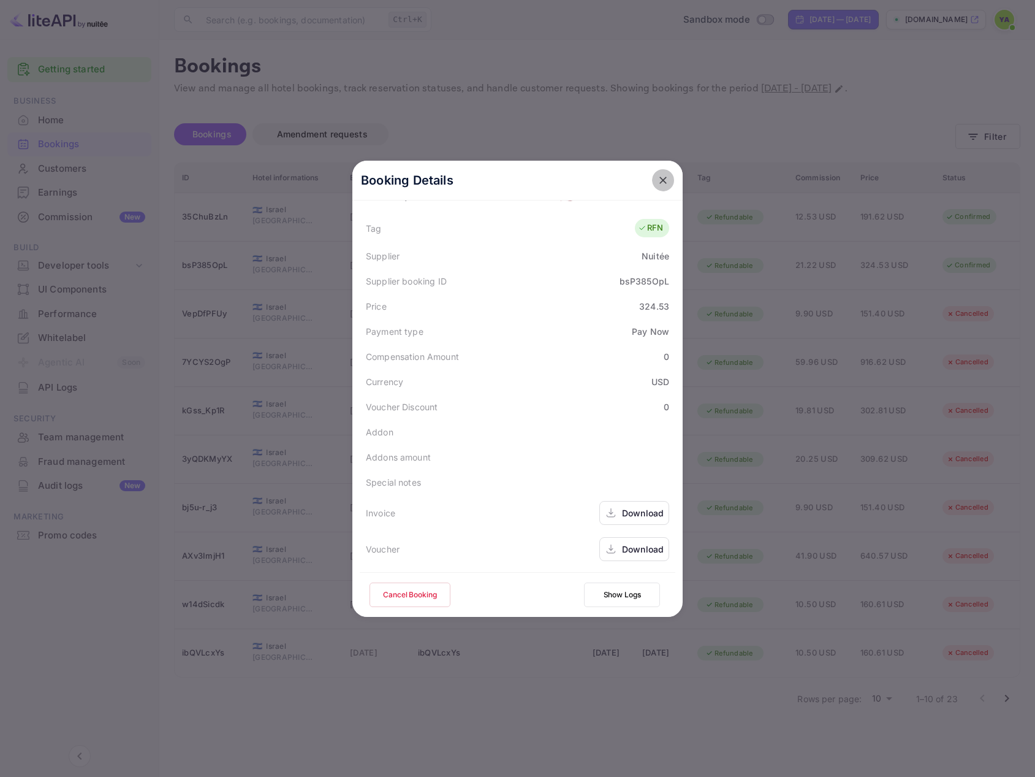
click at [660, 181] on icon "close" at bounding box center [663, 180] width 7 height 7
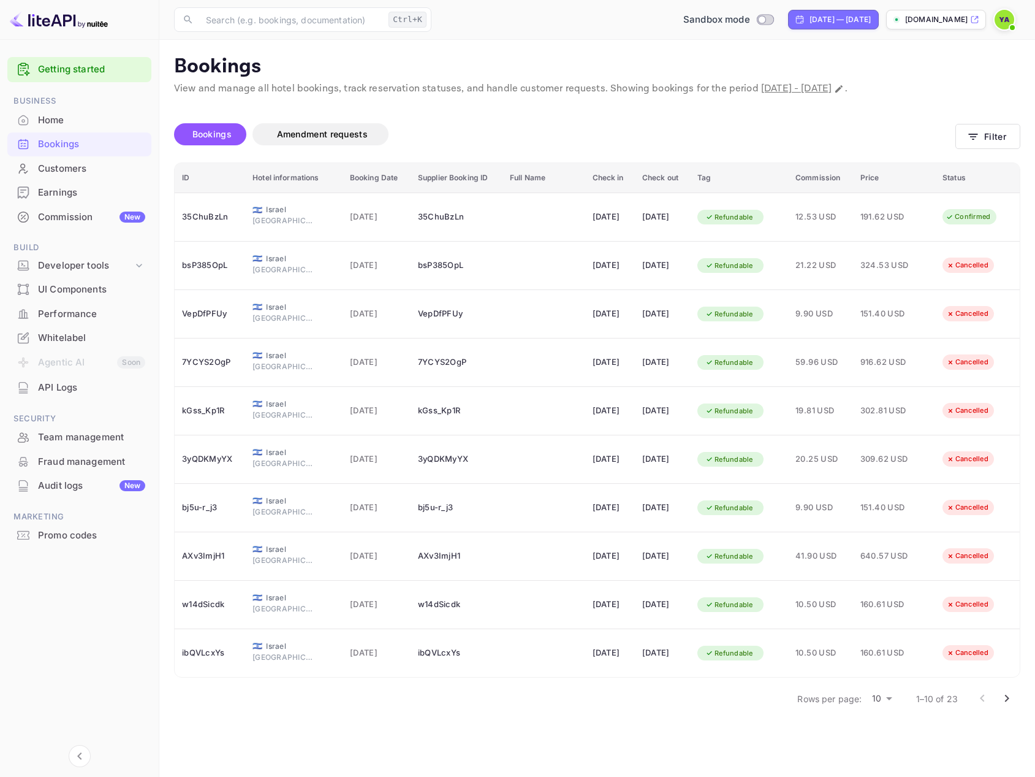
click at [1002, 703] on icon "Go to next page" at bounding box center [1007, 698] width 15 height 15
click at [1005, 700] on icon "Go to next page" at bounding box center [1007, 698] width 15 height 15
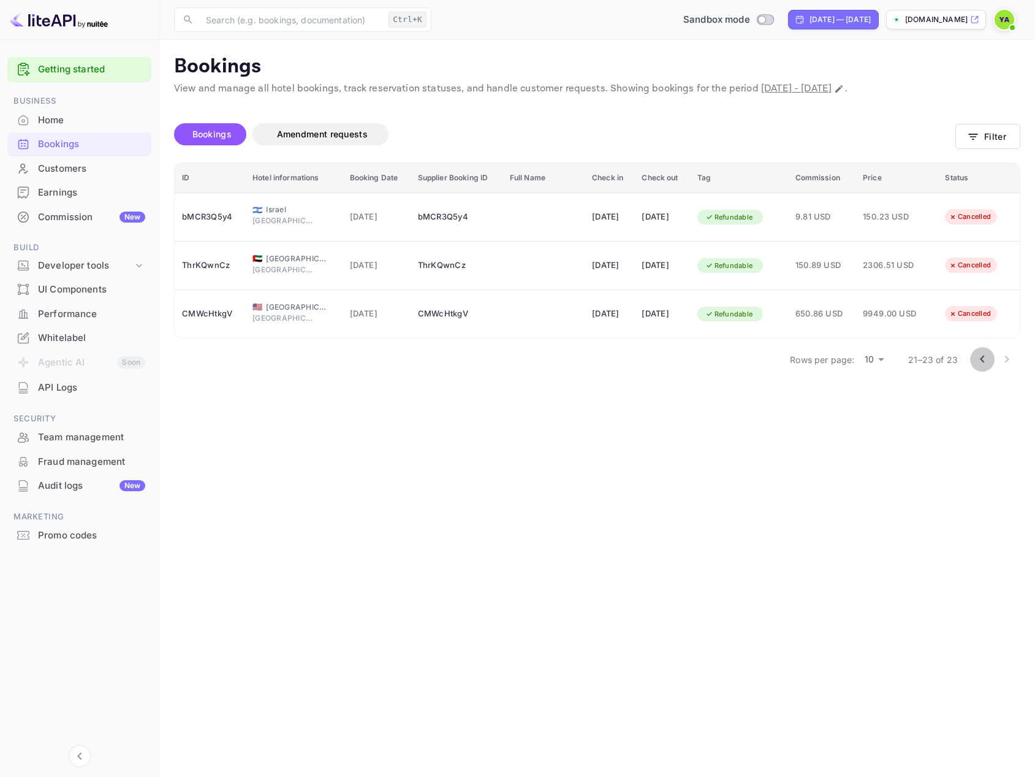
click at [979, 356] on icon "Go to previous page" at bounding box center [982, 359] width 15 height 15
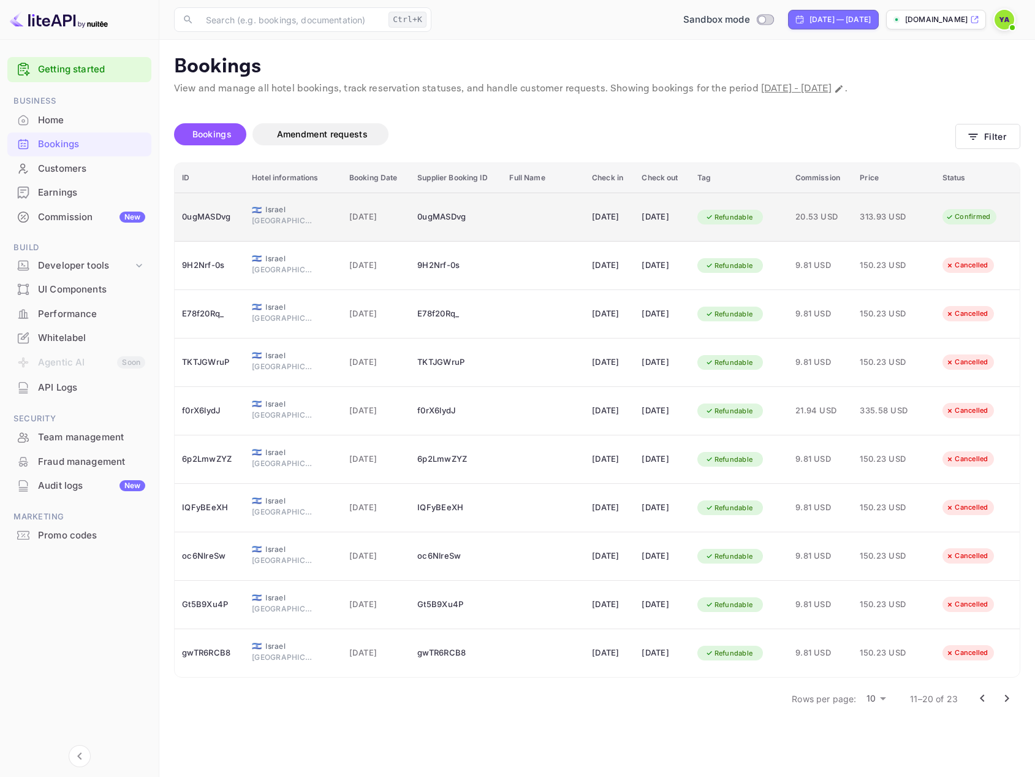
click at [988, 221] on div "Confirmed" at bounding box center [968, 216] width 61 height 15
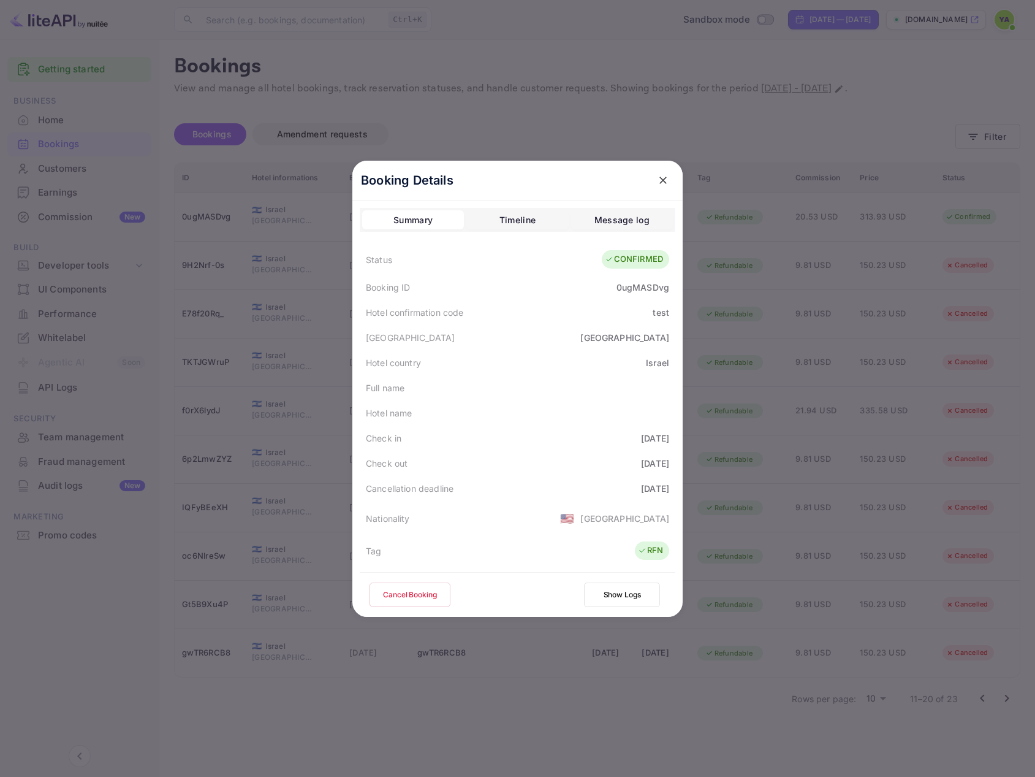
click at [392, 597] on button "Cancel Booking" at bounding box center [410, 594] width 81 height 25
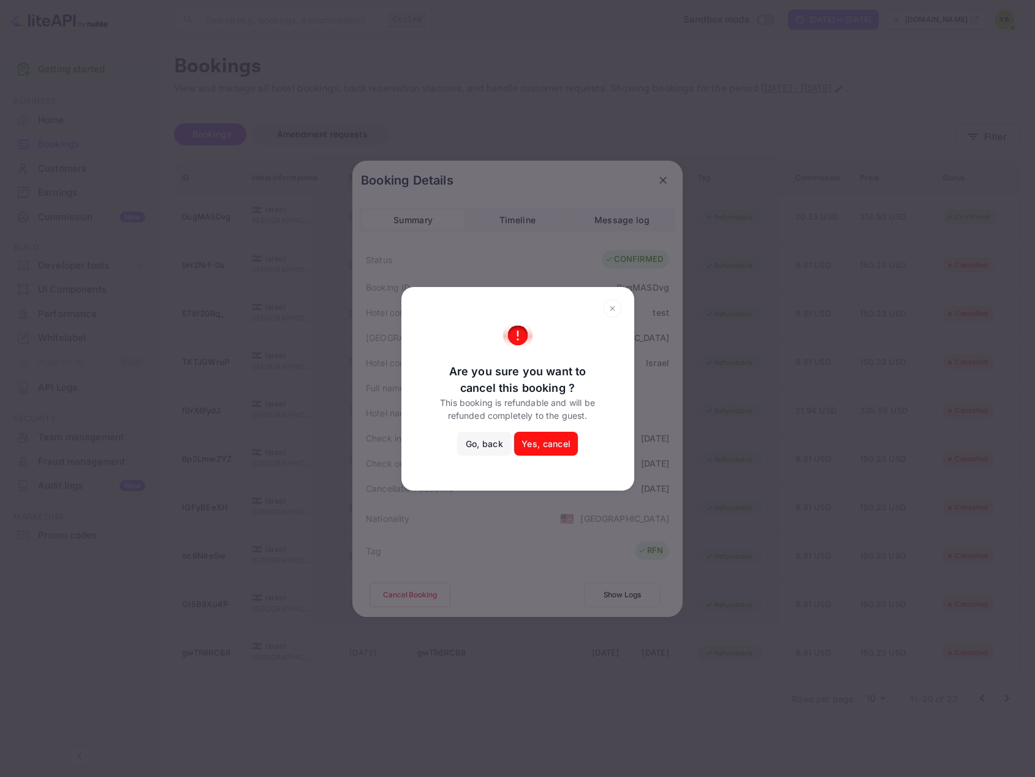
click at [546, 448] on button "Yes, cancel" at bounding box center [546, 444] width 64 height 25
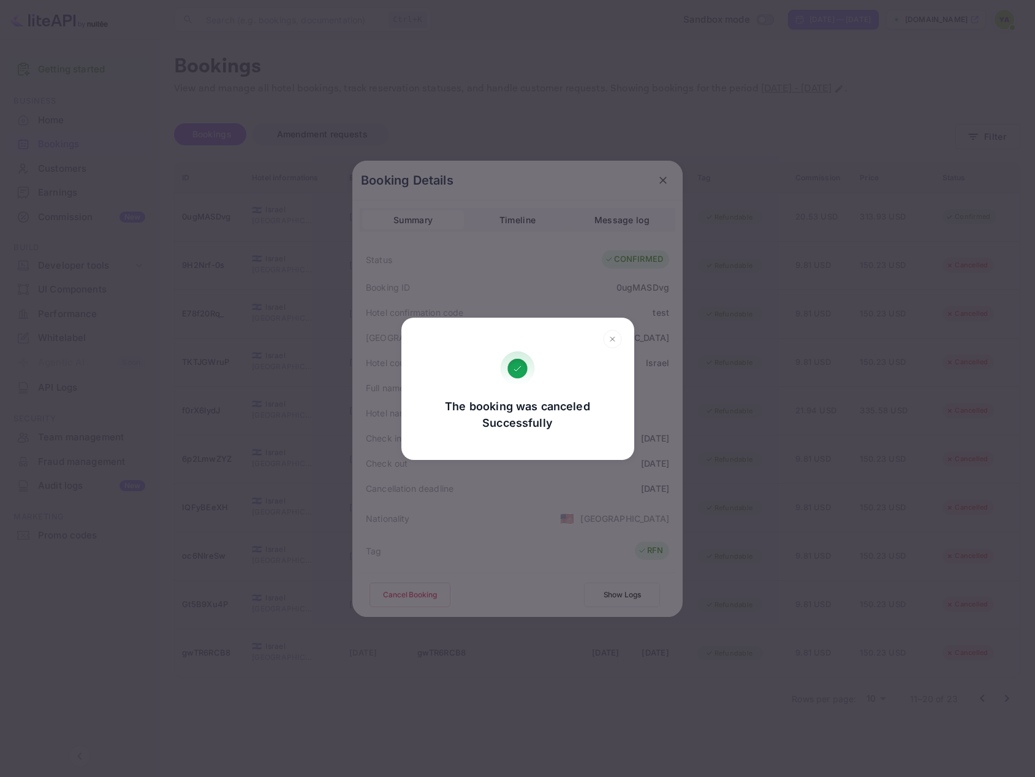
click at [656, 186] on div "The booking was canceled Successfully Go, back Yes, cancel" at bounding box center [517, 388] width 1035 height 777
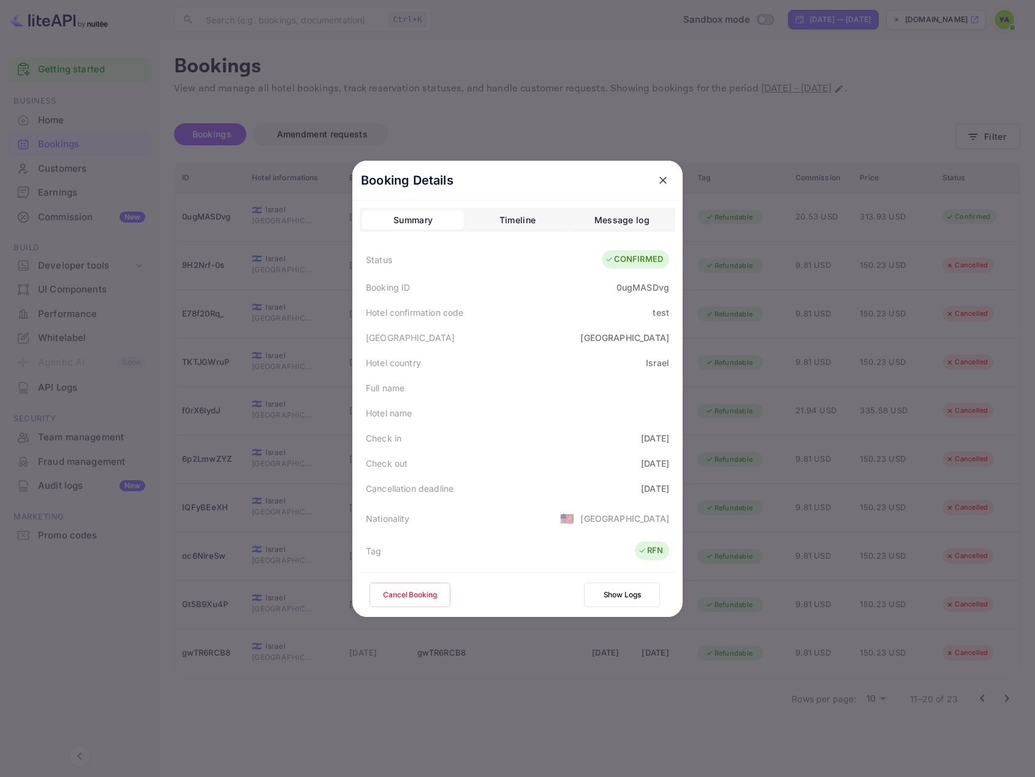
click at [660, 177] on icon "close" at bounding box center [663, 180] width 12 height 12
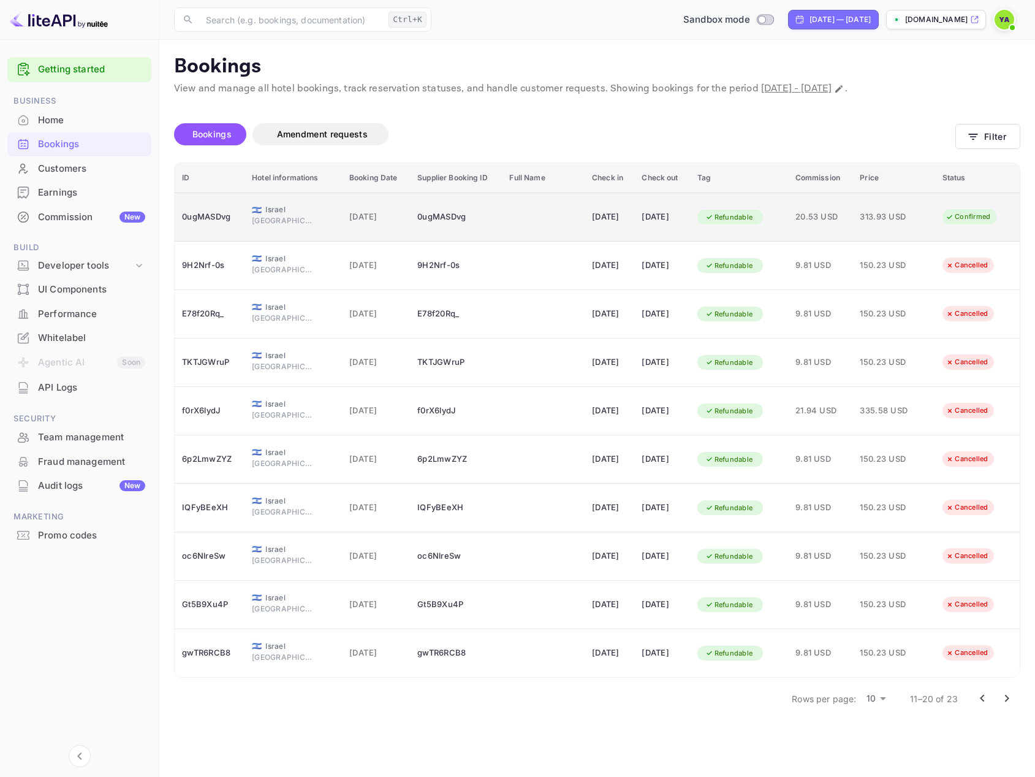
click at [875, 223] on span "313.93 USD" at bounding box center [890, 216] width 61 height 13
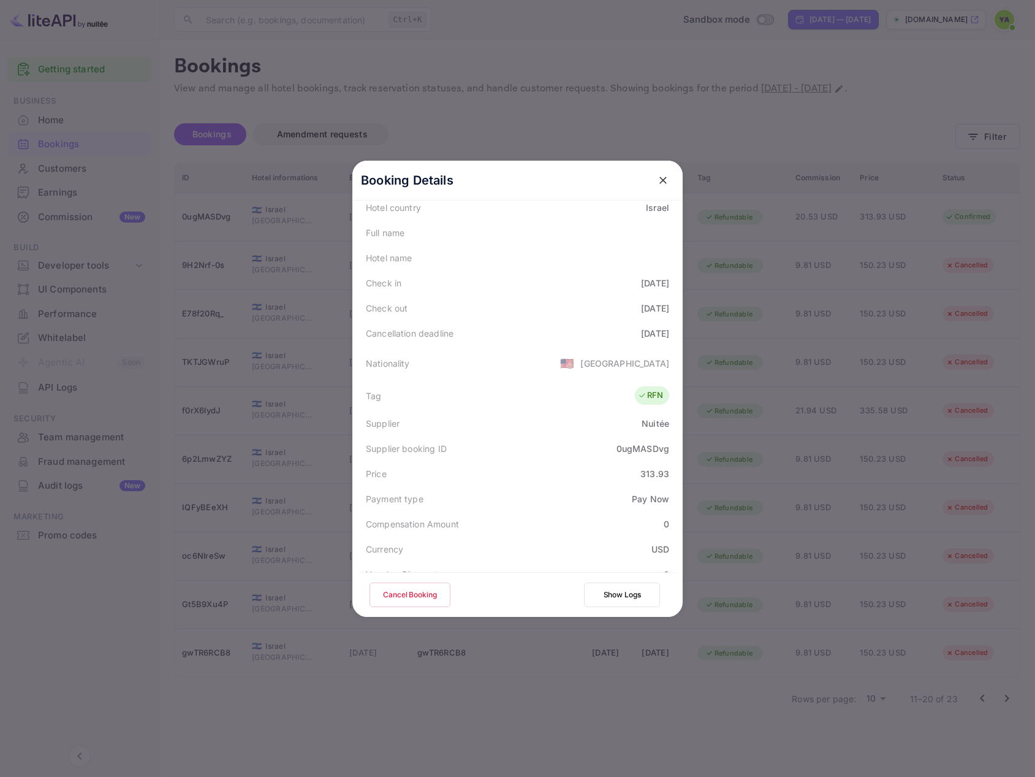
scroll to position [307, 0]
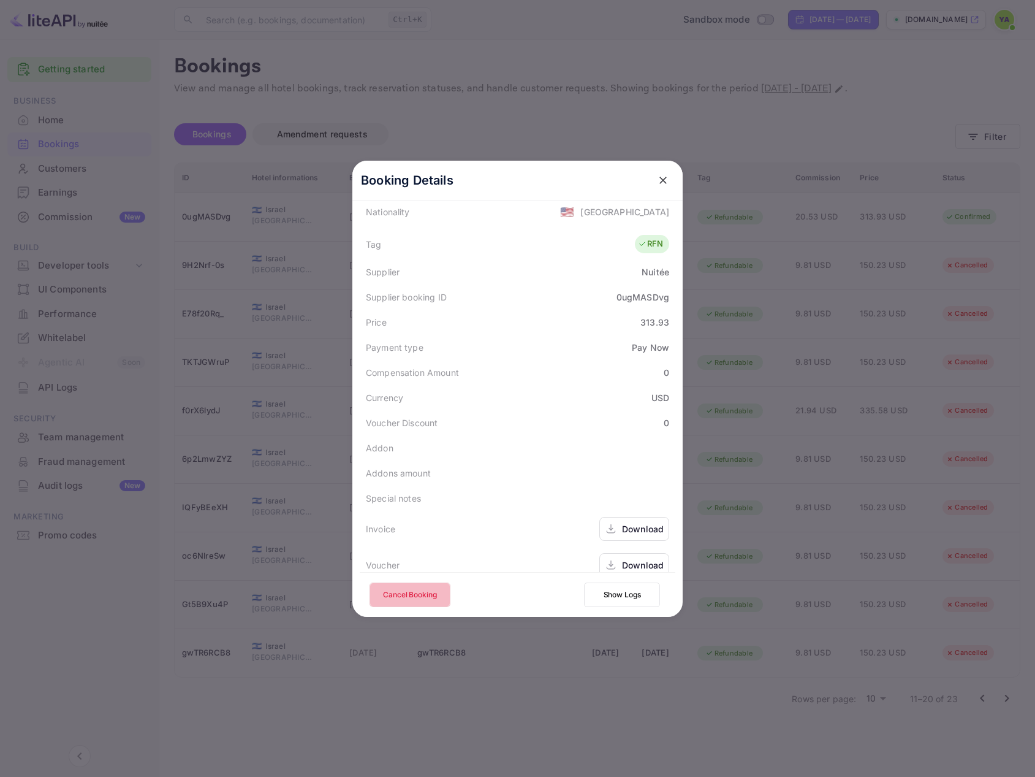
click at [418, 593] on button "Cancel Booking" at bounding box center [410, 594] width 81 height 25
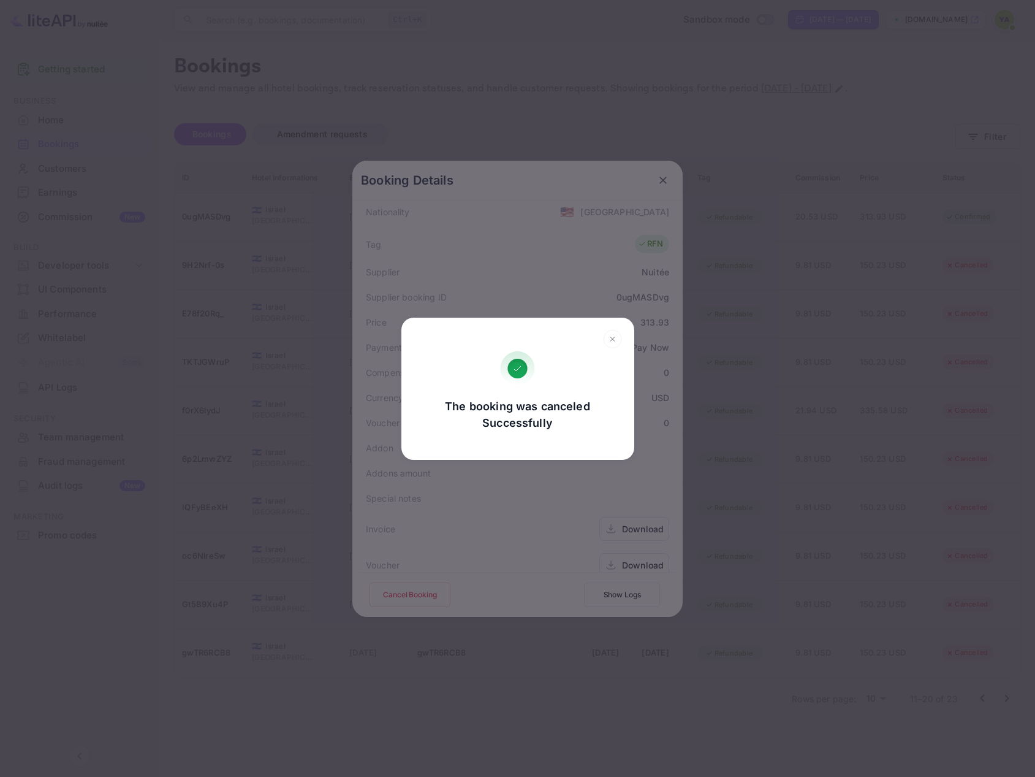
click at [609, 340] on icon at bounding box center [612, 339] width 19 height 18
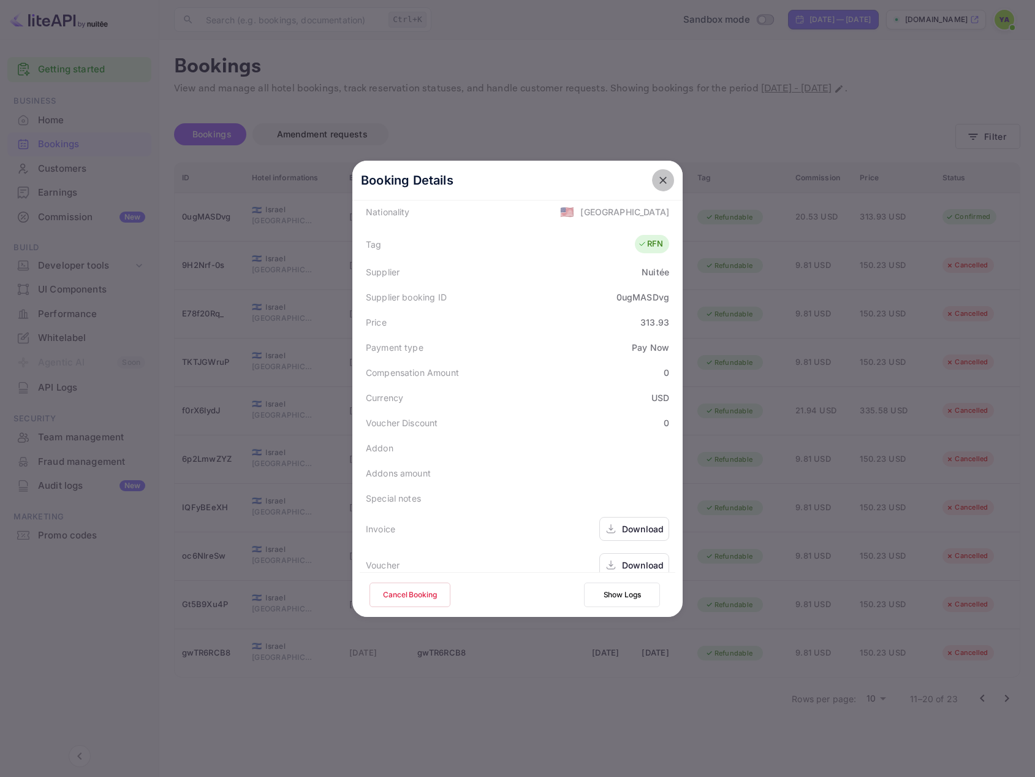
click at [659, 176] on icon "close" at bounding box center [663, 180] width 12 height 12
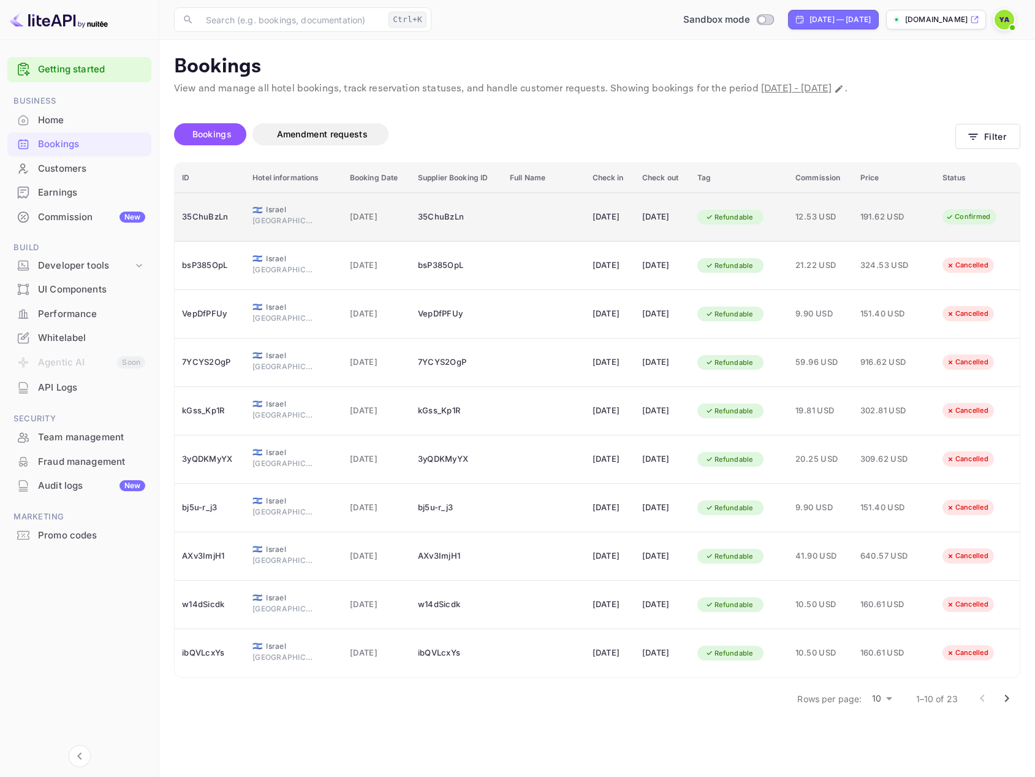
click at [853, 223] on td "12.53 USD" at bounding box center [820, 217] width 65 height 49
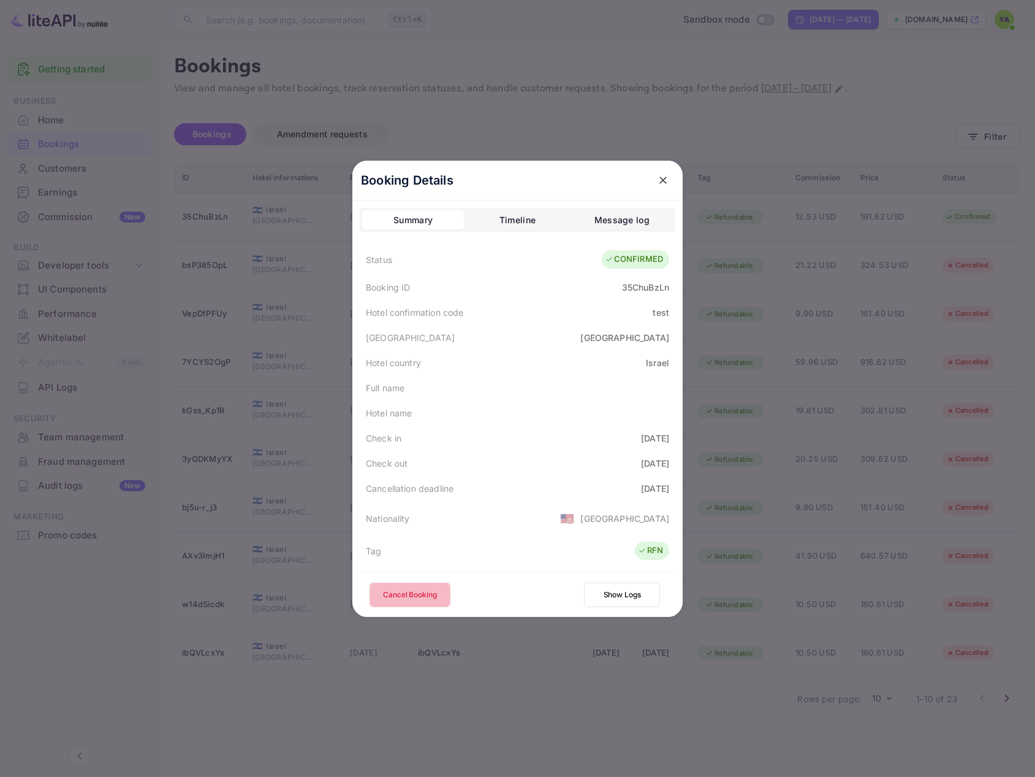
click at [392, 595] on button "Cancel Booking" at bounding box center [410, 594] width 81 height 25
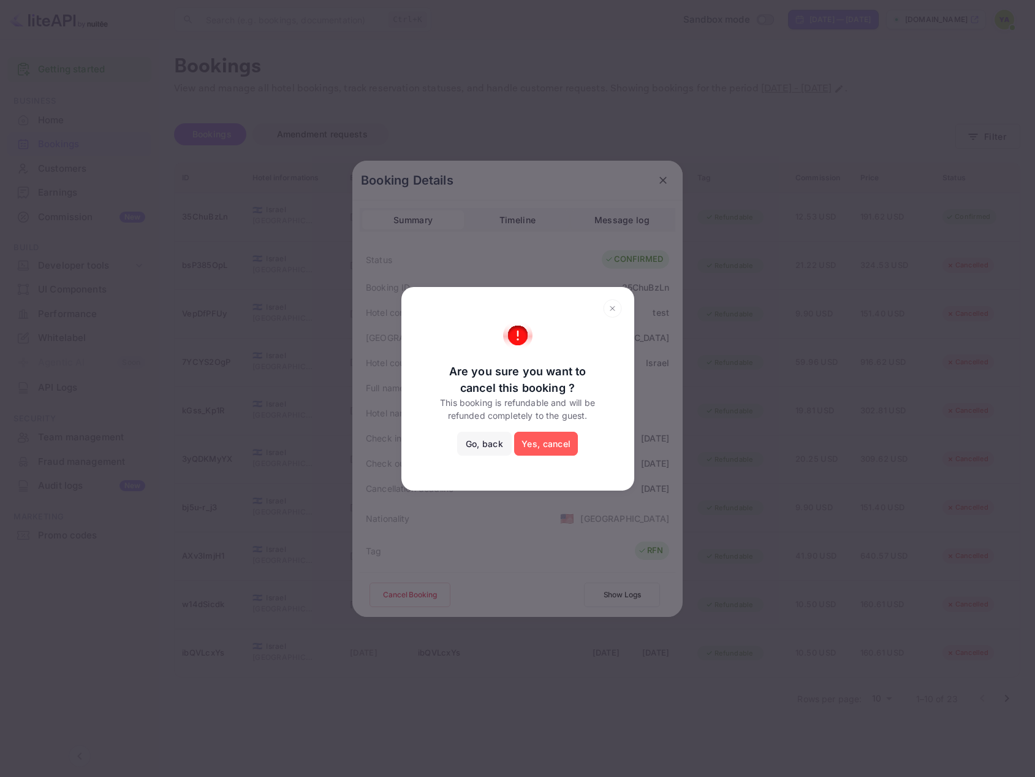
click at [540, 442] on button "Yes, cancel" at bounding box center [546, 444] width 64 height 25
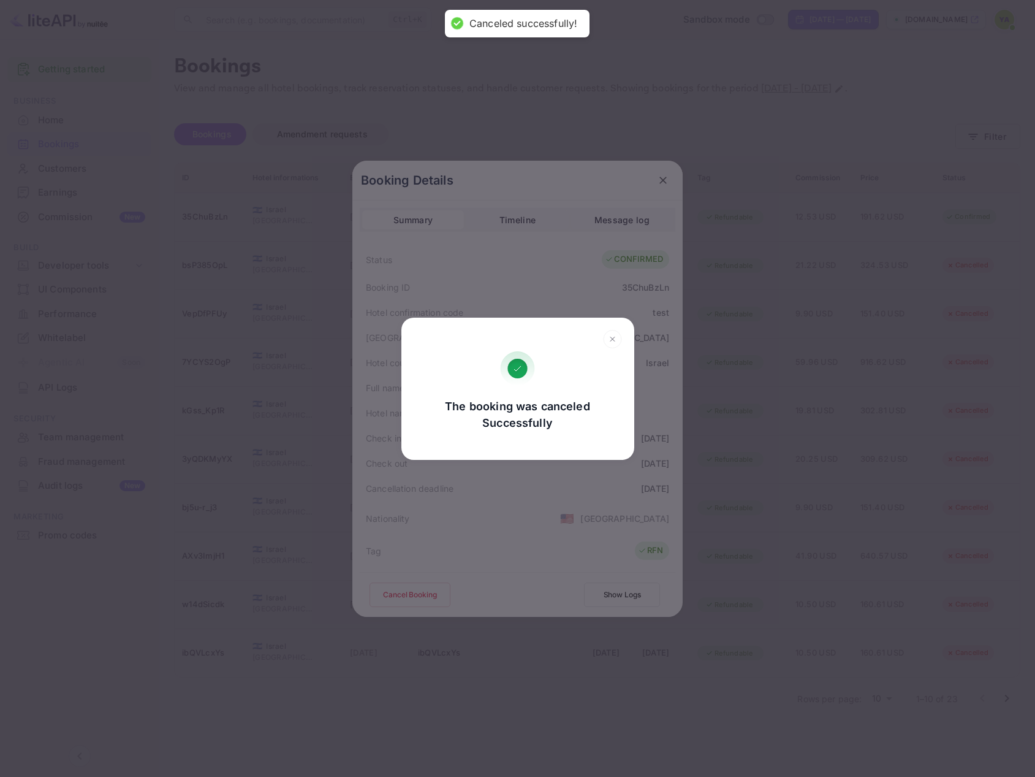
click at [618, 340] on icon at bounding box center [612, 339] width 19 height 18
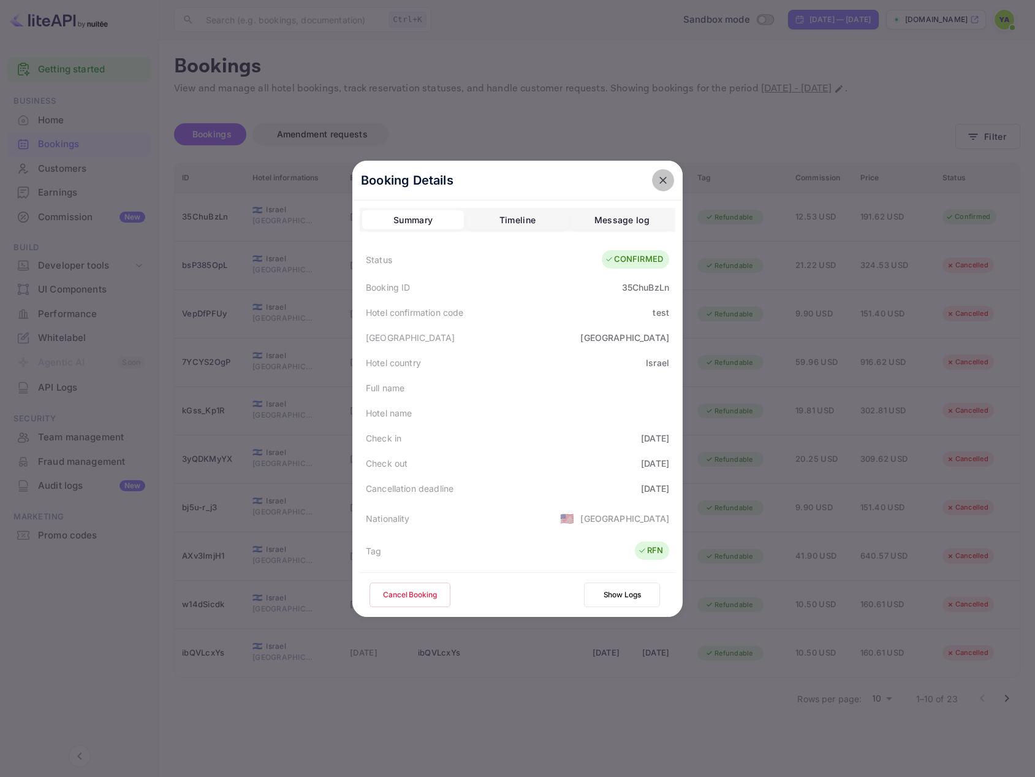
click at [660, 177] on icon "close" at bounding box center [663, 180] width 12 height 12
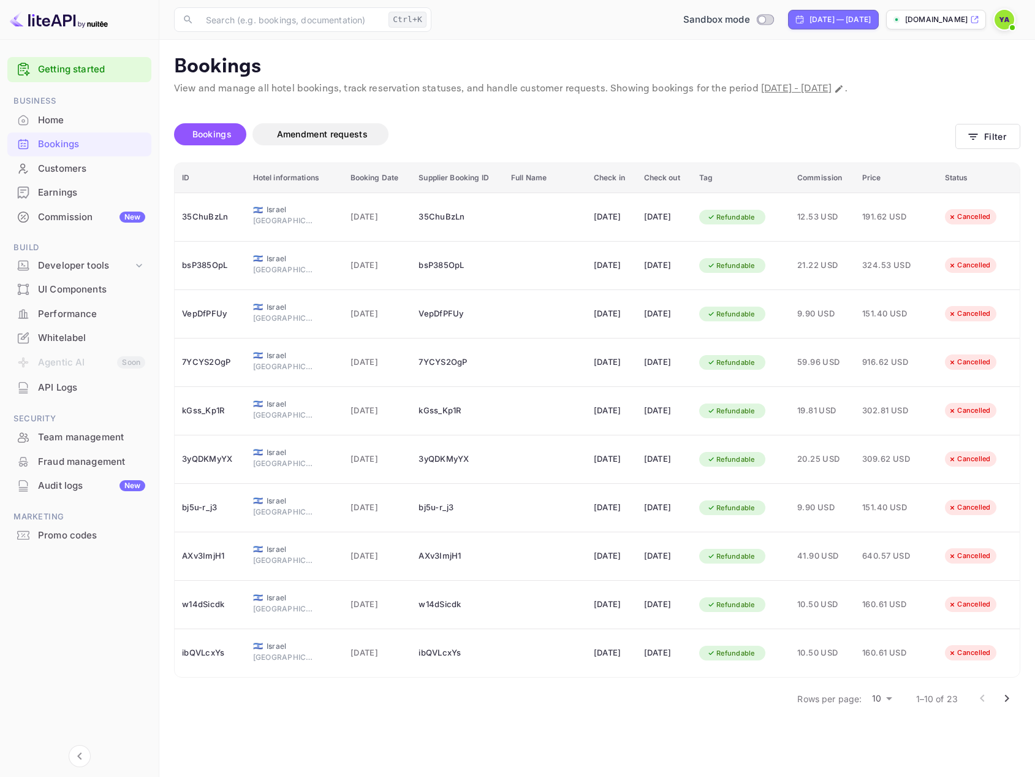
click at [437, 106] on div "Unsaved Changes Bookings Amendment requests Filter ID Hotel informations Bookin…" at bounding box center [589, 405] width 861 height 619
click at [60, 270] on div "Developer tools" at bounding box center [85, 266] width 95 height 14
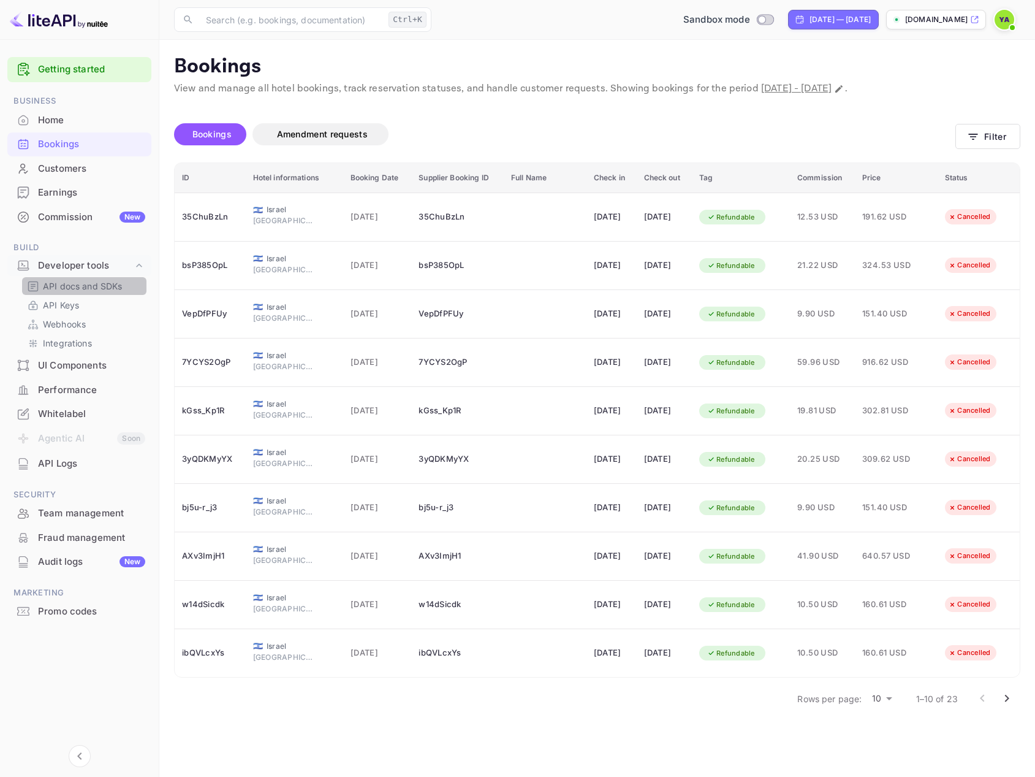
click at [50, 286] on p "API docs and SDKs" at bounding box center [83, 286] width 80 height 13
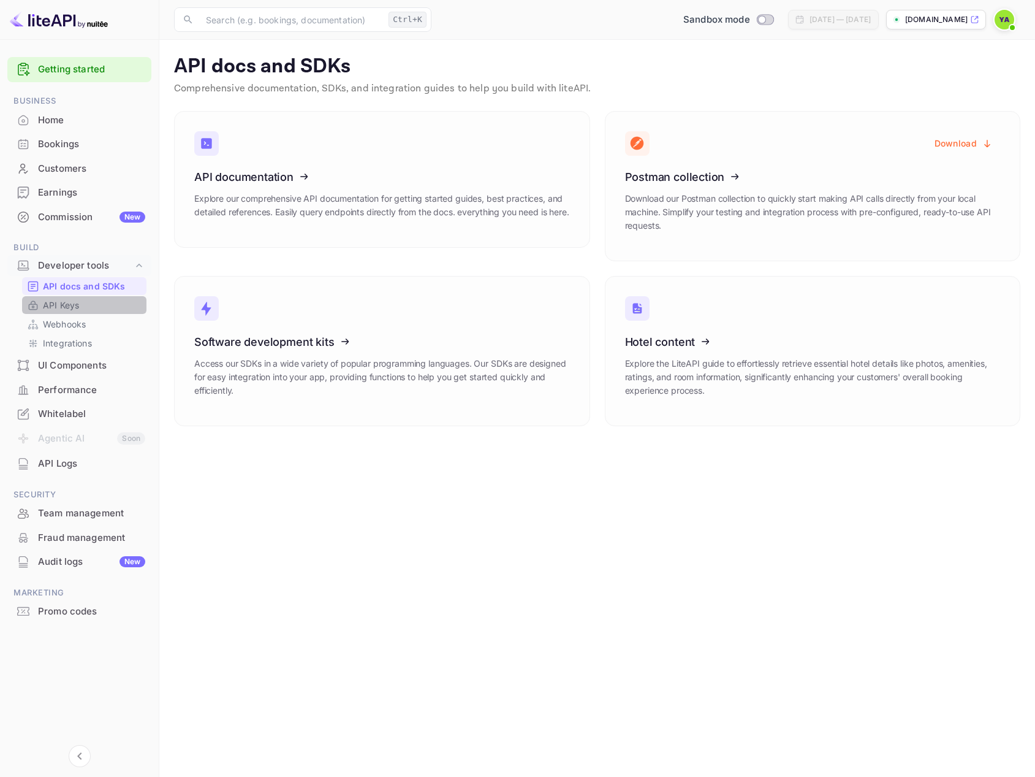
click at [71, 306] on p "API Keys" at bounding box center [61, 305] width 36 height 13
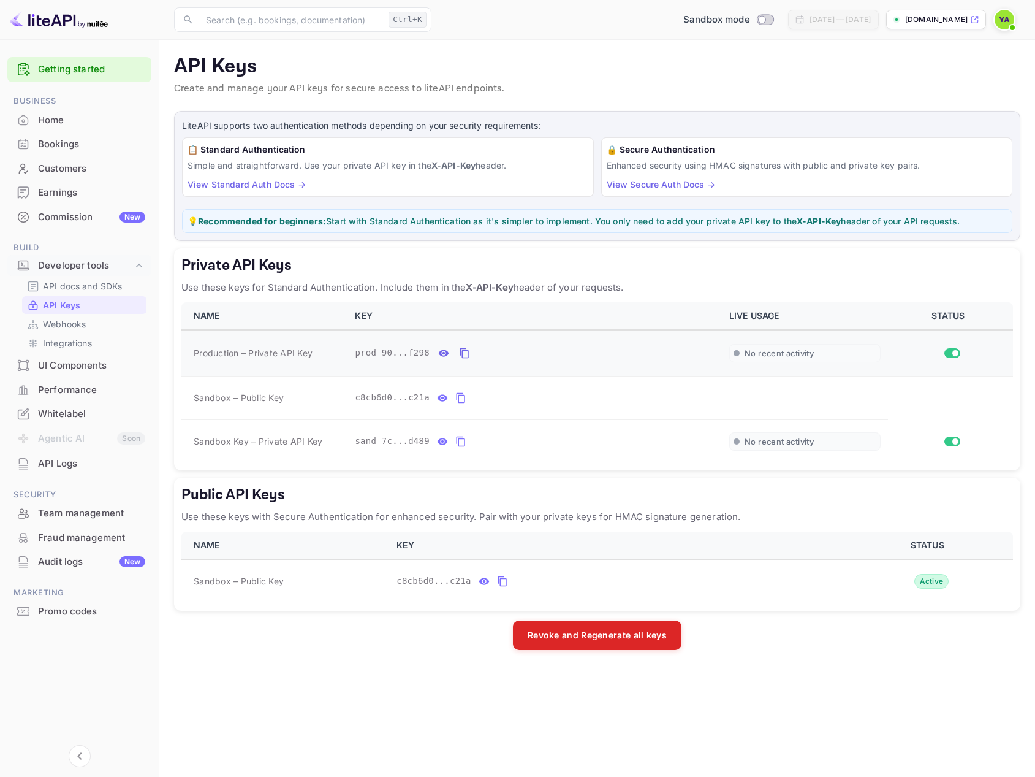
click at [877, 352] on div "No recent activity" at bounding box center [805, 353] width 151 height 19
click at [705, 25] on div "Sandbox mode" at bounding box center [729, 20] width 100 height 14
checkbox input "true"
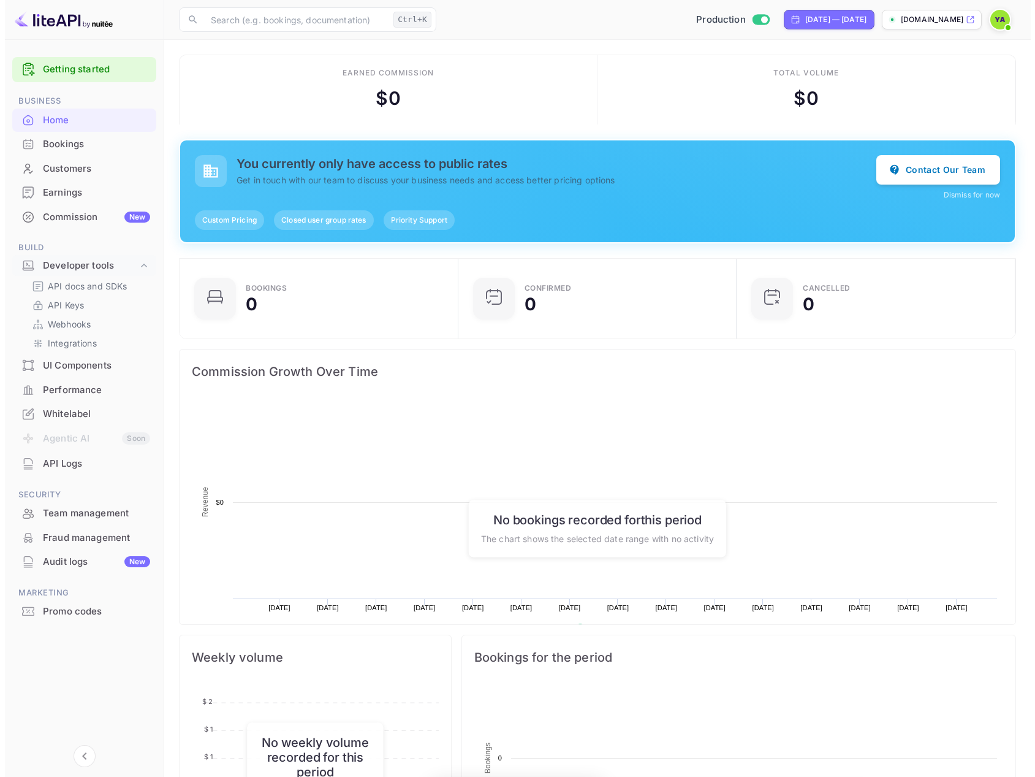
scroll to position [10, 10]
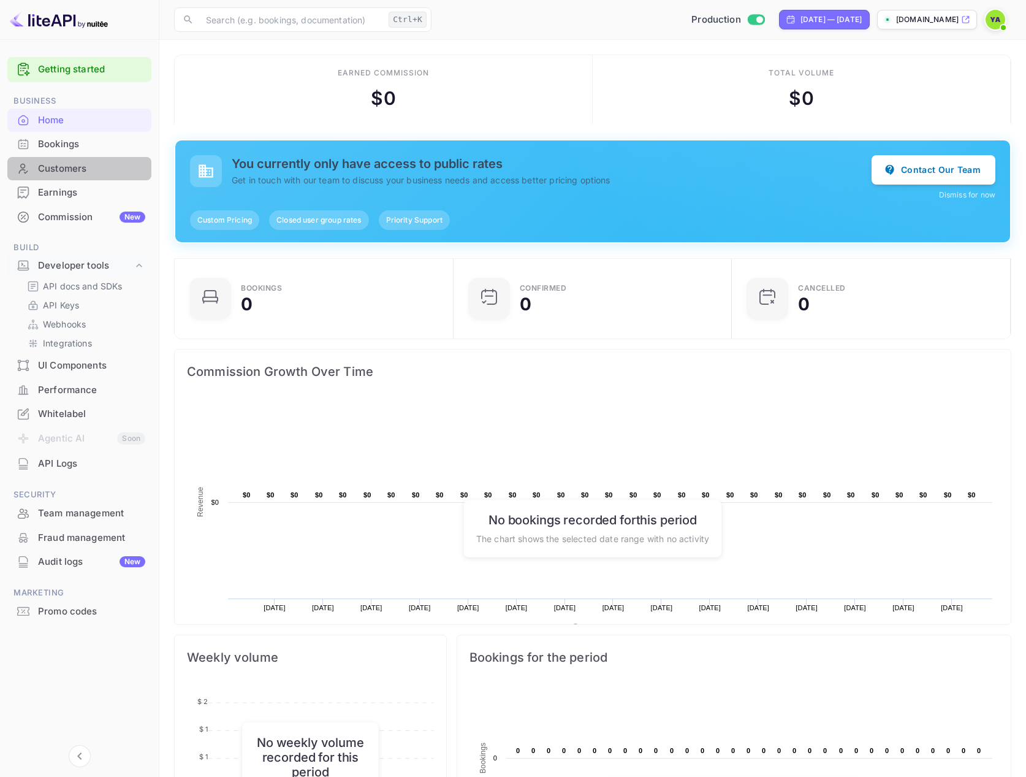
click at [70, 167] on div "Customers" at bounding box center [91, 169] width 107 height 14
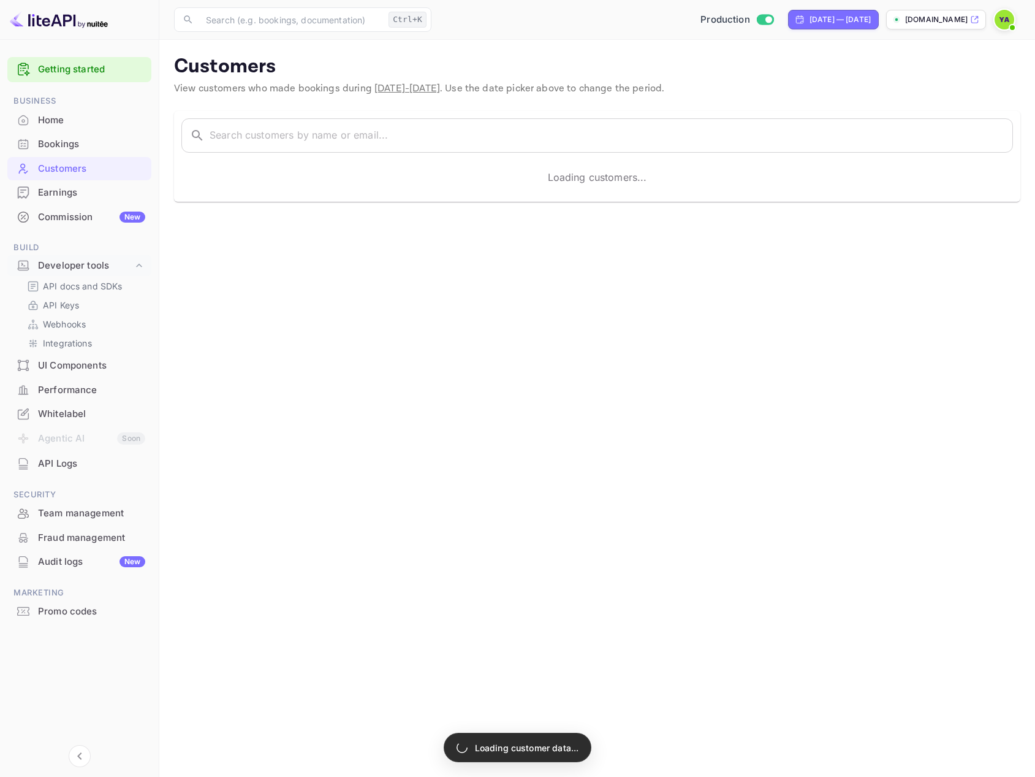
click at [64, 148] on div "Bookings" at bounding box center [91, 144] width 107 height 14
